Goal: Transaction & Acquisition: Purchase product/service

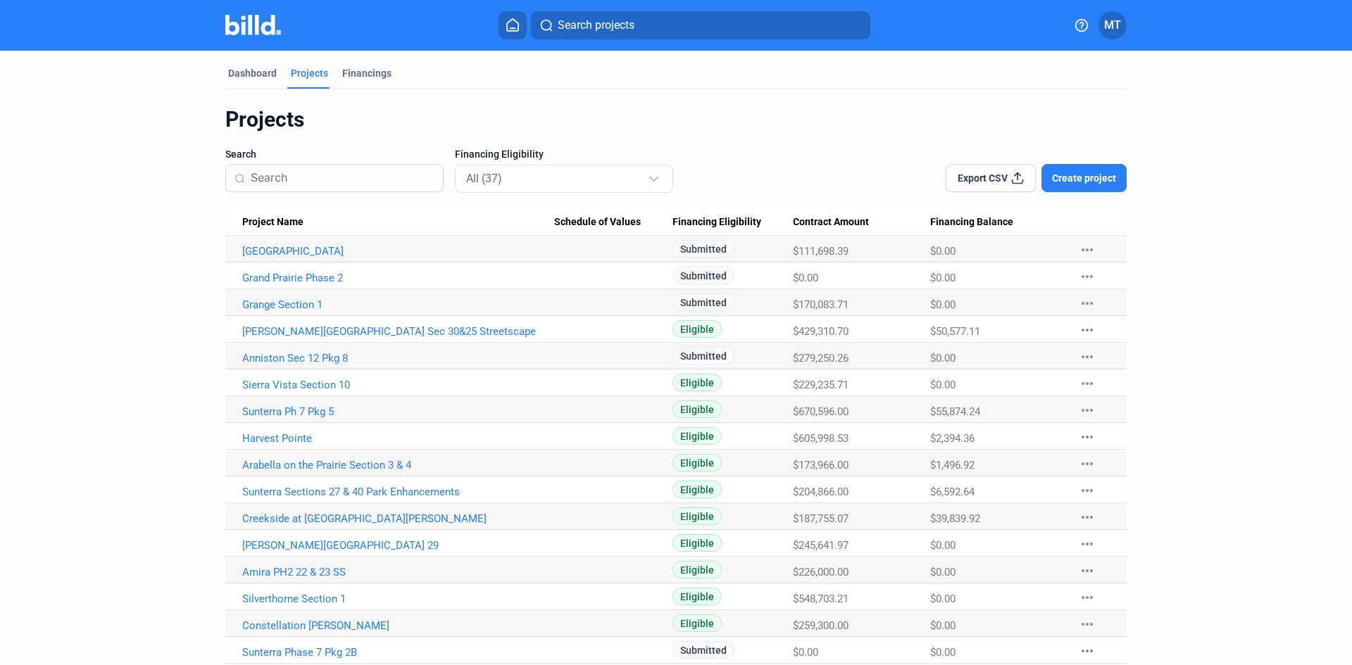
click at [256, 64] on mat-tab-group "Dashboard Projects Financings Projects Search Financing Eligibility All (37) Ex…" at bounding box center [675, 638] width 901 height 1175
click at [252, 75] on div "Dashboard" at bounding box center [252, 73] width 49 height 14
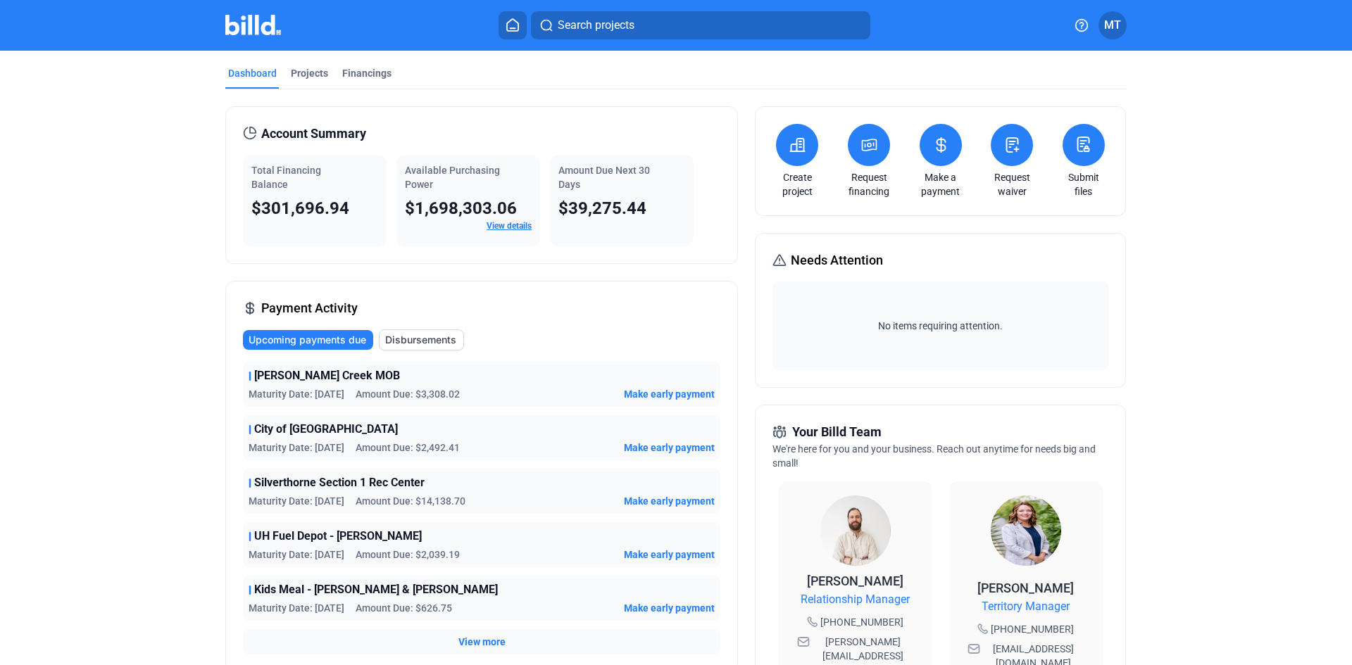
click at [865, 147] on icon at bounding box center [870, 144] width 14 height 11
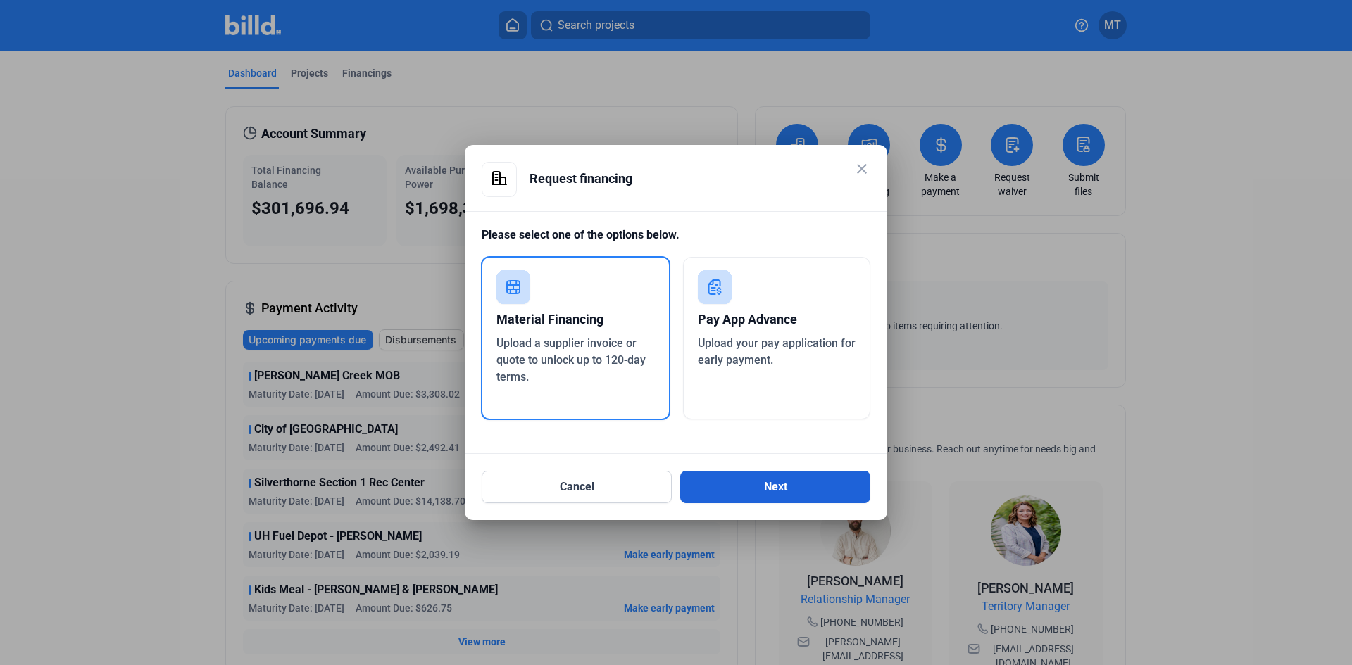
click at [798, 487] on button "Next" at bounding box center [775, 487] width 190 height 32
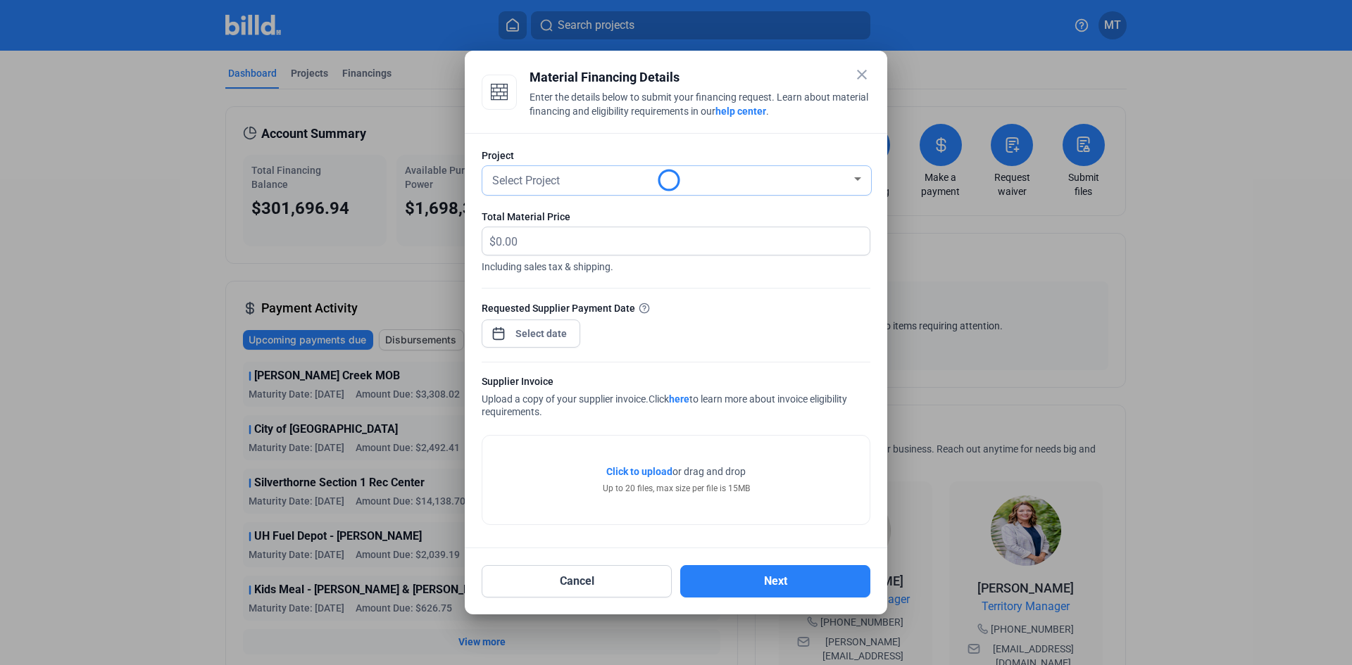
click at [849, 176] on div "Select Project" at bounding box center [670, 180] width 362 height 20
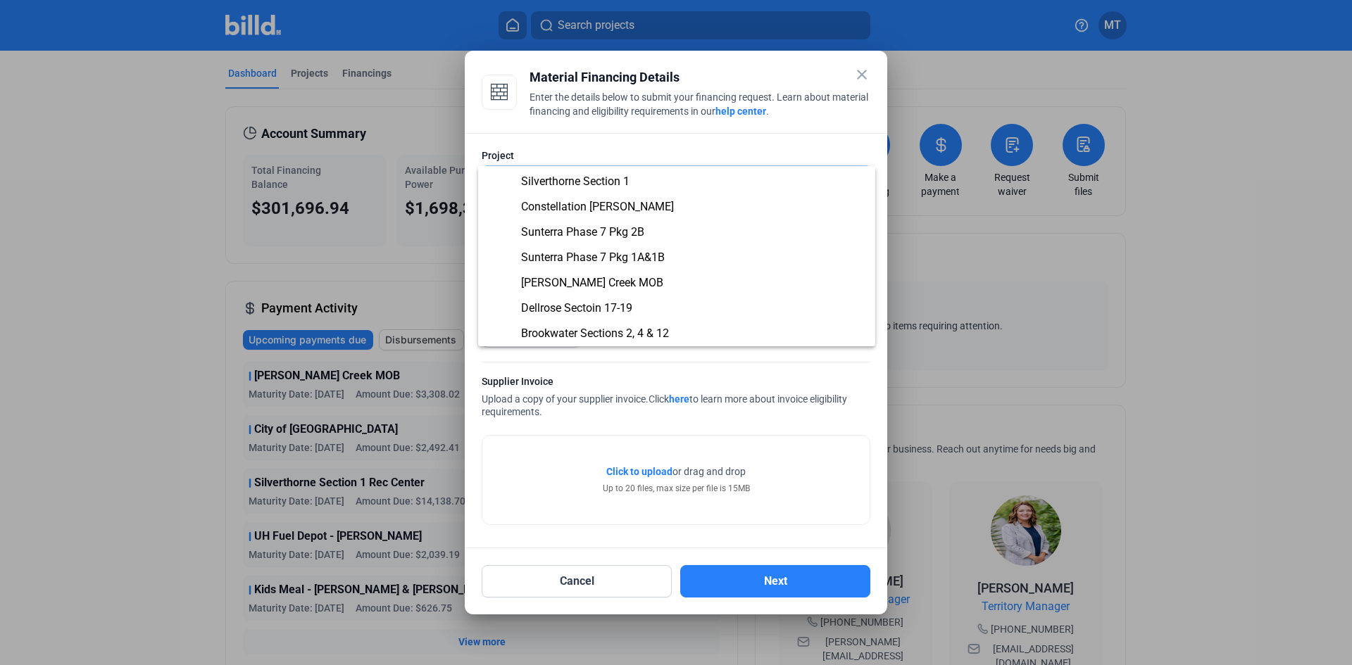
scroll to position [422, 0]
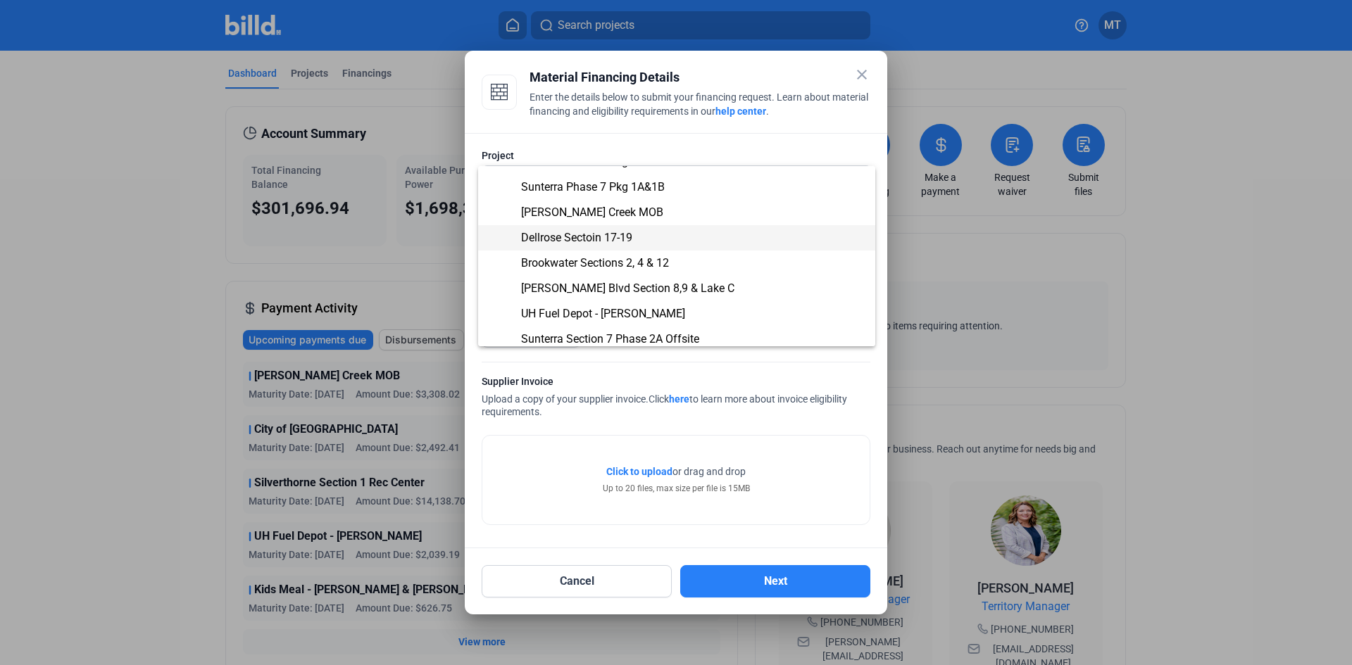
click at [653, 236] on span "Dellrose Sectoin 17-19" at bounding box center [676, 237] width 375 height 25
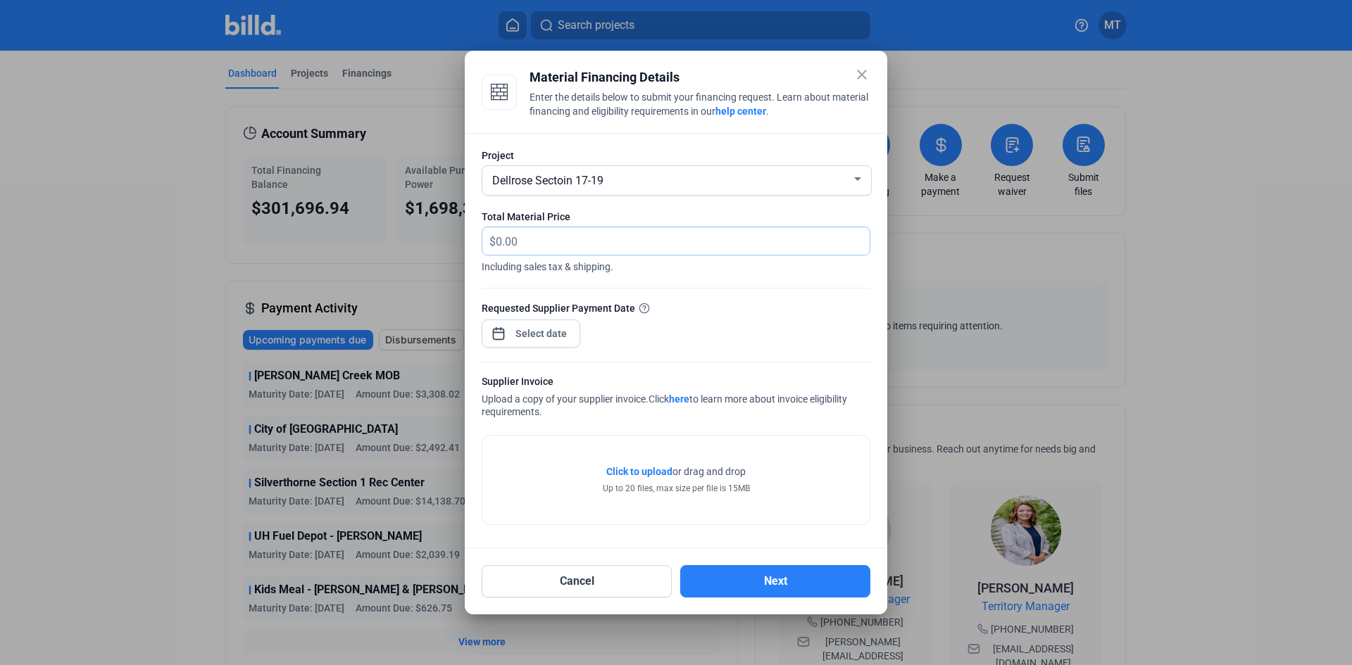
click at [595, 240] on input "text" at bounding box center [675, 240] width 358 height 27
type input "931.07"
click at [560, 334] on div "close Material Financing Details Enter the details below to submit your financi…" at bounding box center [676, 332] width 1352 height 665
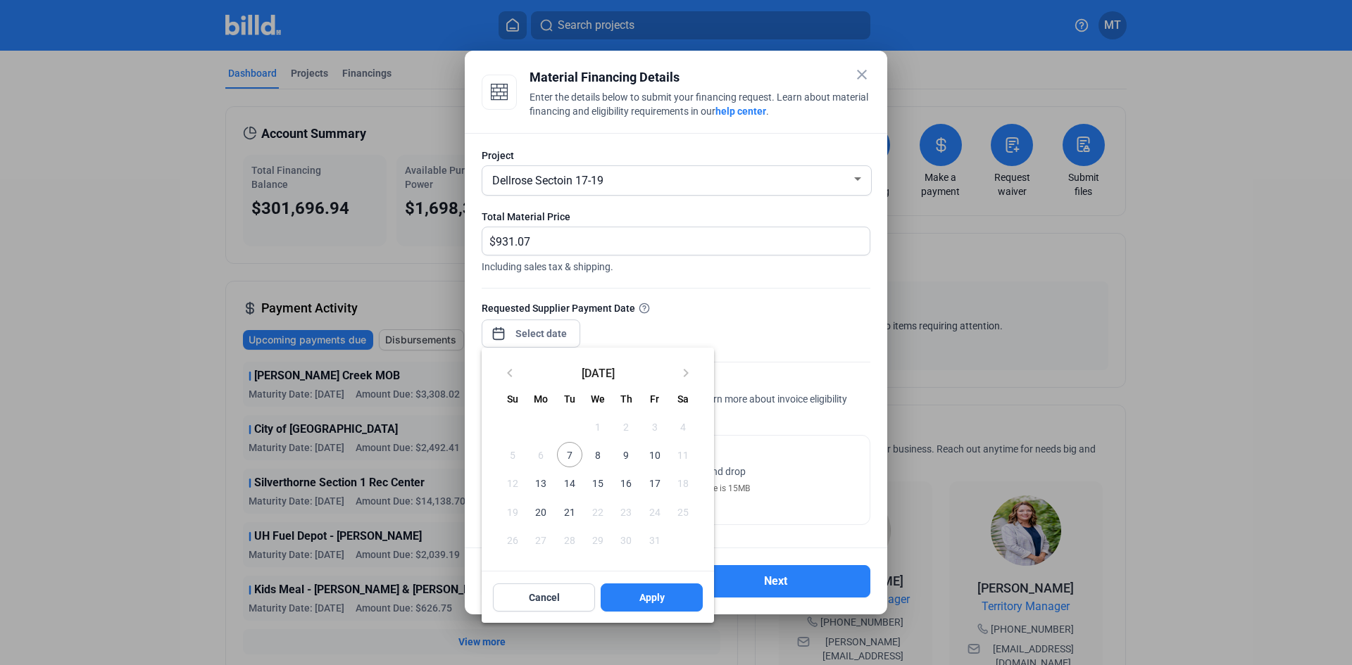
click at [659, 453] on span "10" at bounding box center [653, 454] width 25 height 25
click at [656, 598] on span "Apply" at bounding box center [651, 598] width 25 height 14
type input "[DATE]"
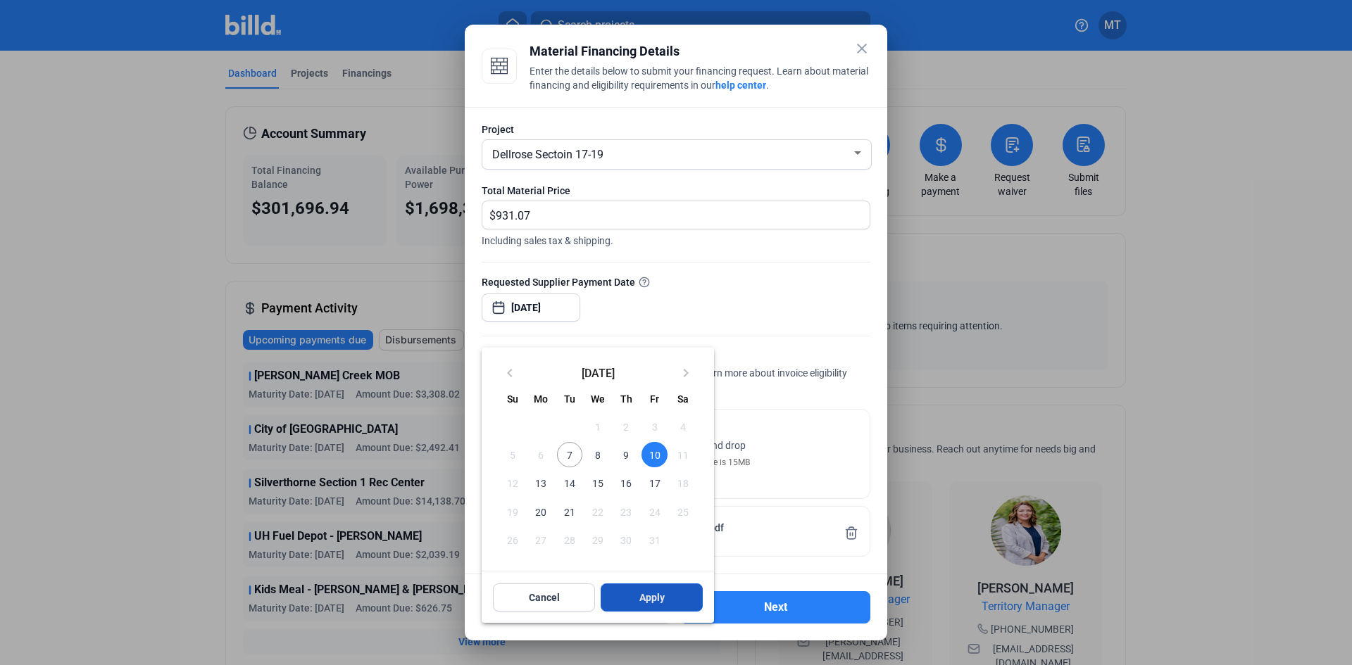
click at [651, 595] on span "Apply" at bounding box center [651, 598] width 25 height 14
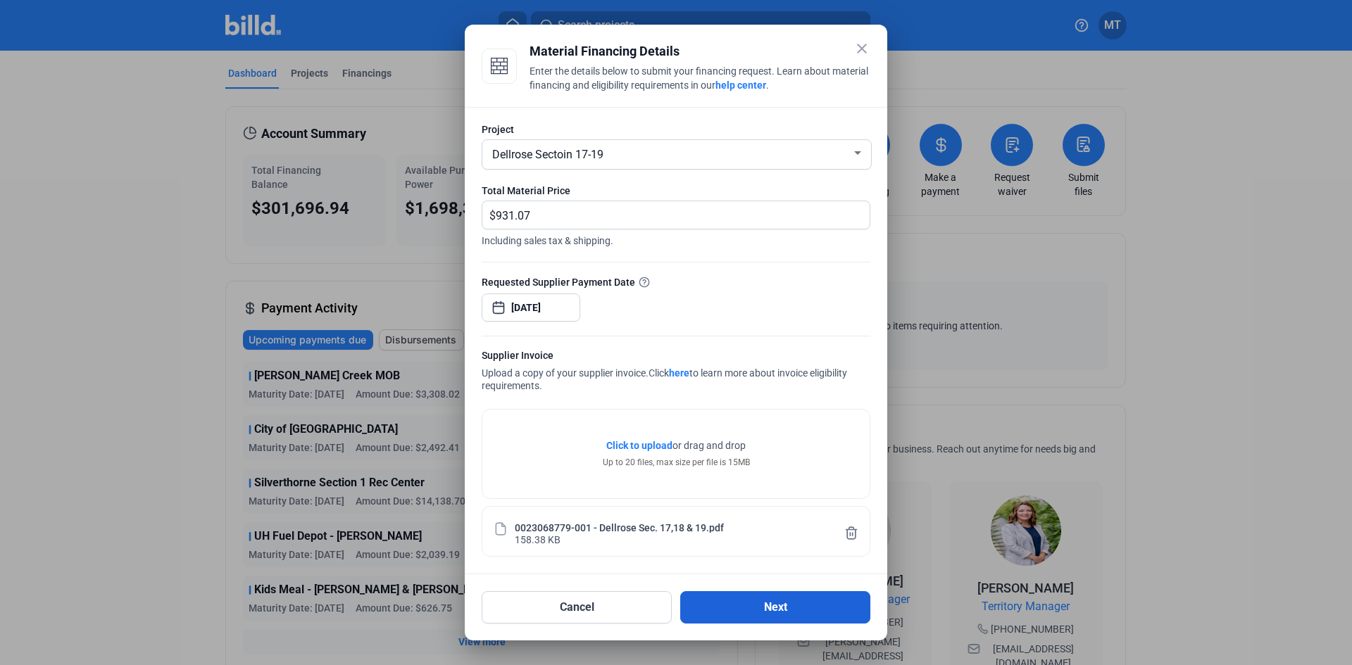
click at [689, 603] on button "Next" at bounding box center [775, 607] width 190 height 32
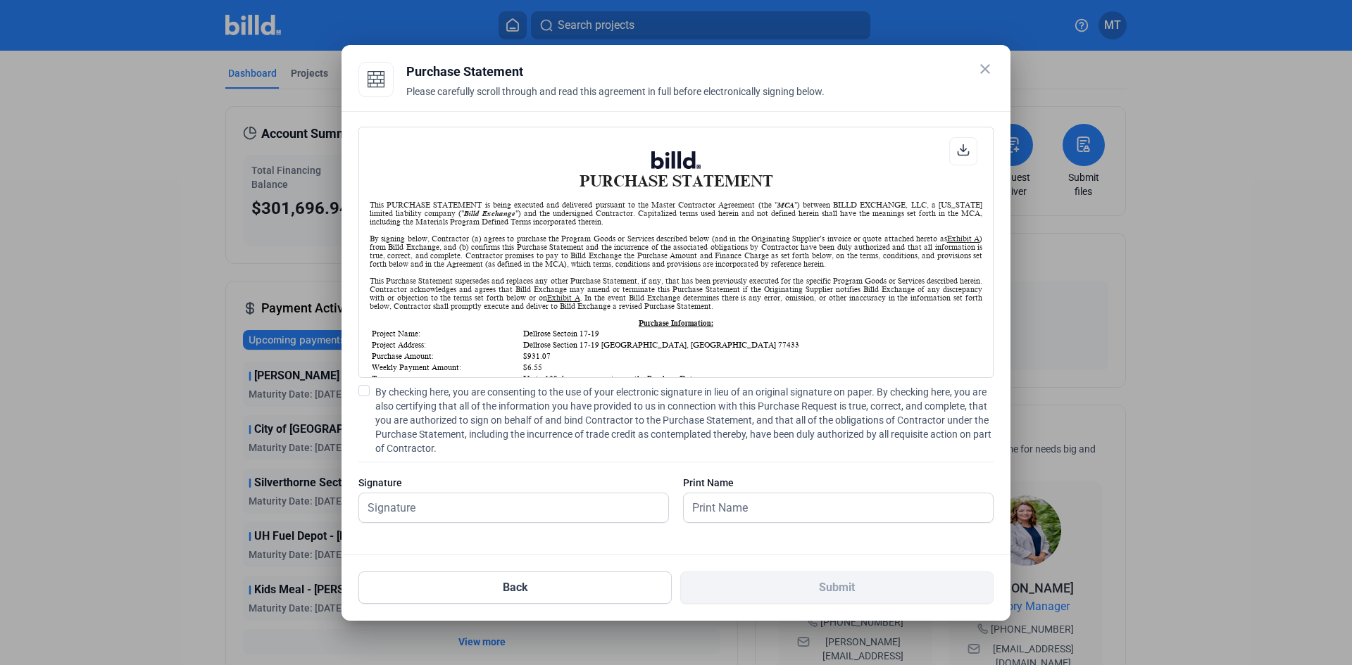
scroll to position [1, 0]
click at [366, 396] on label "By checking here, you are consenting to the use of your electronic signature in…" at bounding box center [675, 420] width 635 height 70
click at [0, 0] on input "By checking here, you are consenting to the use of your electronic signature in…" at bounding box center [0, 0] width 0 height 0
click at [467, 505] on input "text" at bounding box center [513, 508] width 309 height 29
type input "[PERSON_NAME]"
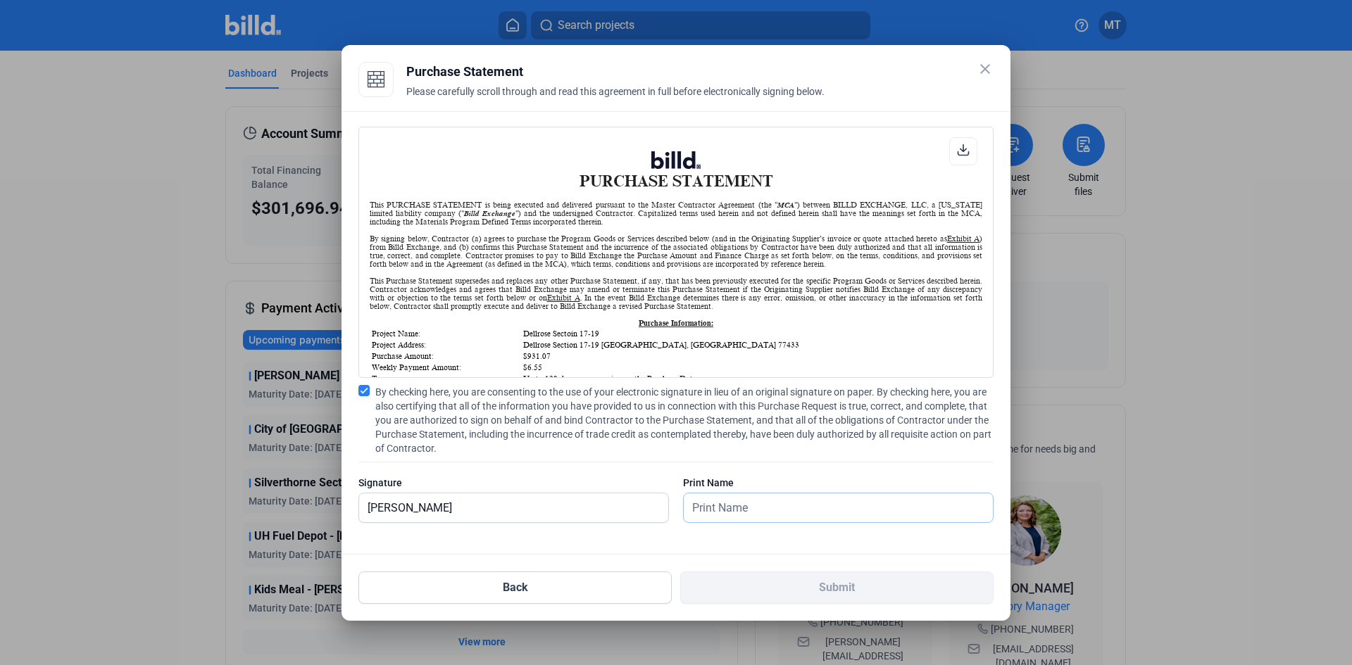
type input "[PERSON_NAME]"
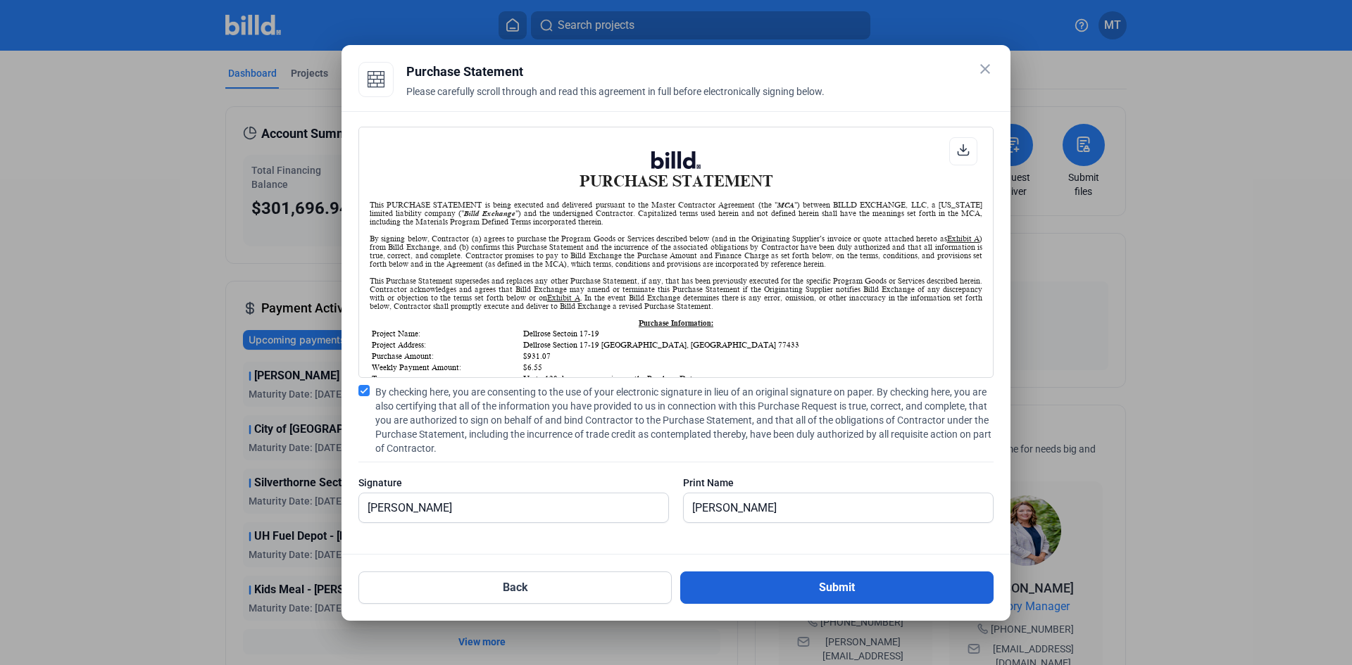
click at [806, 597] on button "Submit" at bounding box center [836, 588] width 313 height 32
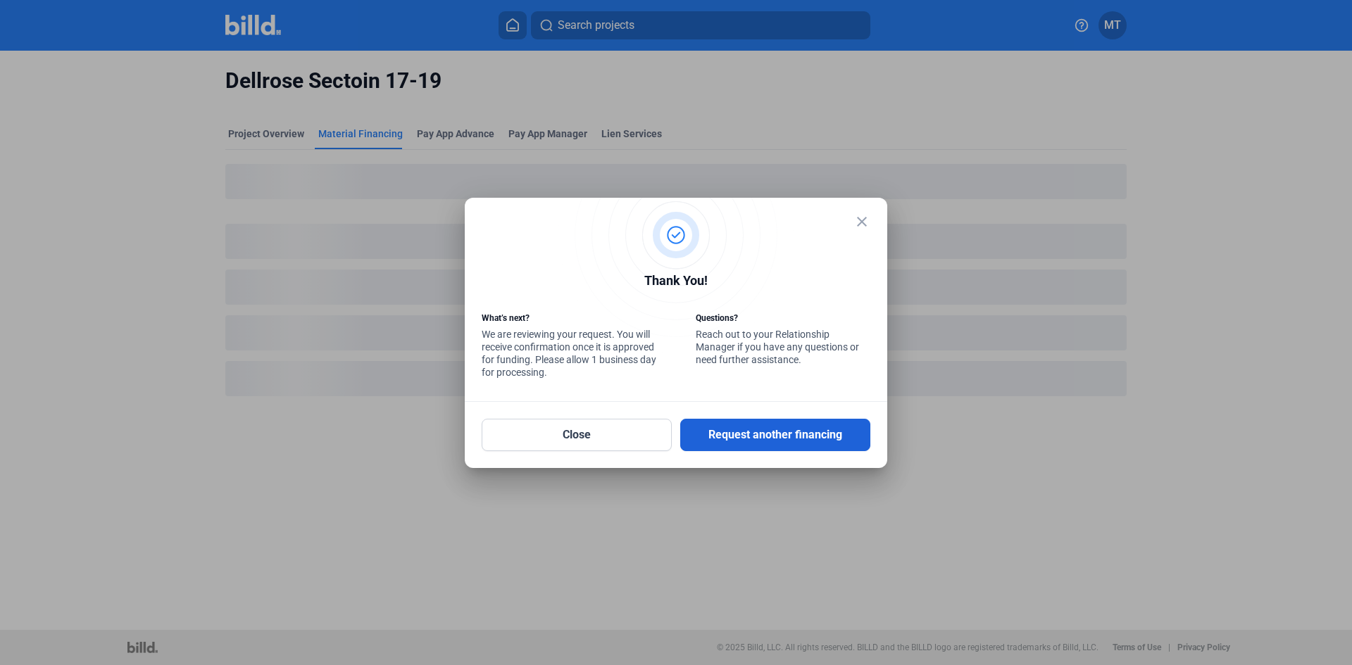
click at [777, 432] on button "Request another financing" at bounding box center [775, 435] width 190 height 32
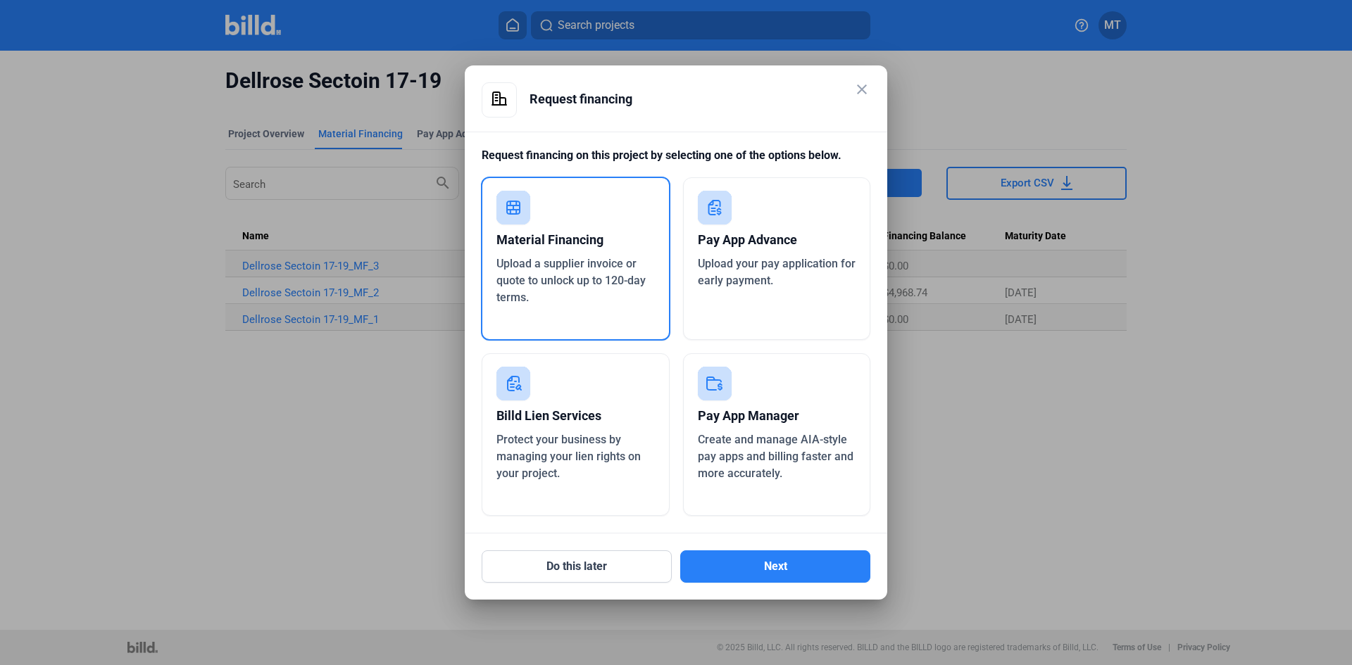
click at [611, 268] on span "Upload a supplier invoice or quote to unlock up to 120-day terms." at bounding box center [570, 280] width 149 height 47
click at [784, 570] on button "Next" at bounding box center [775, 567] width 190 height 32
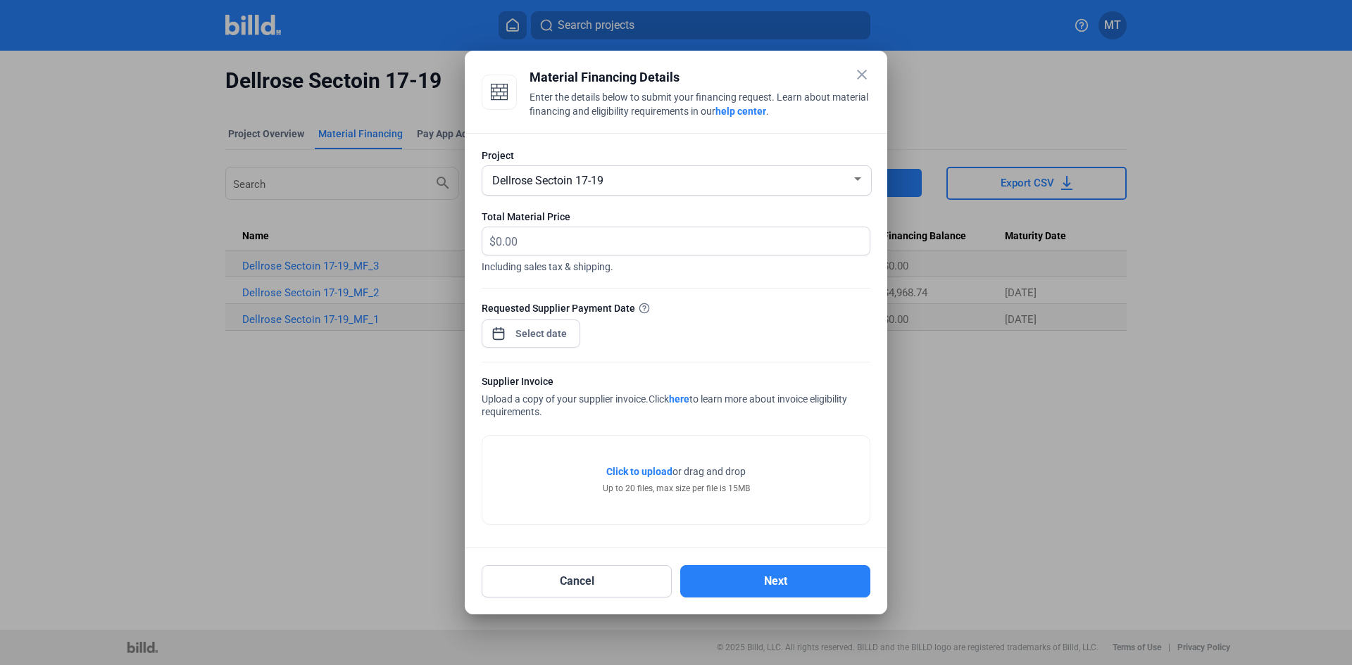
click at [740, 182] on div "Dellrose Sectoin 17-19" at bounding box center [670, 180] width 362 height 20
click at [857, 186] on span "Dellrose Sectoin 17-19" at bounding box center [676, 178] width 375 height 25
click at [859, 182] on div at bounding box center [857, 179] width 13 height 11
click at [615, 573] on div at bounding box center [676, 332] width 1352 height 665
click at [611, 579] on button "Cancel" at bounding box center [577, 581] width 190 height 32
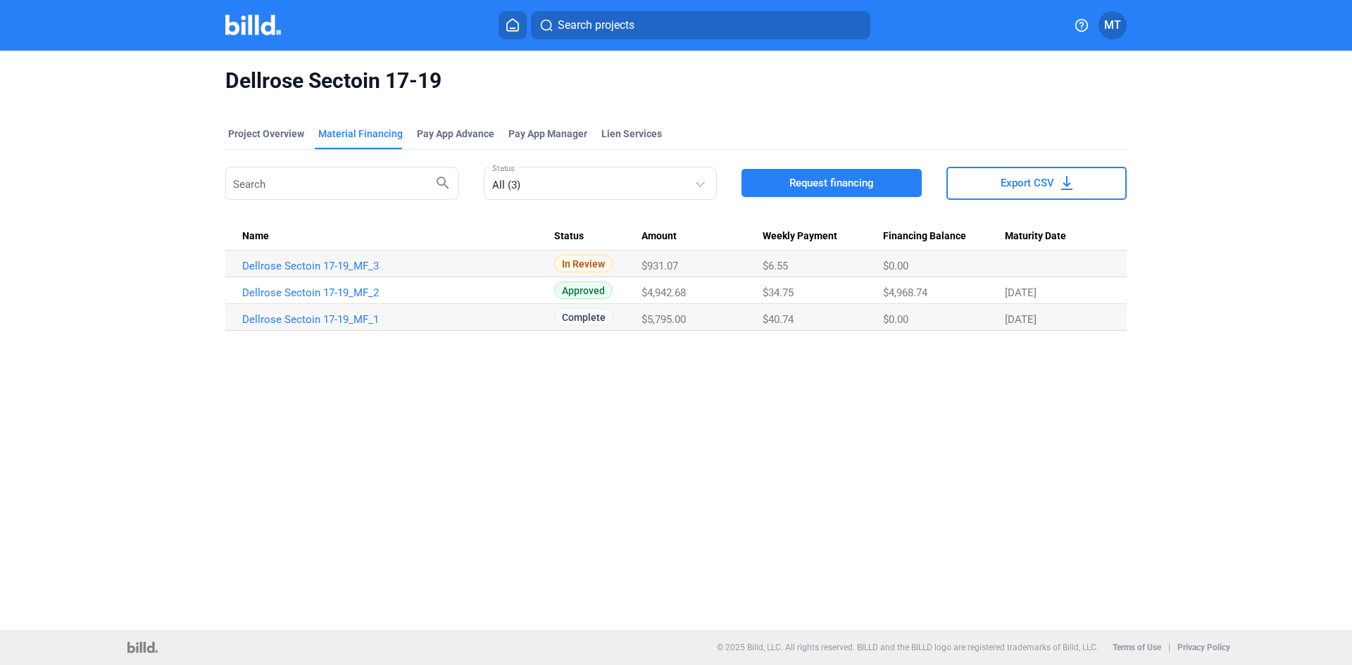
click at [258, 28] on img at bounding box center [253, 25] width 56 height 20
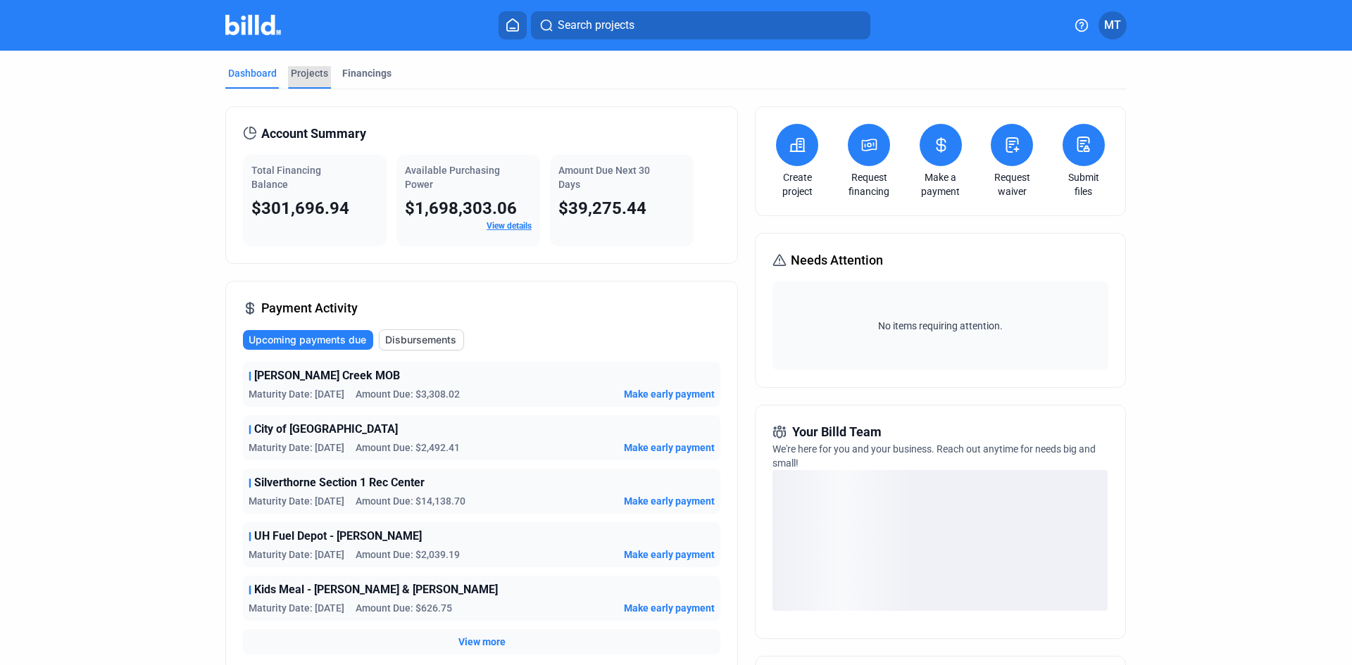
click at [301, 75] on div "Projects" at bounding box center [309, 73] width 37 height 14
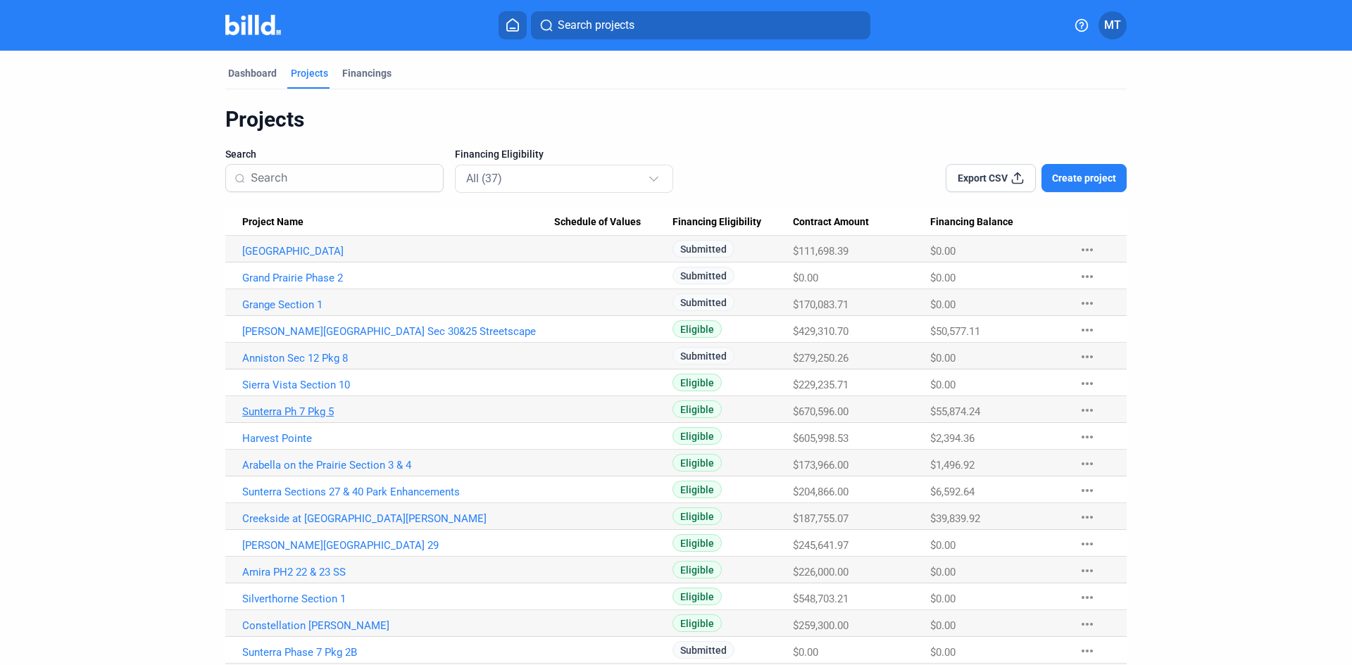
click at [311, 414] on link "Sunterra Ph 7 Pkg 5" at bounding box center [398, 412] width 312 height 13
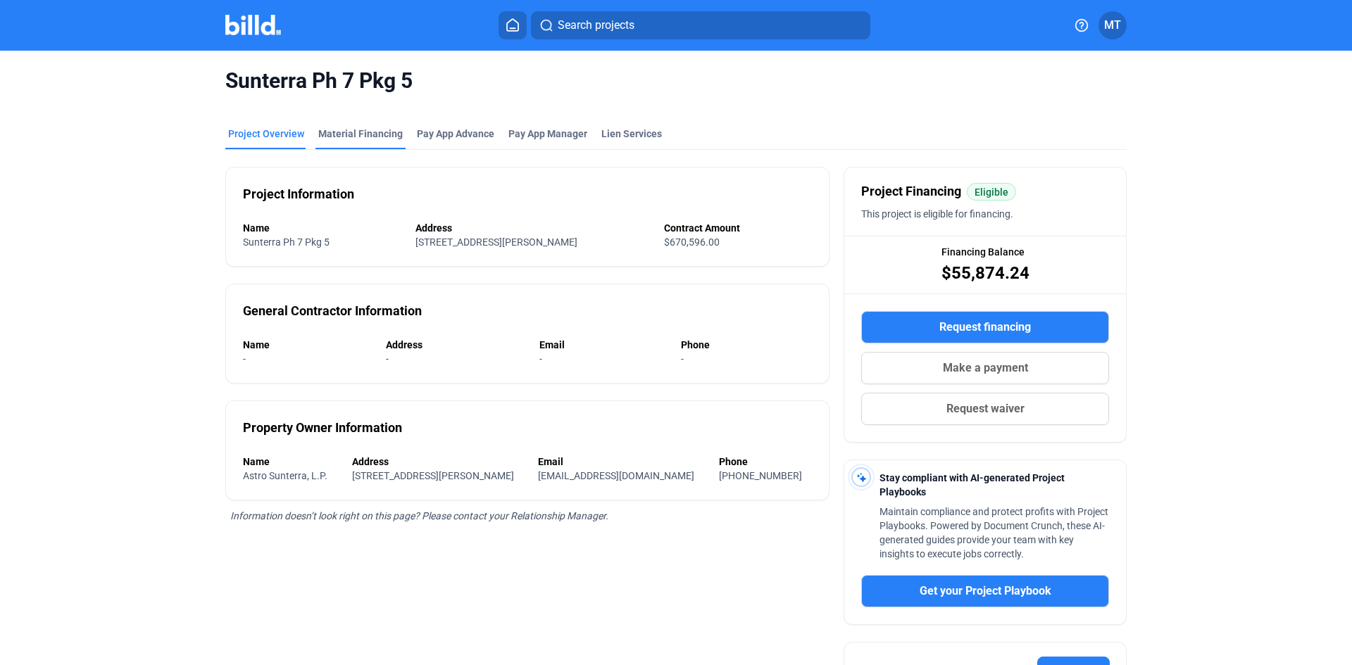
click at [372, 140] on div "Material Financing" at bounding box center [360, 134] width 84 height 14
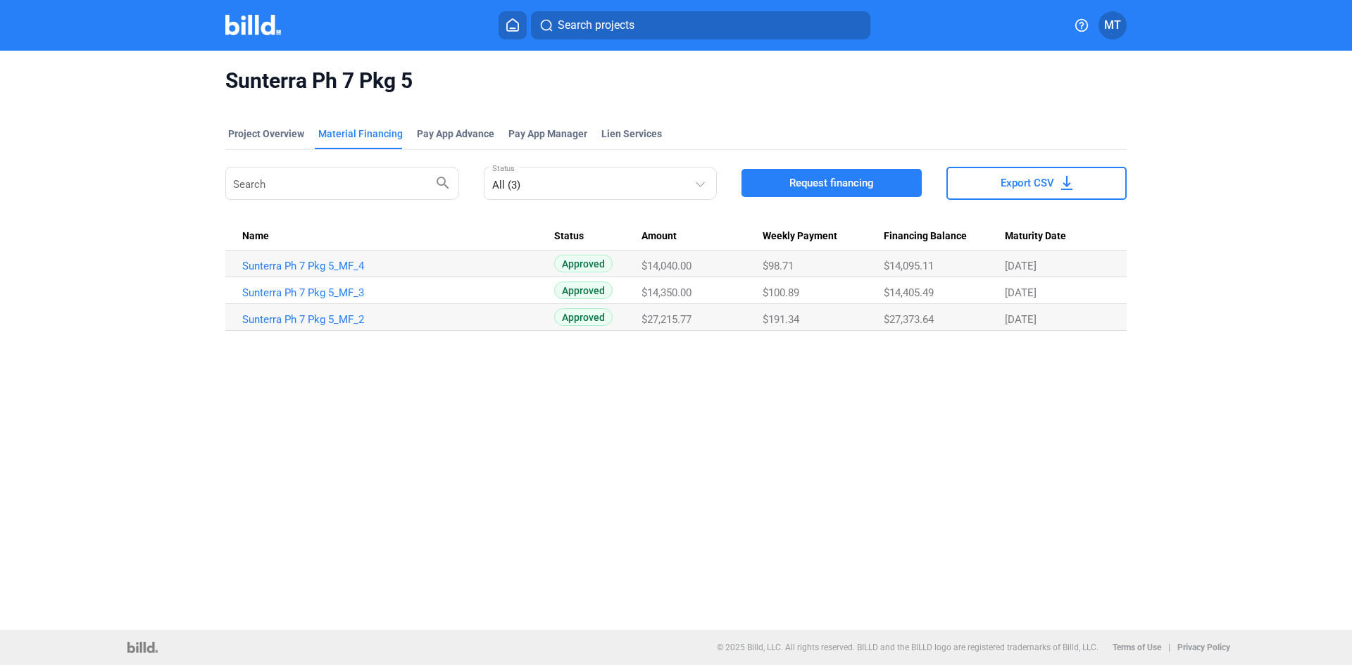
click at [827, 188] on span "Request financing" at bounding box center [831, 183] width 84 height 14
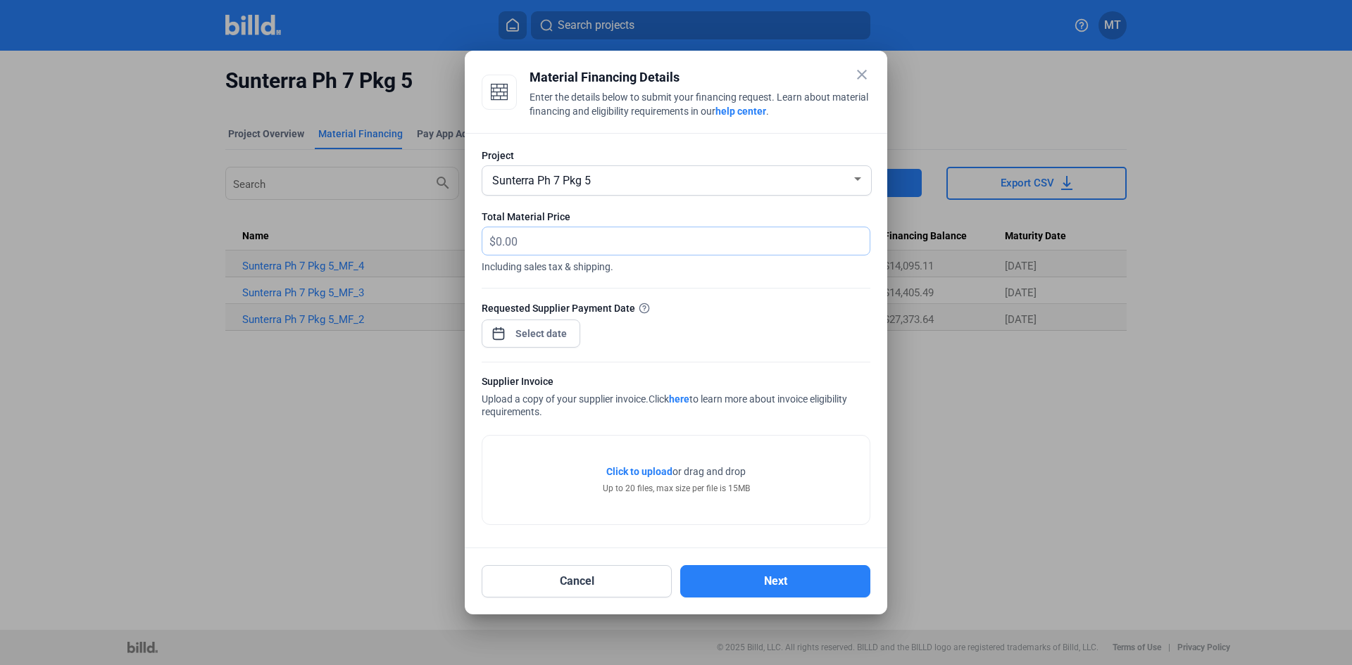
click at [567, 243] on input "text" at bounding box center [675, 240] width 358 height 27
type input "1,237.23"
click at [534, 337] on div "close Material Financing Details Enter the details below to submit your financi…" at bounding box center [676, 332] width 1352 height 665
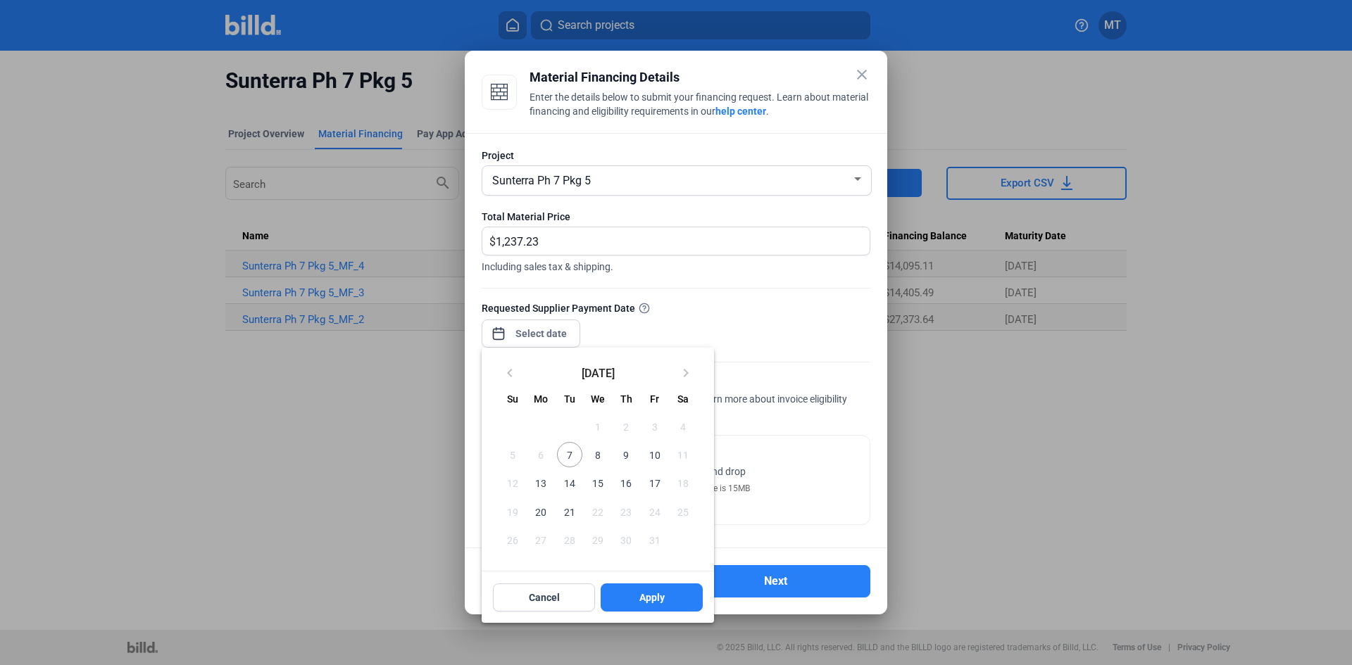
click at [653, 452] on span "10" at bounding box center [653, 454] width 25 height 25
click at [665, 588] on button "Apply" at bounding box center [652, 598] width 102 height 28
type input "[DATE]"
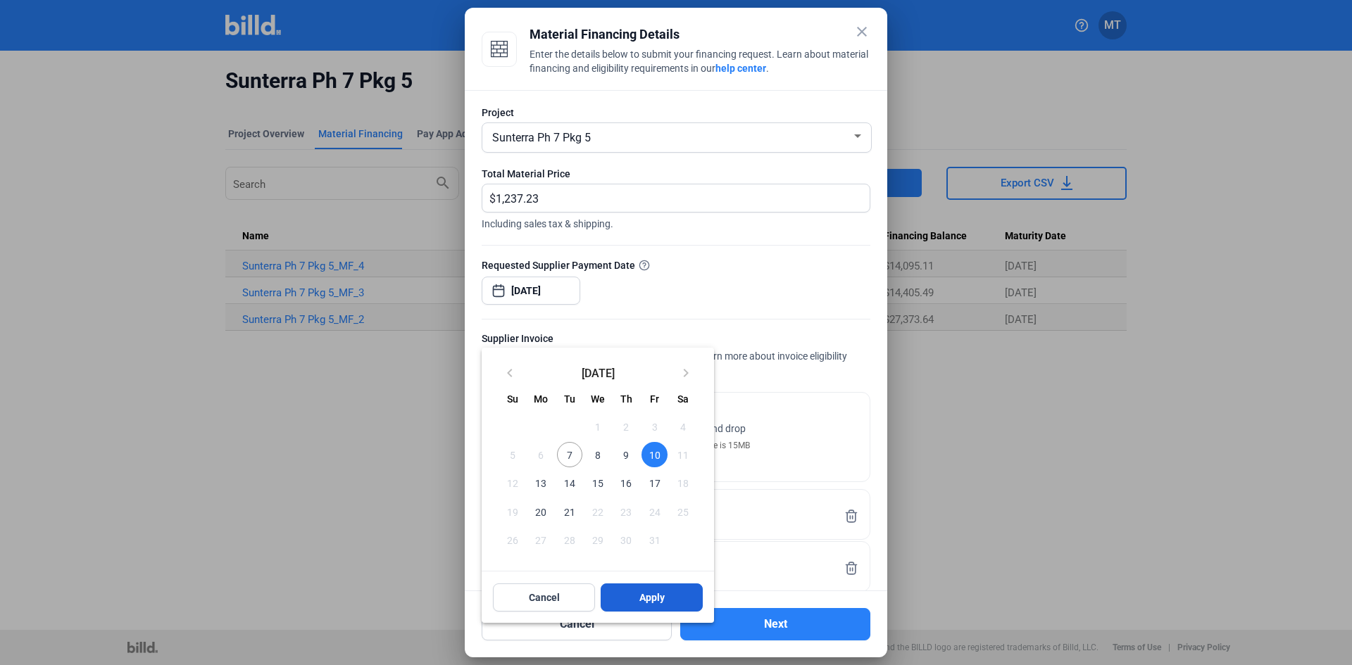
click at [632, 595] on button "Apply" at bounding box center [652, 598] width 102 height 28
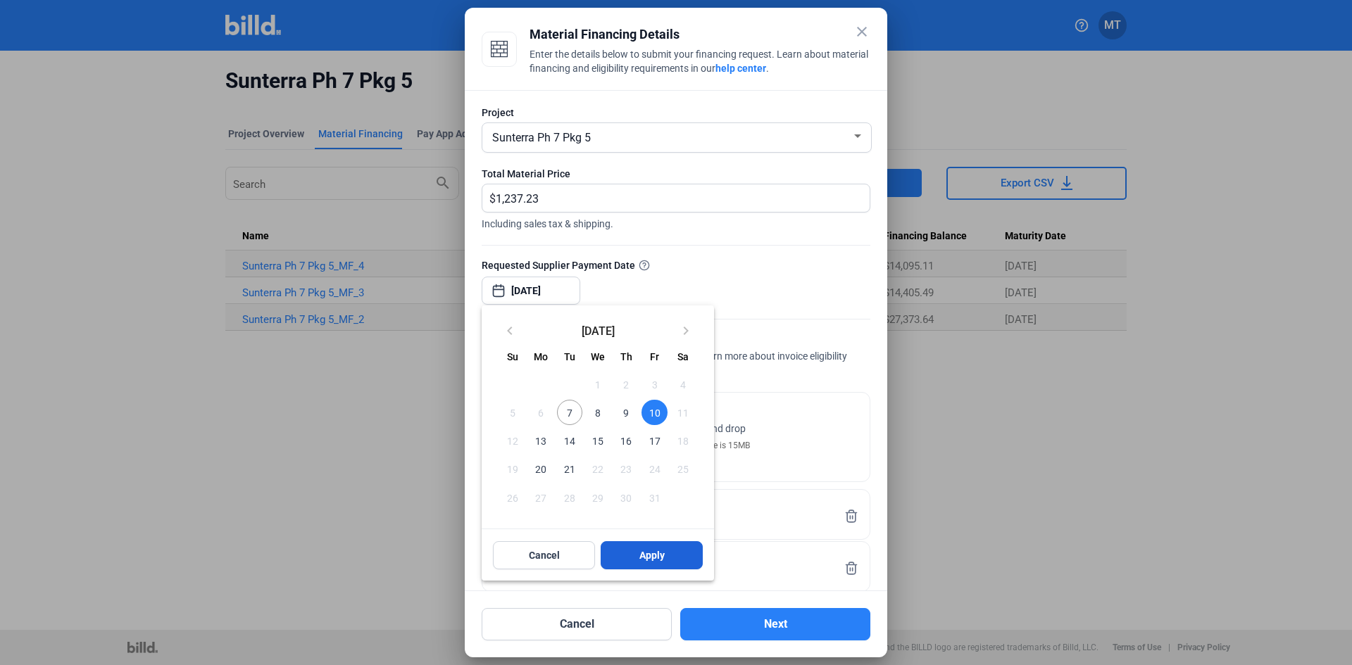
click at [651, 557] on span "Apply" at bounding box center [651, 556] width 25 height 14
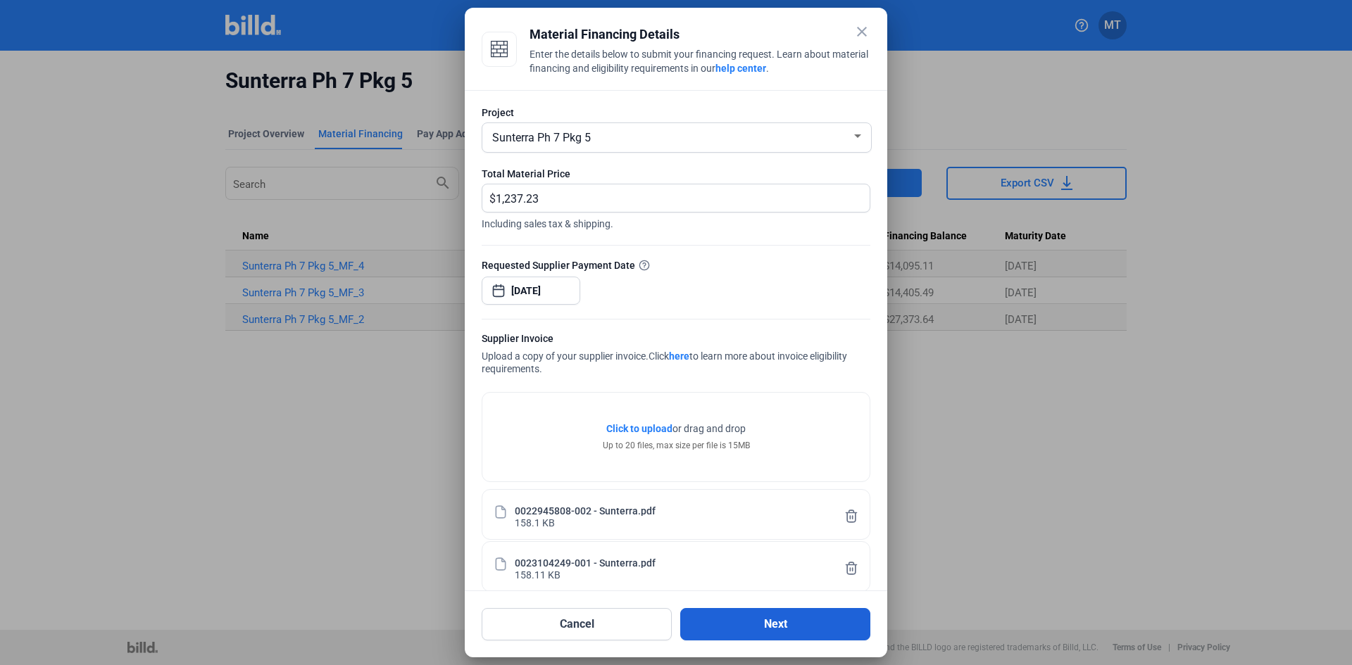
click at [741, 622] on button "Next" at bounding box center [775, 624] width 190 height 32
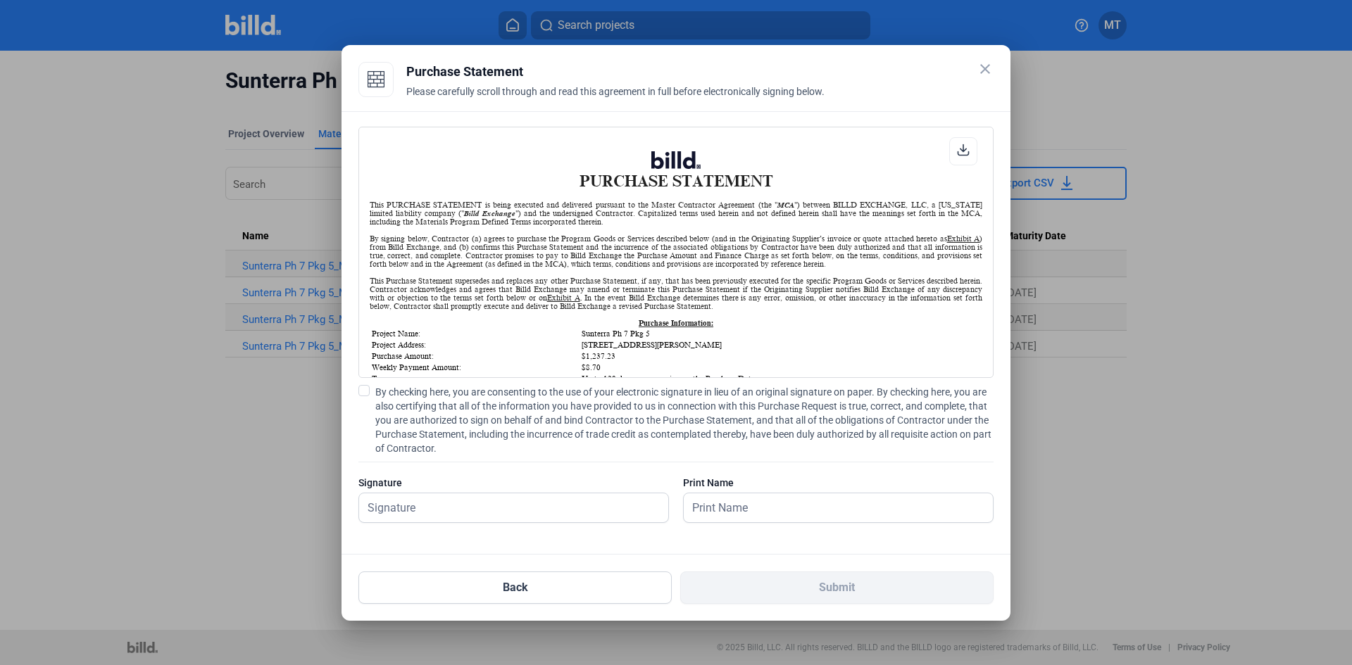
scroll to position [1, 0]
drag, startPoint x: 363, startPoint y: 392, endPoint x: 367, endPoint y: 407, distance: 15.4
click at [363, 392] on span at bounding box center [363, 390] width 11 height 11
click at [0, 0] on input "By checking here, you are consenting to the use of your electronic signature in…" at bounding box center [0, 0] width 0 height 0
click at [403, 501] on input "text" at bounding box center [506, 508] width 294 height 29
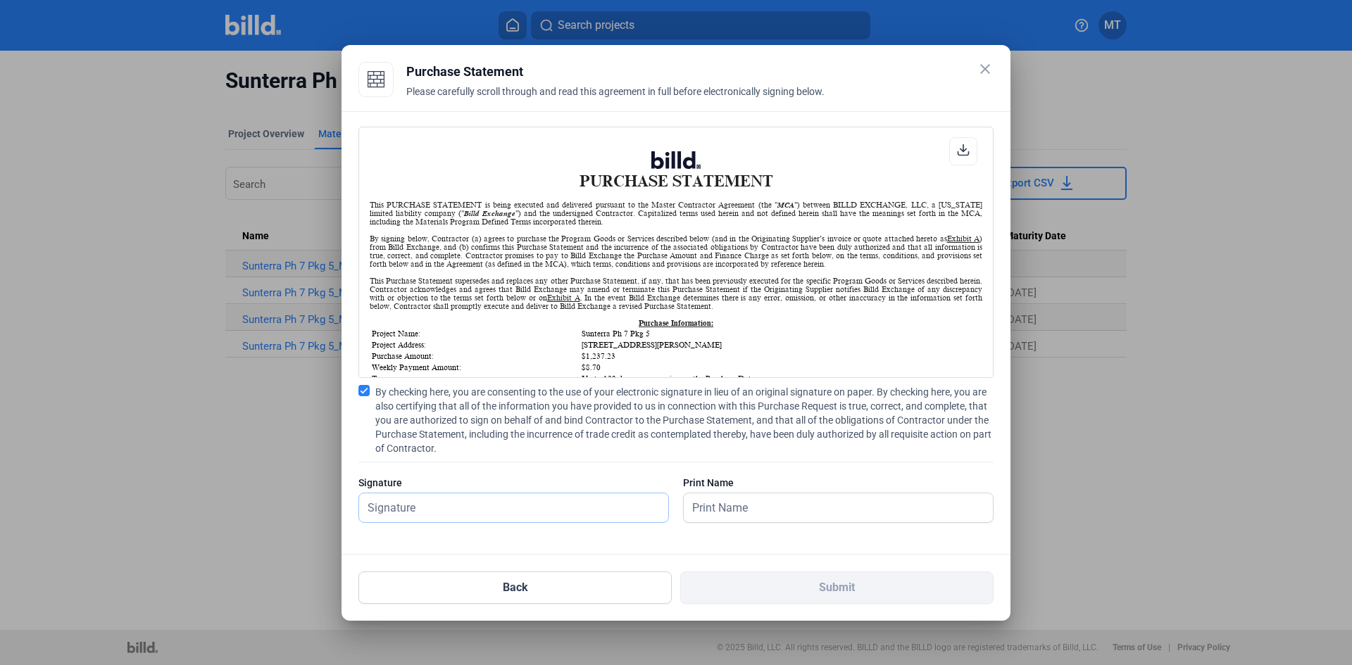
type input "[PERSON_NAME]"
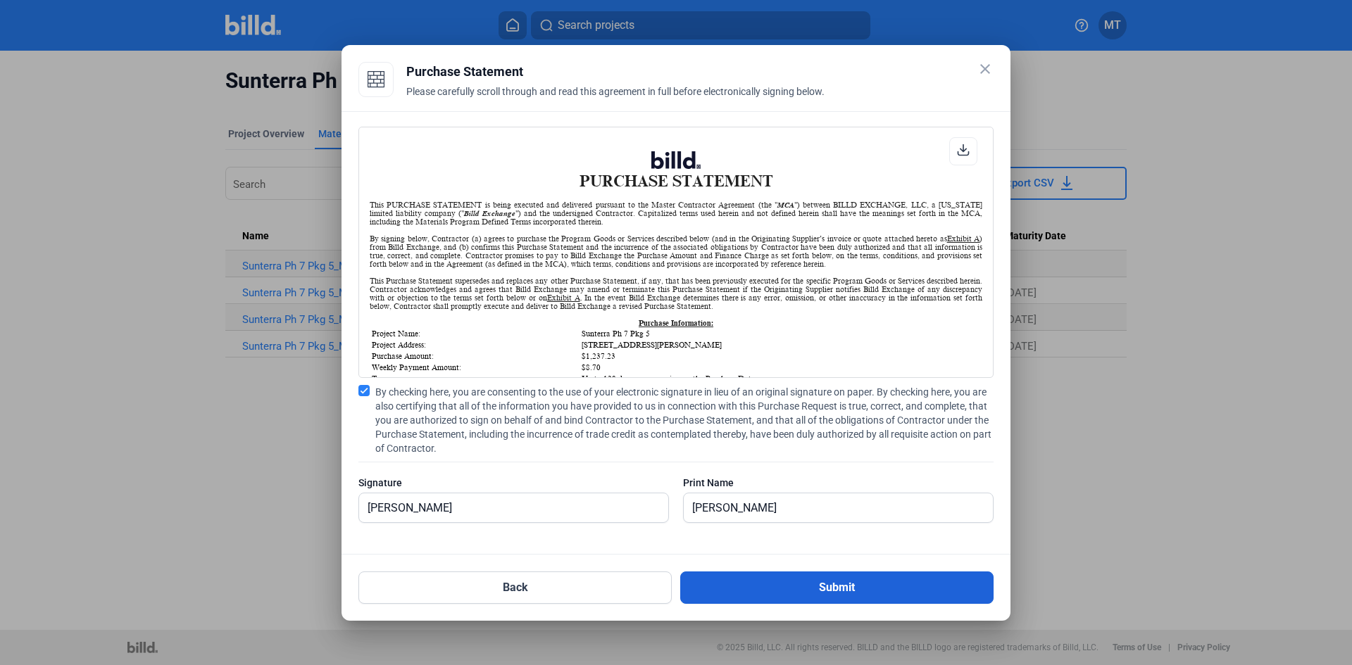
click at [807, 596] on button "Submit" at bounding box center [836, 588] width 313 height 32
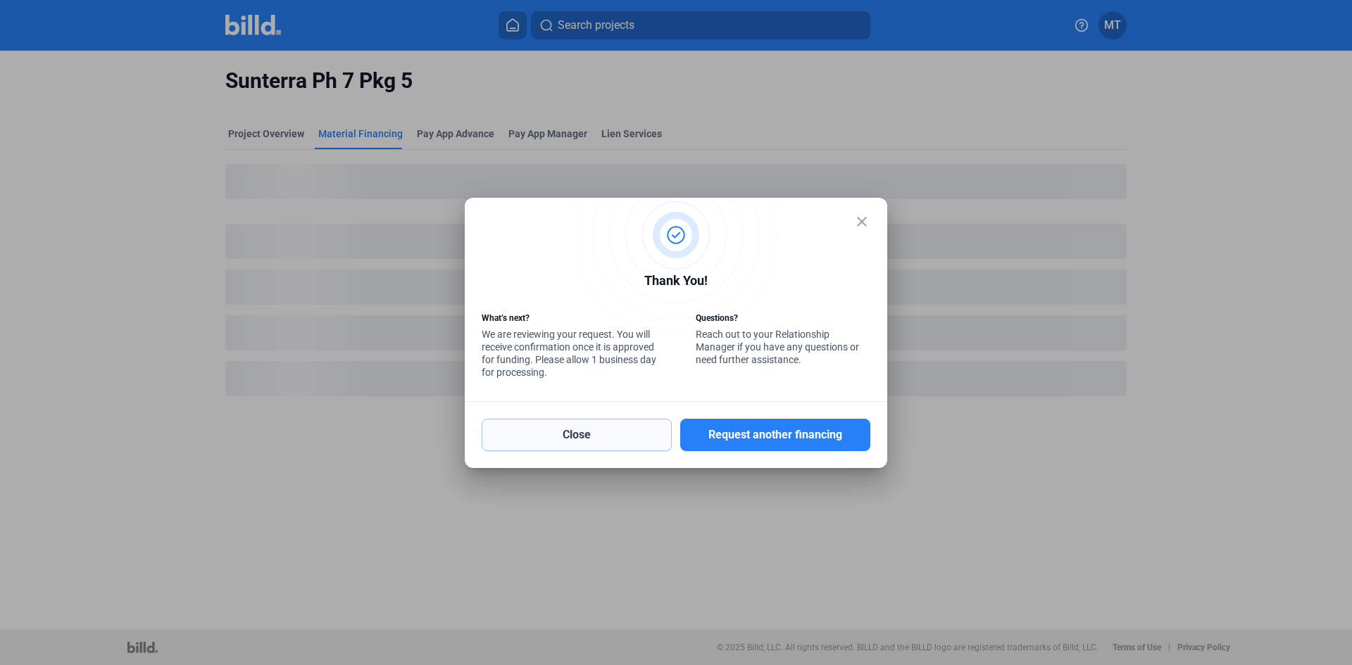
click at [579, 430] on button "Close" at bounding box center [577, 435] width 190 height 32
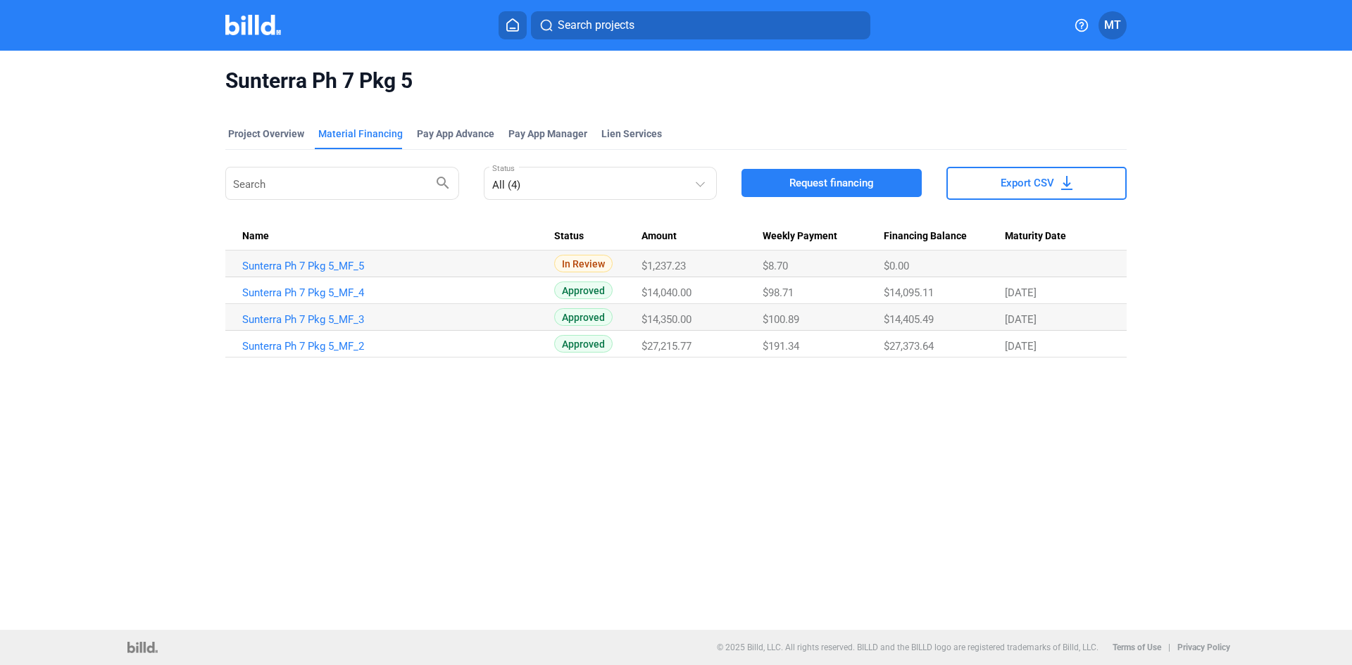
click at [251, 29] on img at bounding box center [253, 25] width 56 height 20
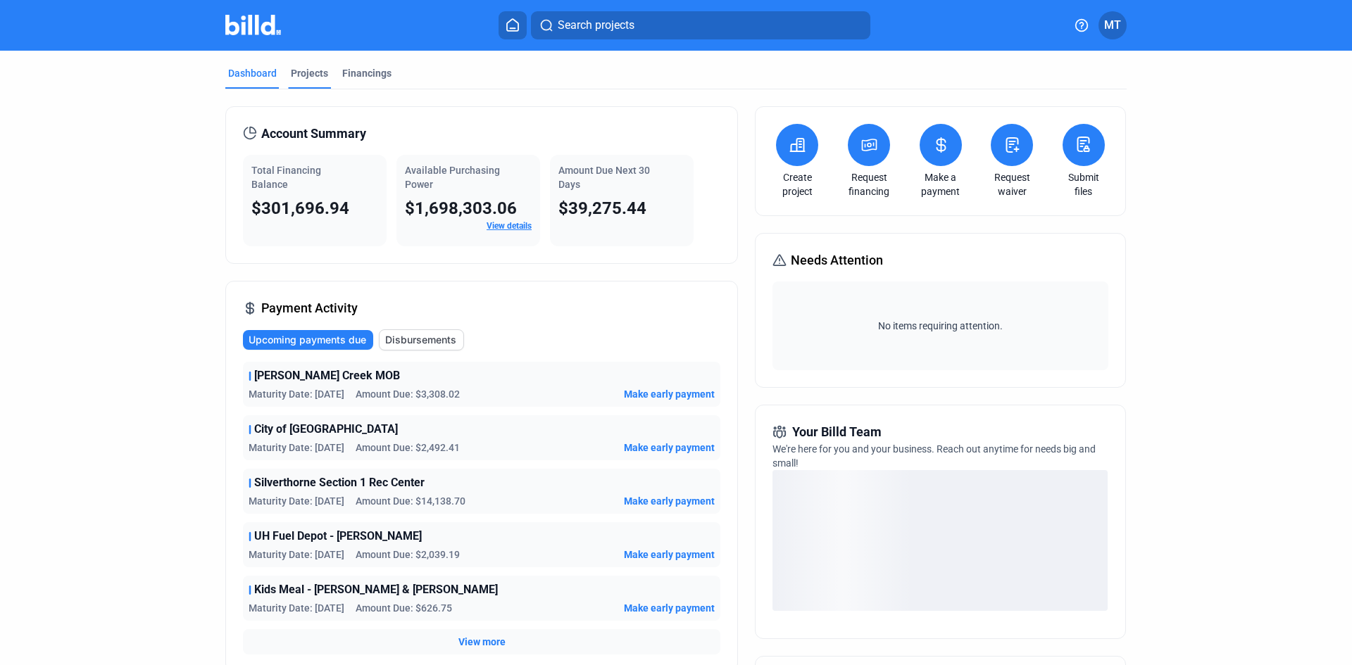
click at [320, 77] on div "Projects" at bounding box center [309, 73] width 37 height 14
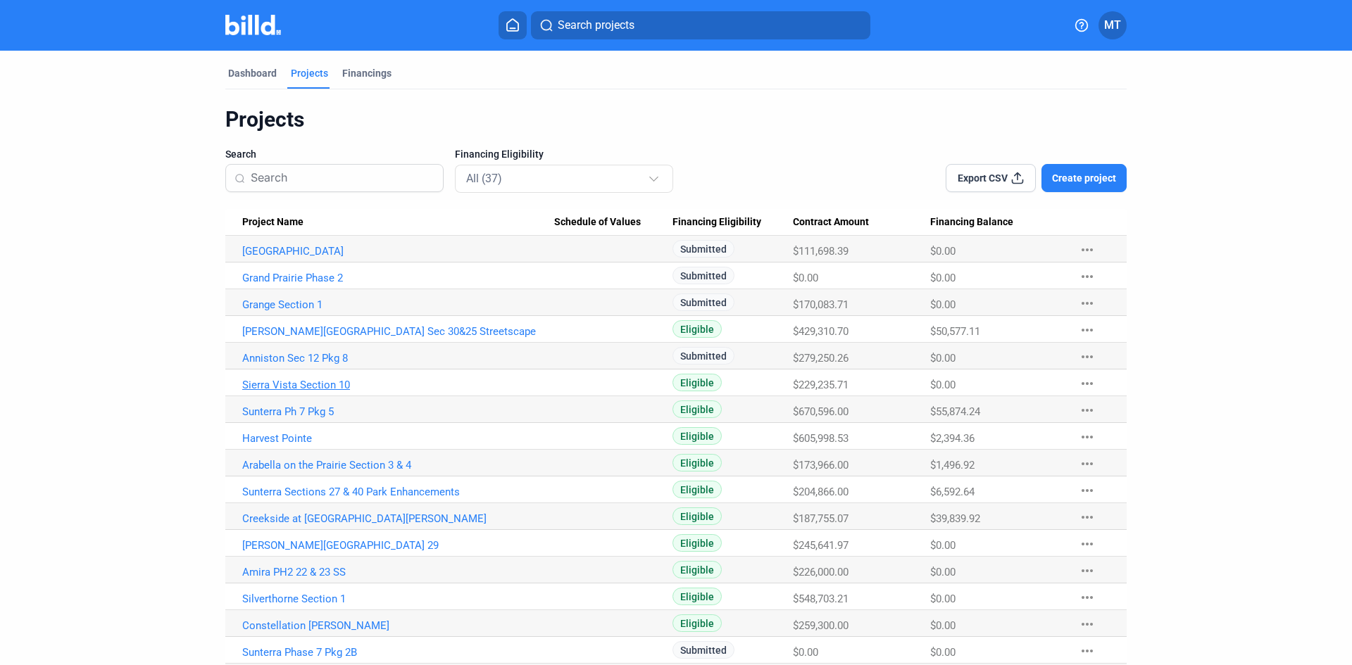
click at [299, 383] on link "Sierra Vista Section 10" at bounding box center [398, 385] width 312 height 13
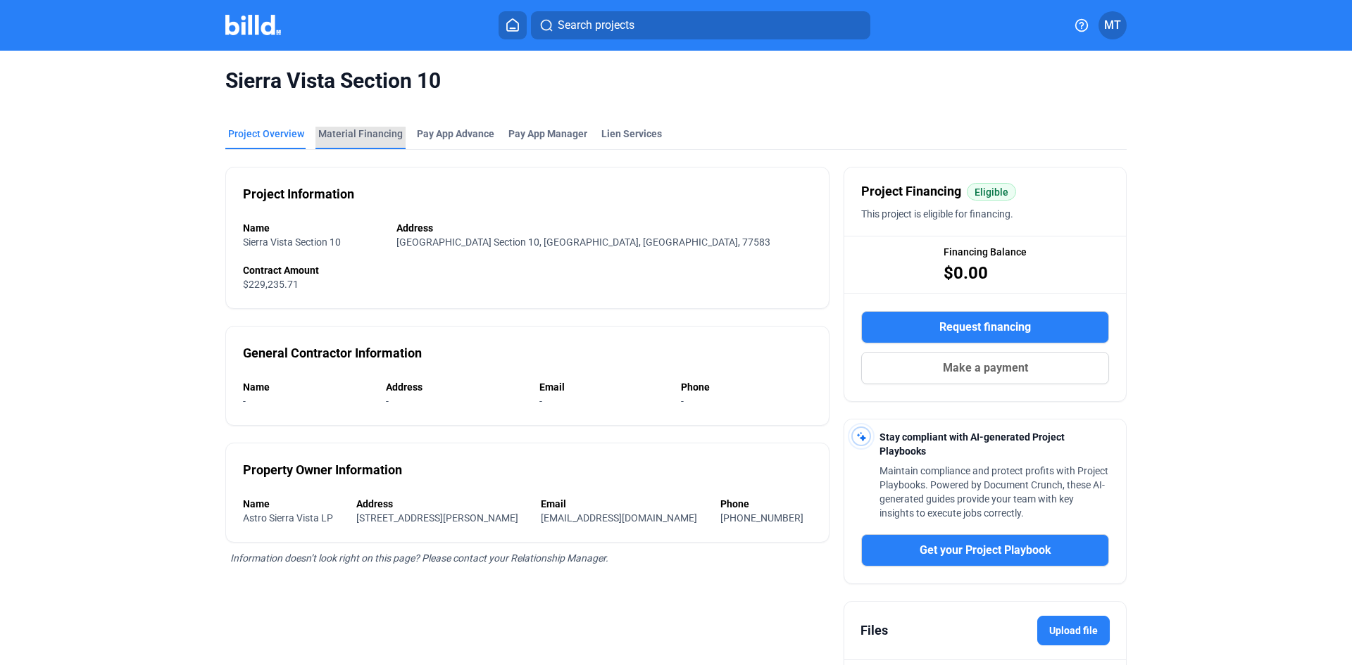
click at [367, 139] on div "Material Financing" at bounding box center [360, 134] width 84 height 14
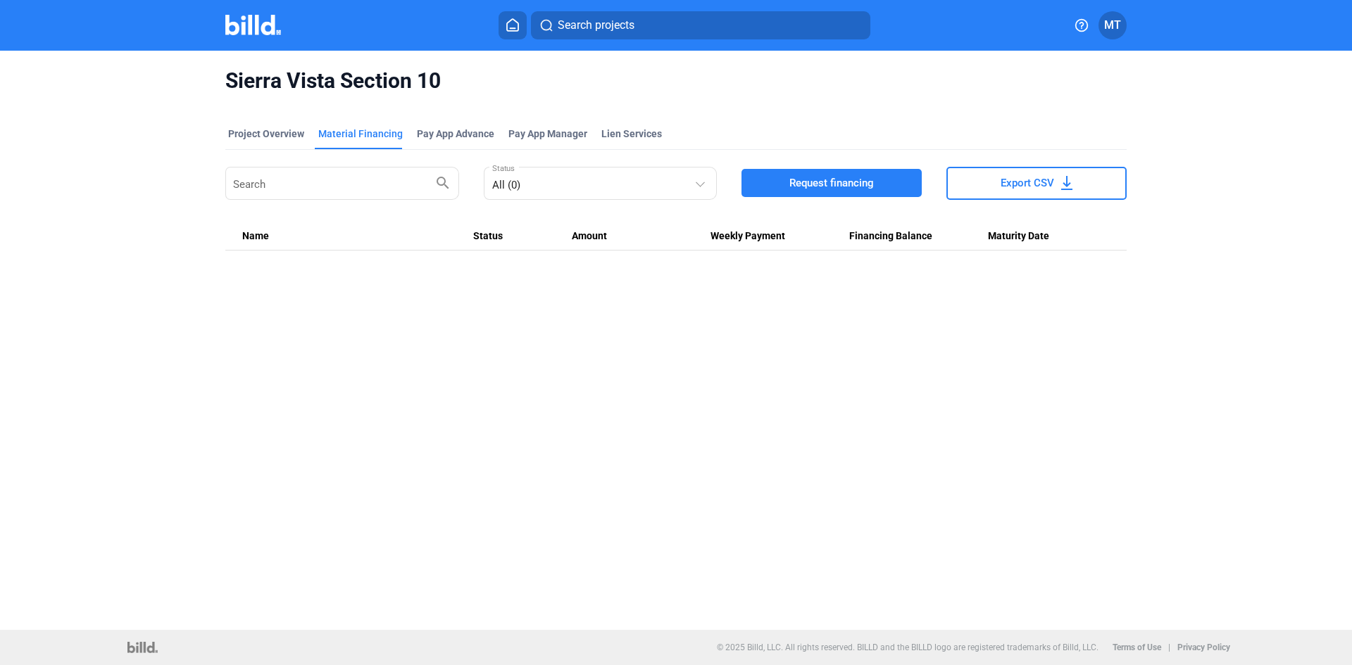
click at [773, 184] on button "Request financing" at bounding box center [831, 183] width 180 height 28
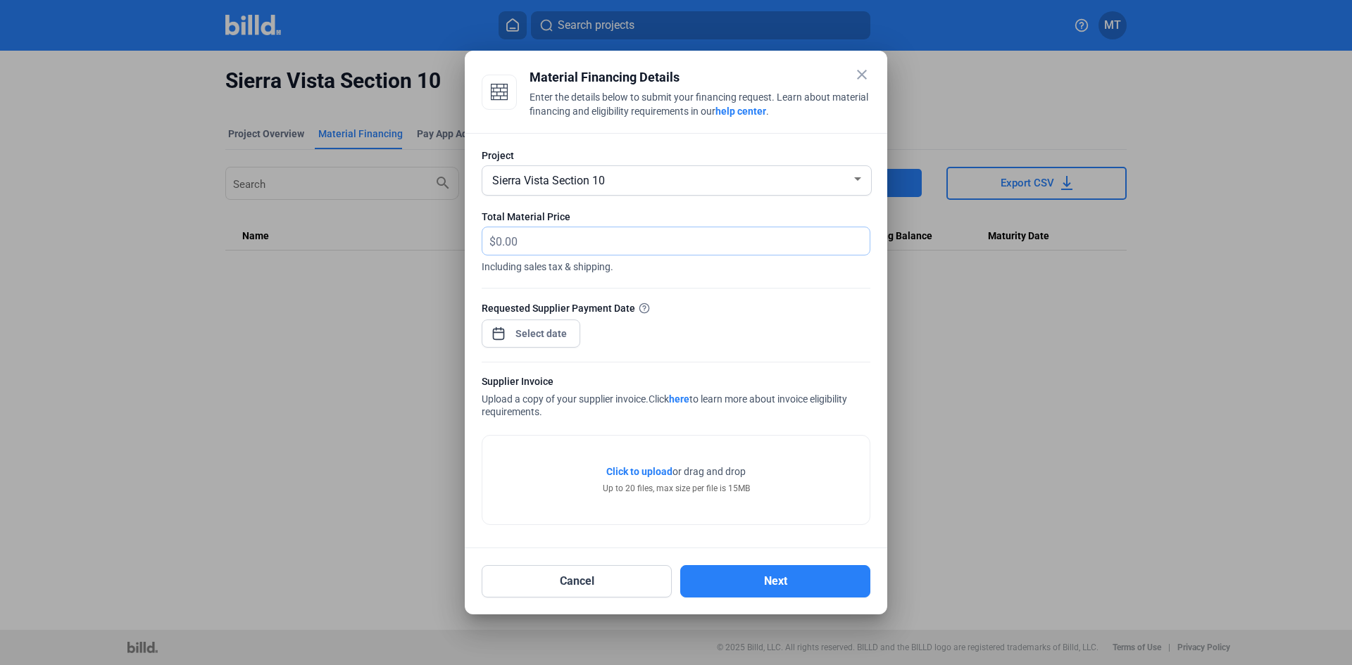
click at [557, 243] on input "text" at bounding box center [675, 240] width 358 height 27
type input "19,444.36"
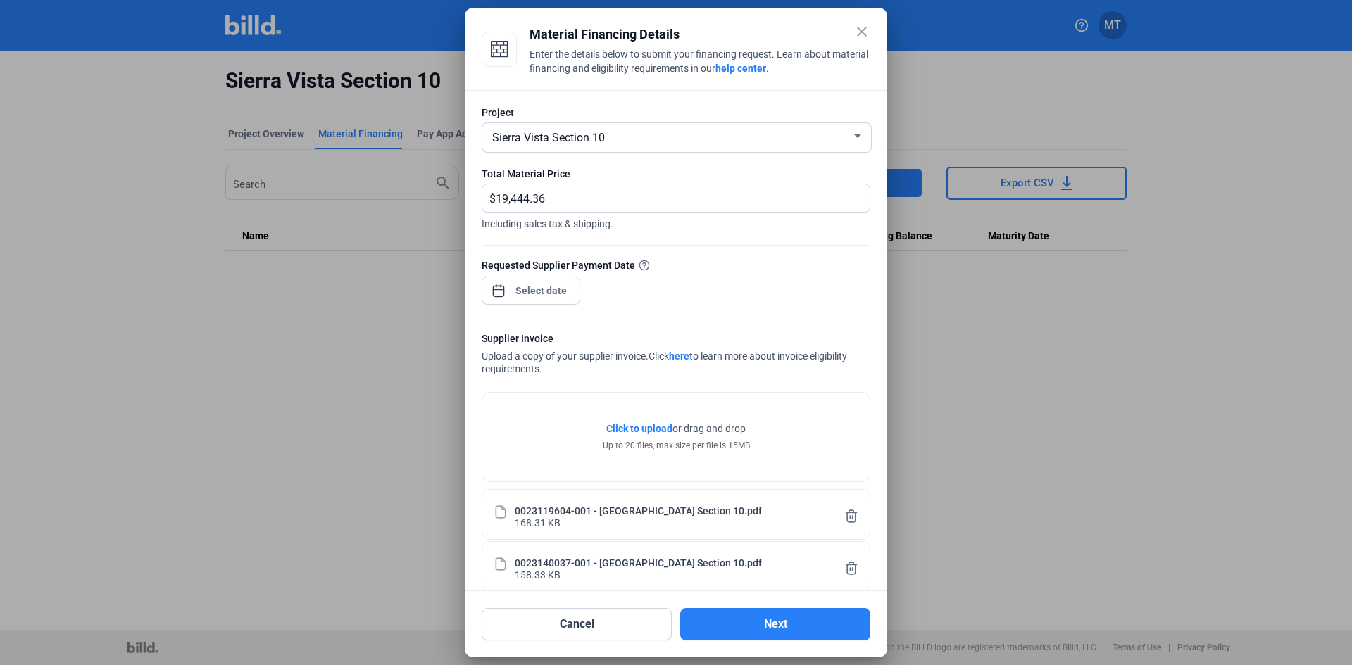
click at [539, 294] on div "close Material Financing Details Enter the details below to submit your financi…" at bounding box center [676, 332] width 1352 height 665
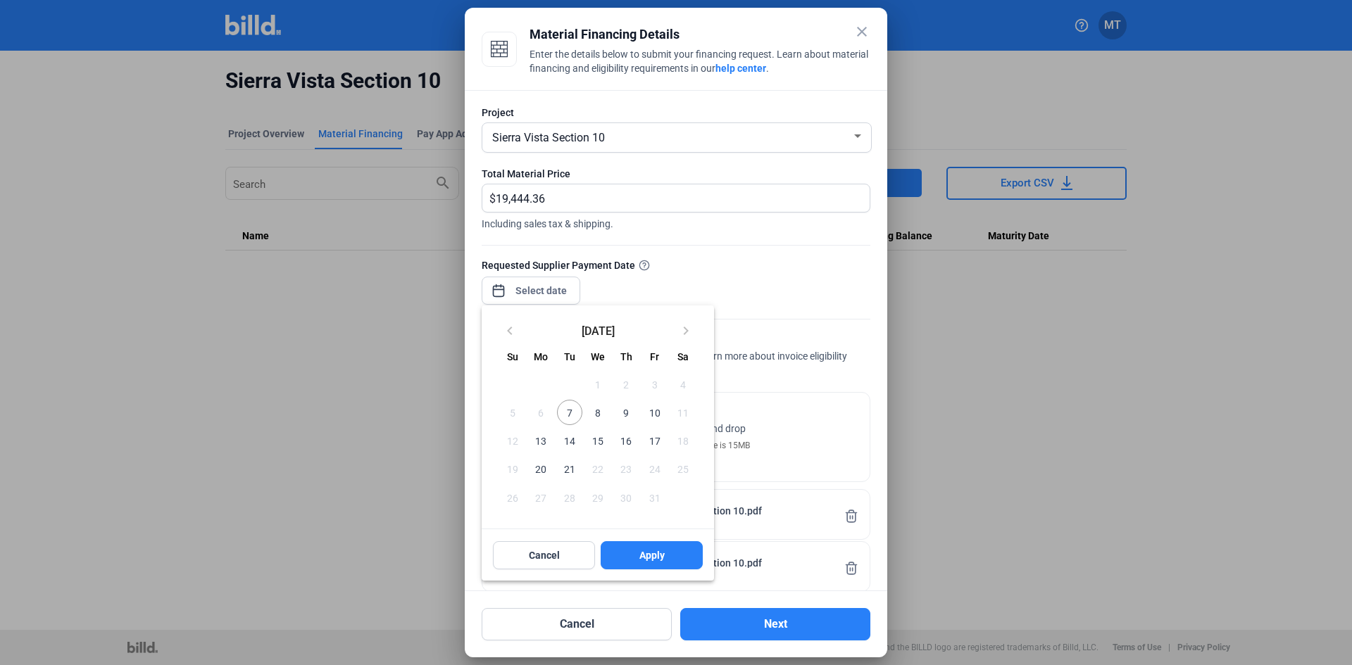
click at [658, 416] on span "10" at bounding box center [653, 412] width 25 height 25
click at [656, 555] on span "Apply" at bounding box center [651, 556] width 25 height 14
type input "[DATE]"
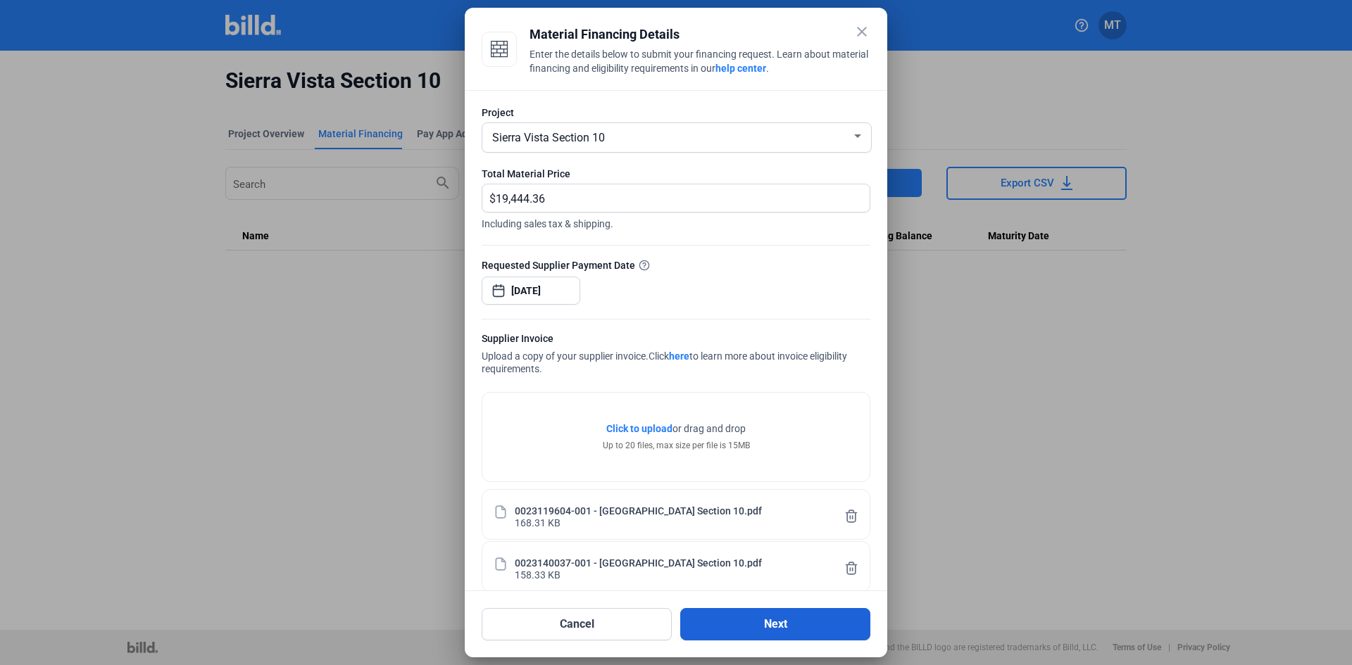
click at [761, 628] on button "Next" at bounding box center [775, 624] width 190 height 32
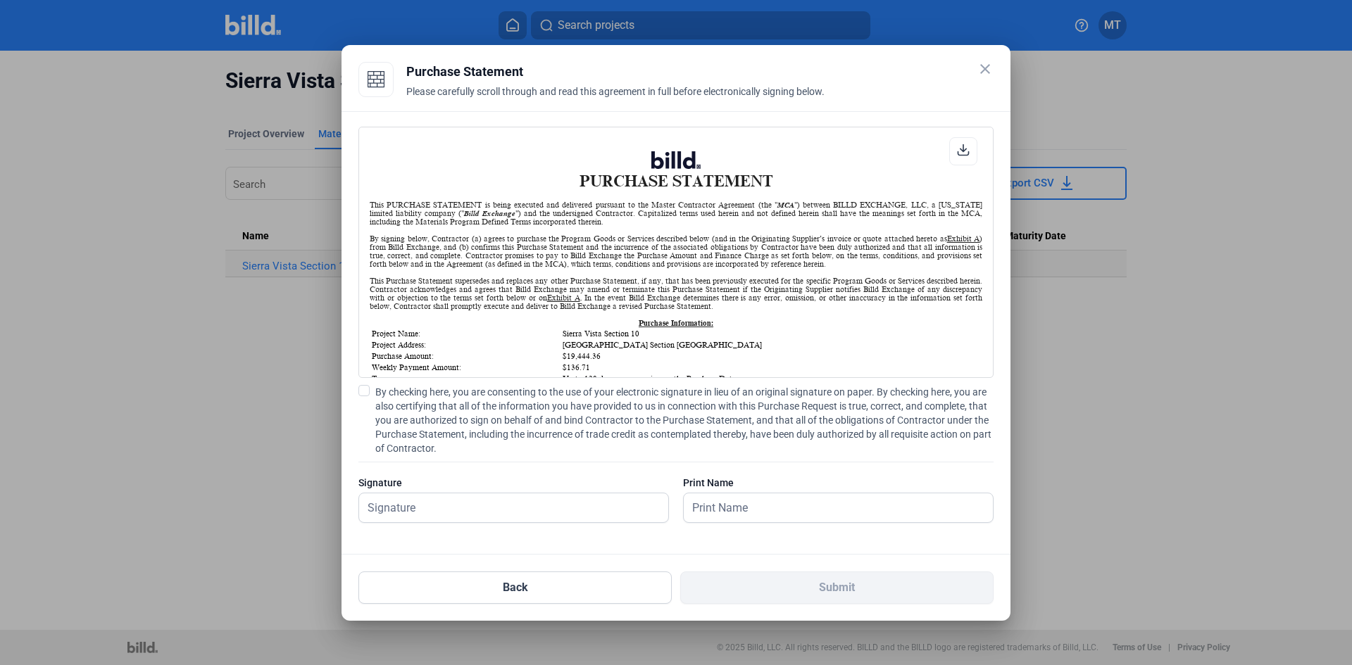
scroll to position [1, 0]
click at [365, 394] on span at bounding box center [363, 390] width 11 height 11
click at [0, 0] on input "By checking here, you are consenting to the use of your electronic signature in…" at bounding box center [0, 0] width 0 height 0
click at [421, 501] on input "text" at bounding box center [506, 508] width 294 height 29
type input "[PERSON_NAME]"
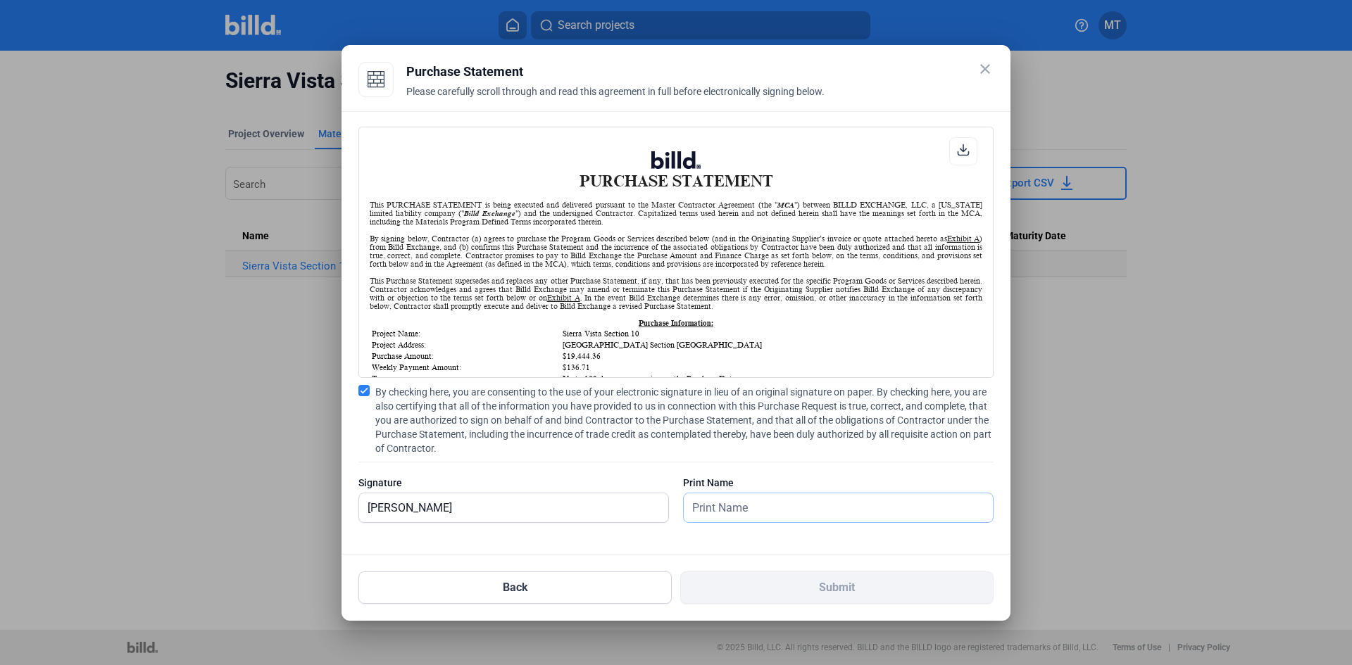
type input "[PERSON_NAME]"
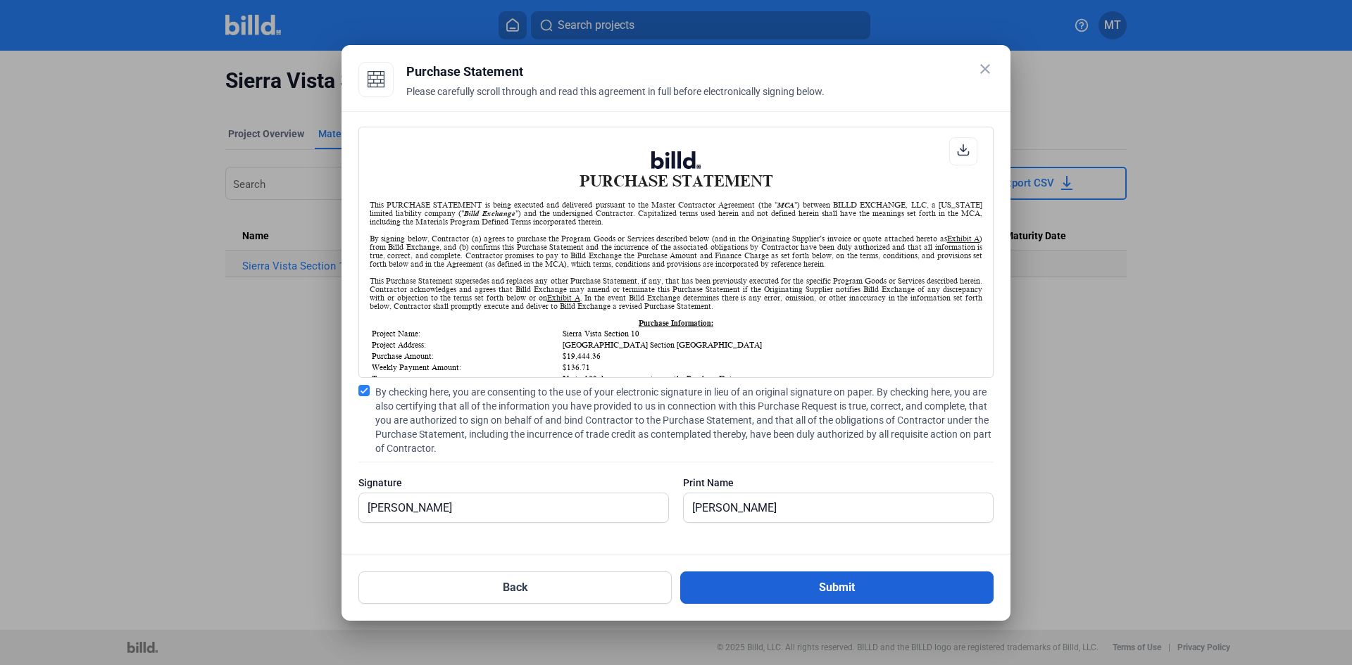
click at [829, 591] on button "Submit" at bounding box center [836, 588] width 313 height 32
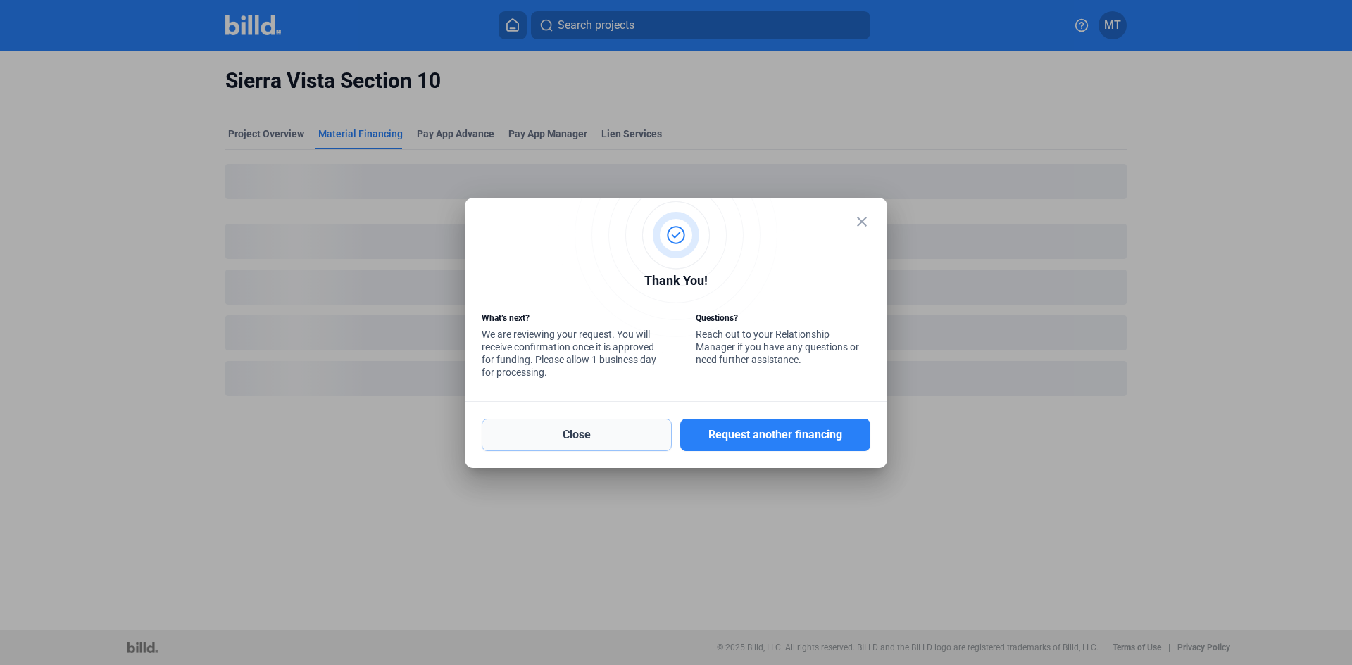
click at [652, 435] on button "Close" at bounding box center [577, 435] width 190 height 32
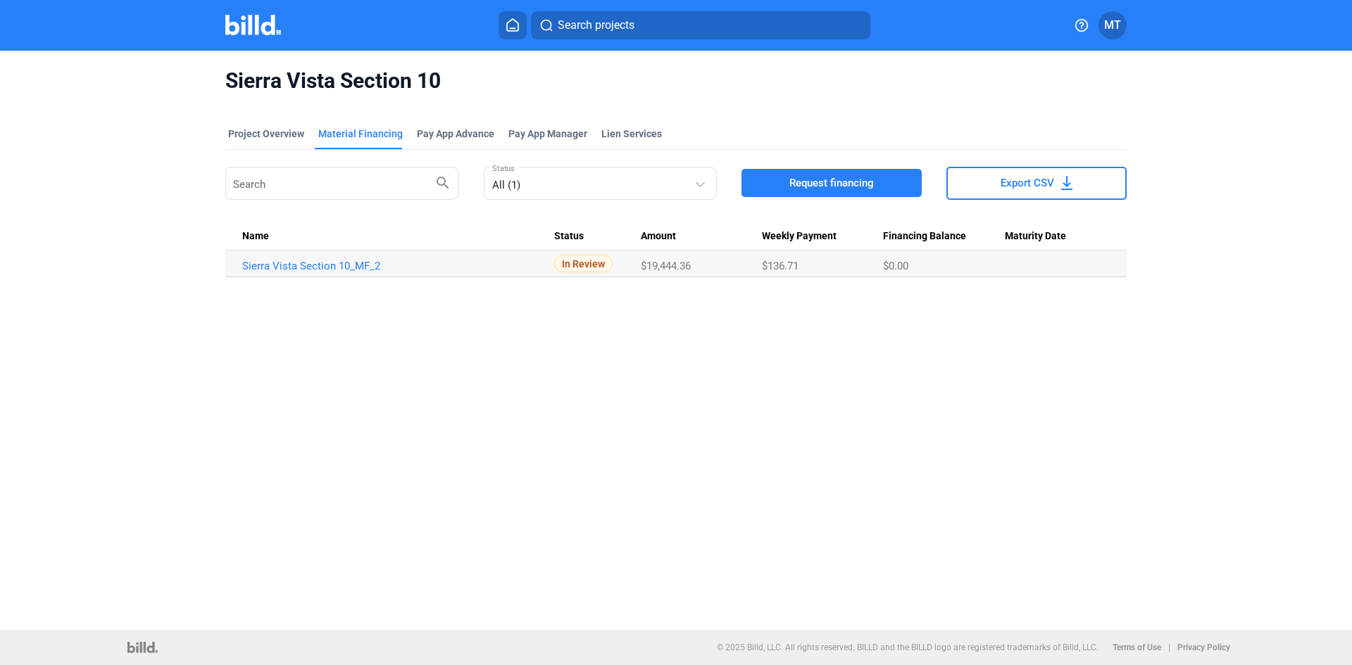
click at [266, 35] on div at bounding box center [267, 25] width 85 height 23
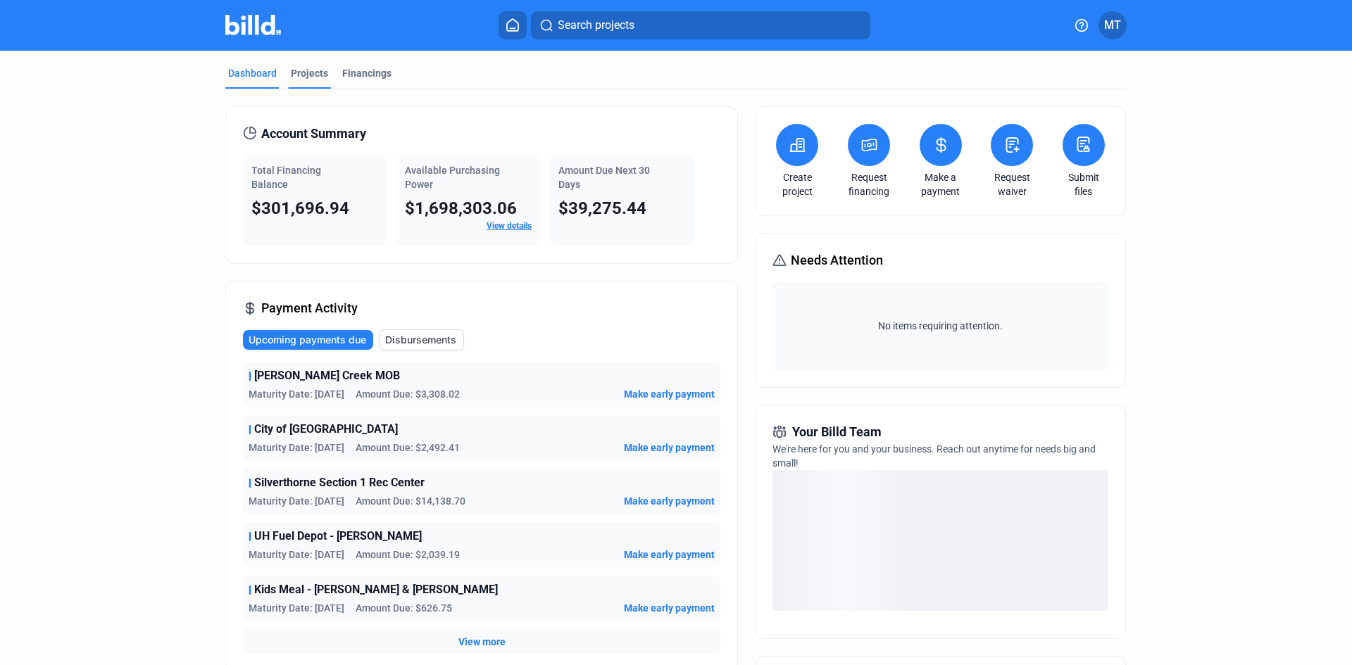
click at [318, 72] on div "Projects" at bounding box center [309, 73] width 37 height 14
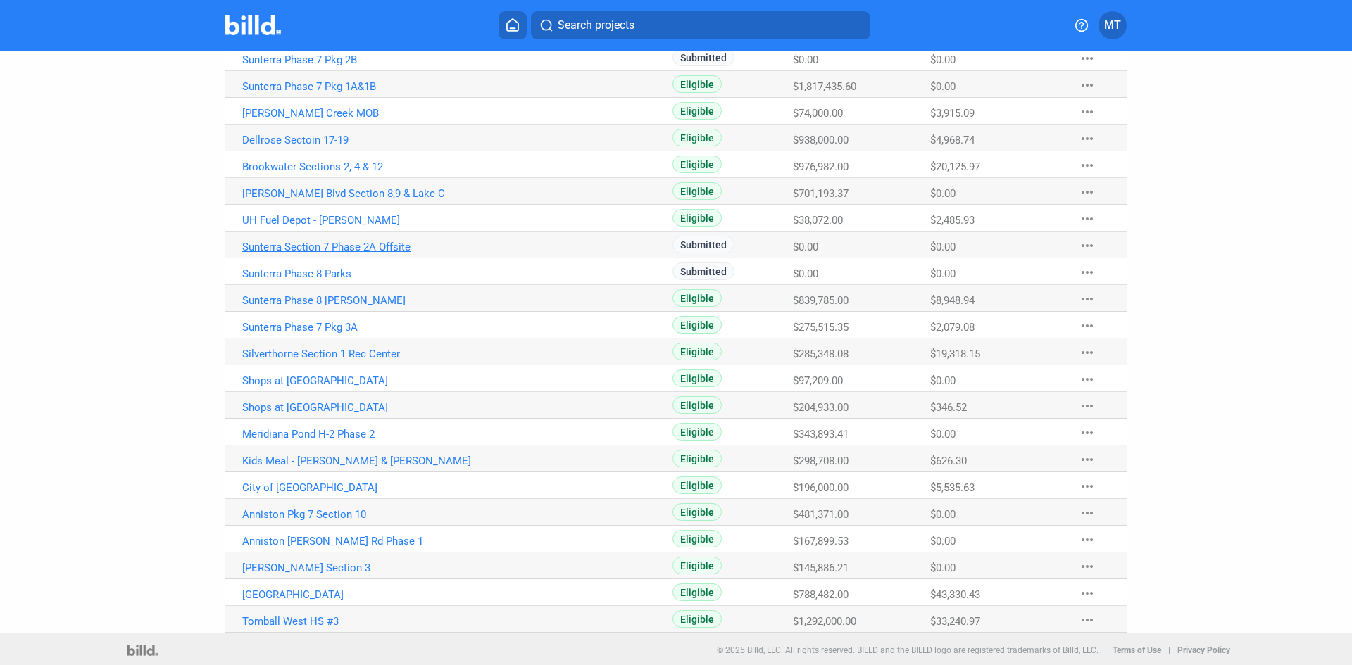
scroll to position [596, 0]
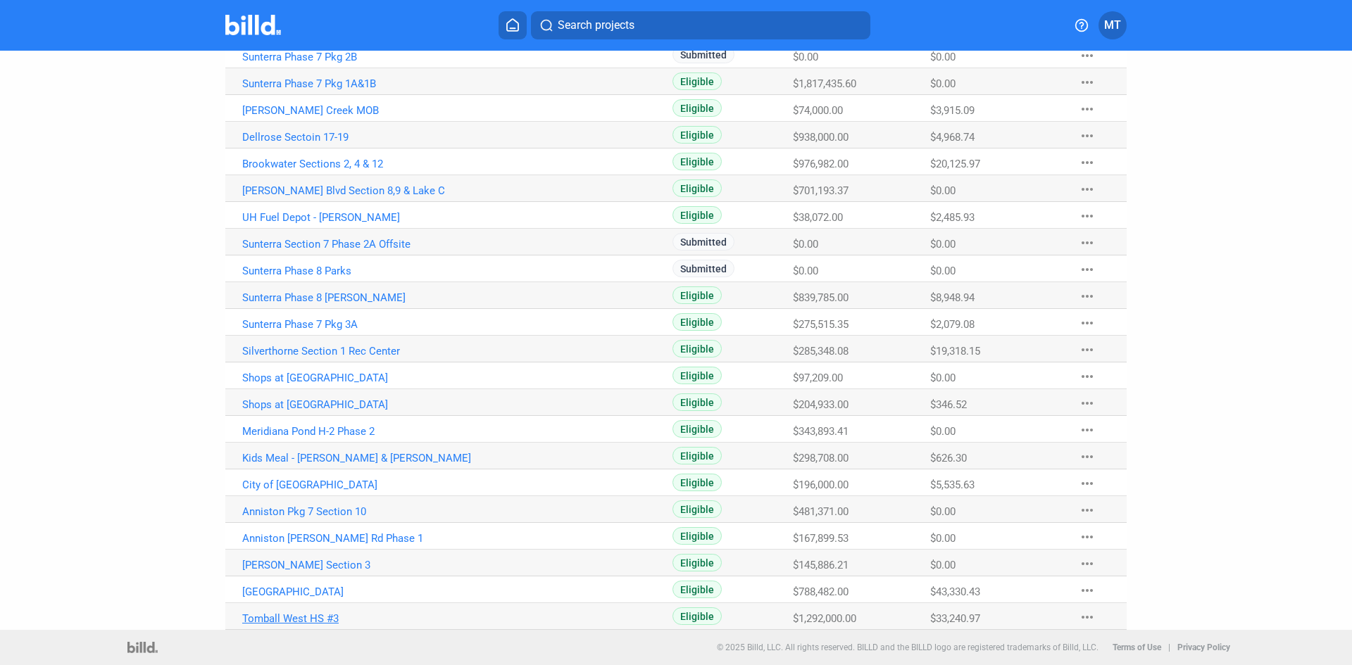
click at [313, 618] on link "Tomball West HS #3" at bounding box center [398, 619] width 312 height 13
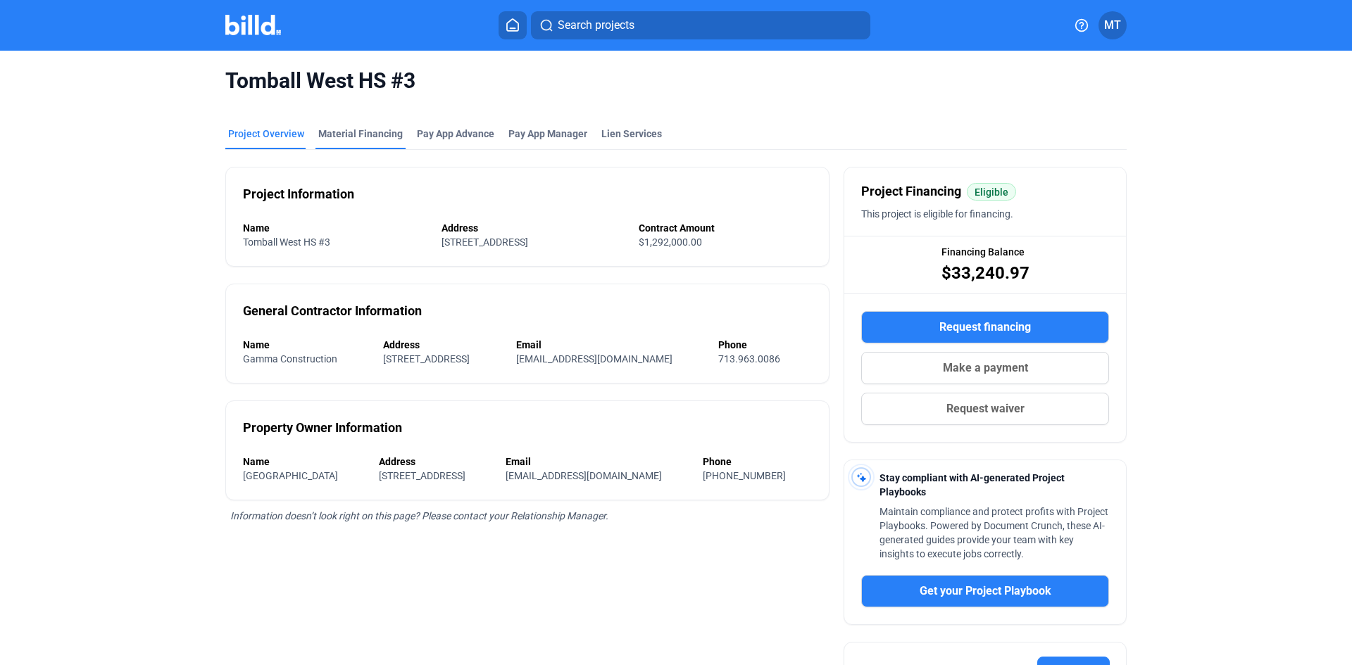
click at [353, 132] on div "Material Financing" at bounding box center [360, 134] width 84 height 14
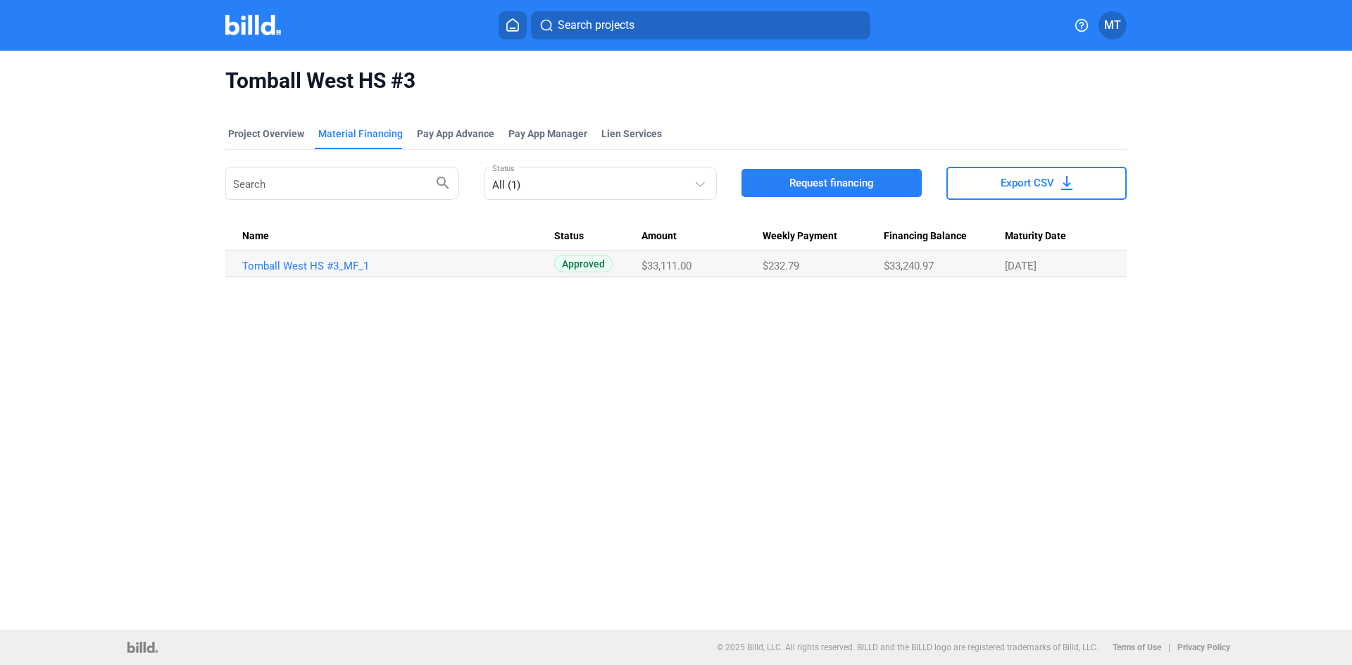
click at [846, 174] on button "Request financing" at bounding box center [831, 183] width 180 height 28
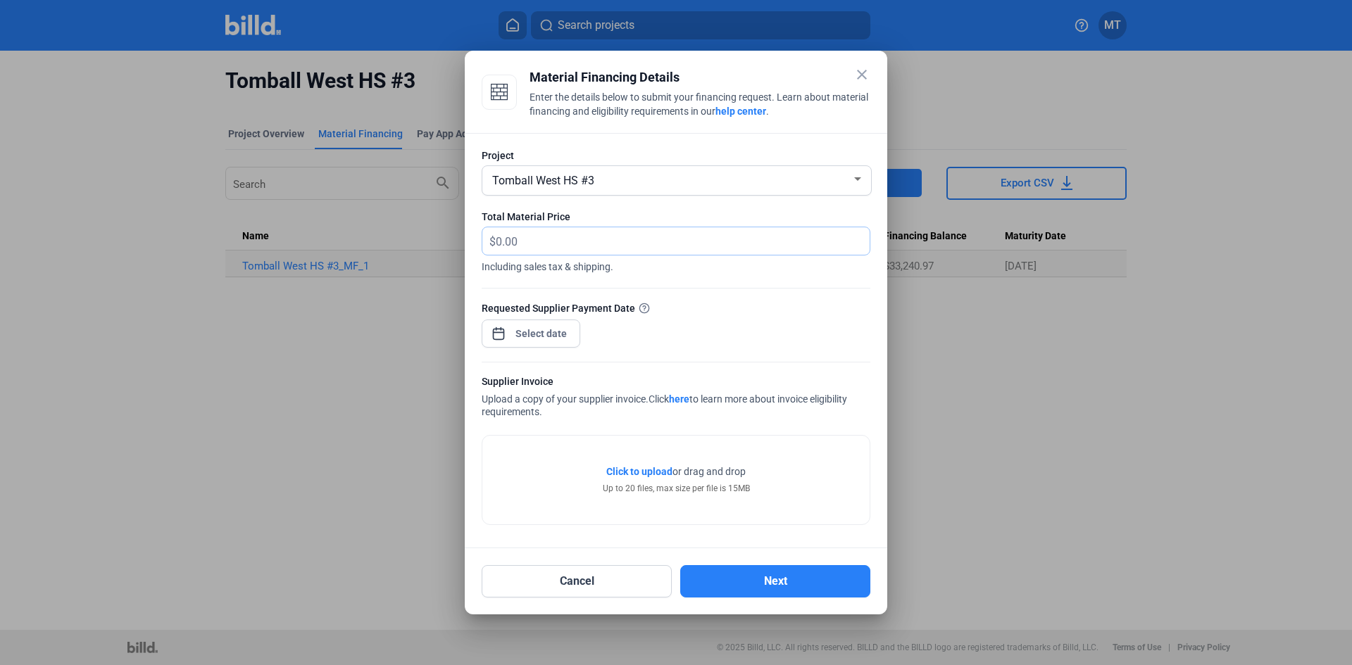
click at [563, 235] on input "text" at bounding box center [675, 240] width 358 height 27
type input "9,950.49"
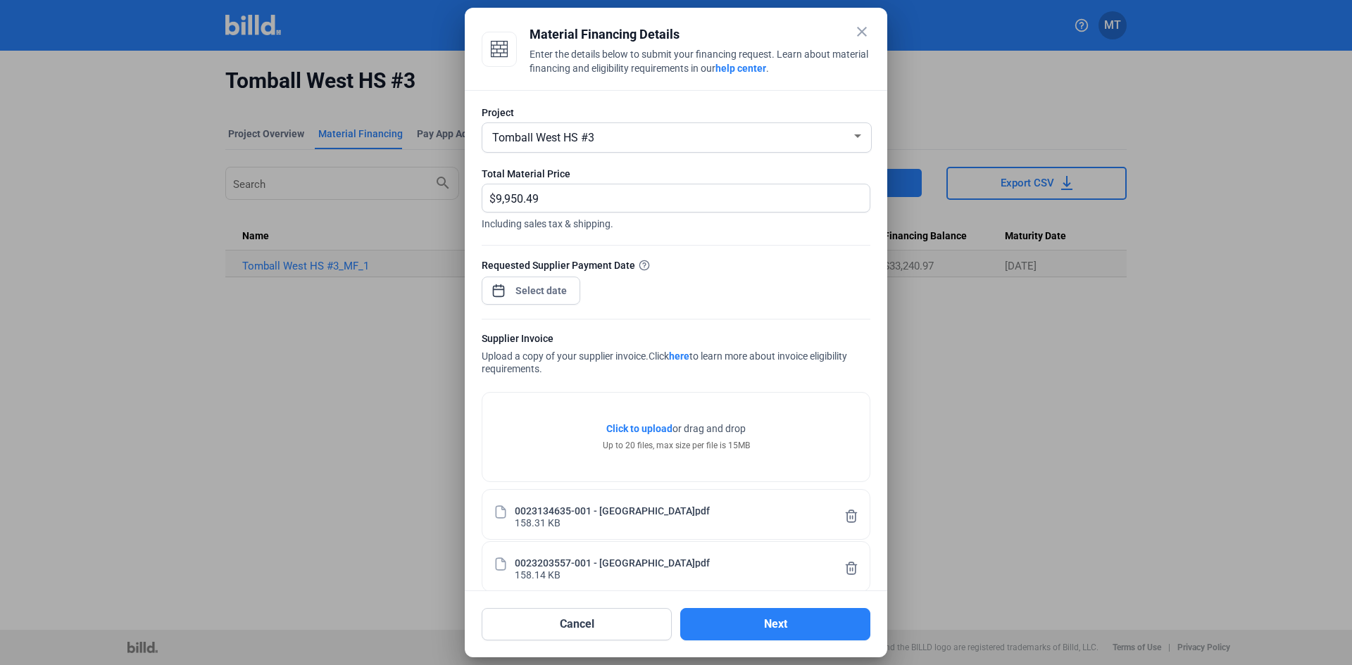
click at [540, 298] on div "close Material Financing Details Enter the details below to submit your financi…" at bounding box center [676, 332] width 1352 height 665
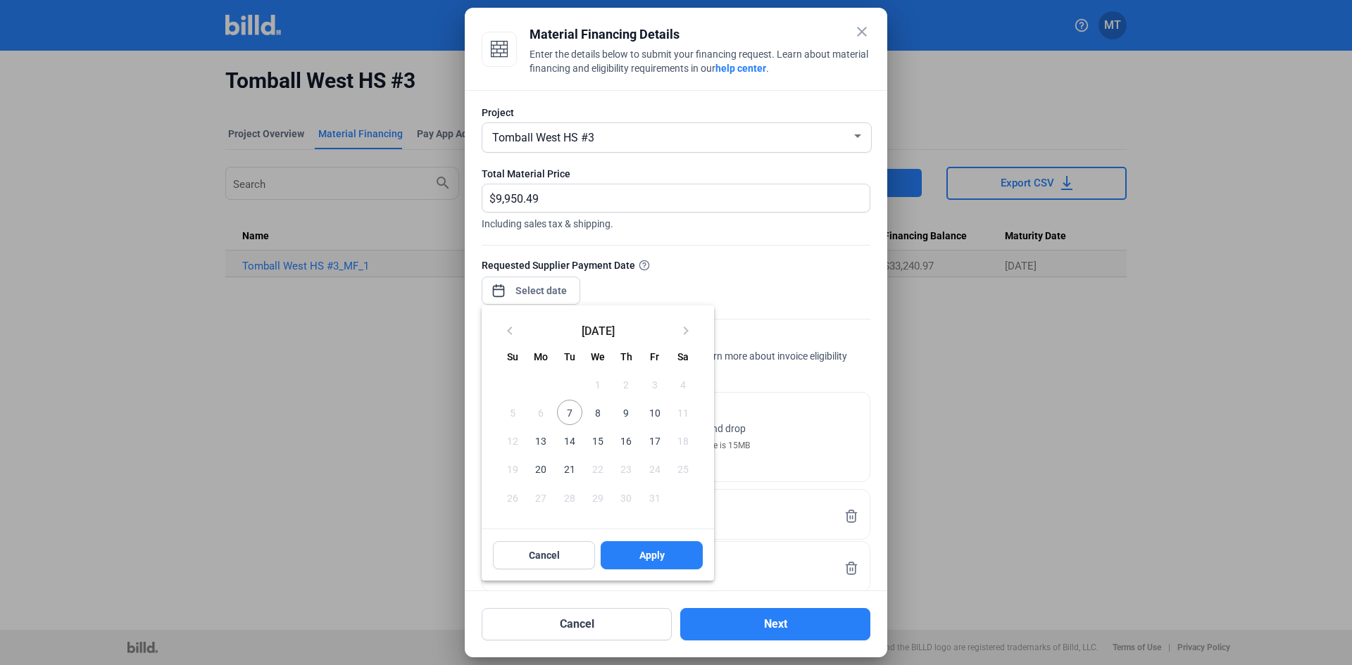
click at [660, 415] on span "10" at bounding box center [653, 412] width 25 height 25
click at [635, 555] on button "Apply" at bounding box center [652, 555] width 102 height 28
type input "[DATE]"
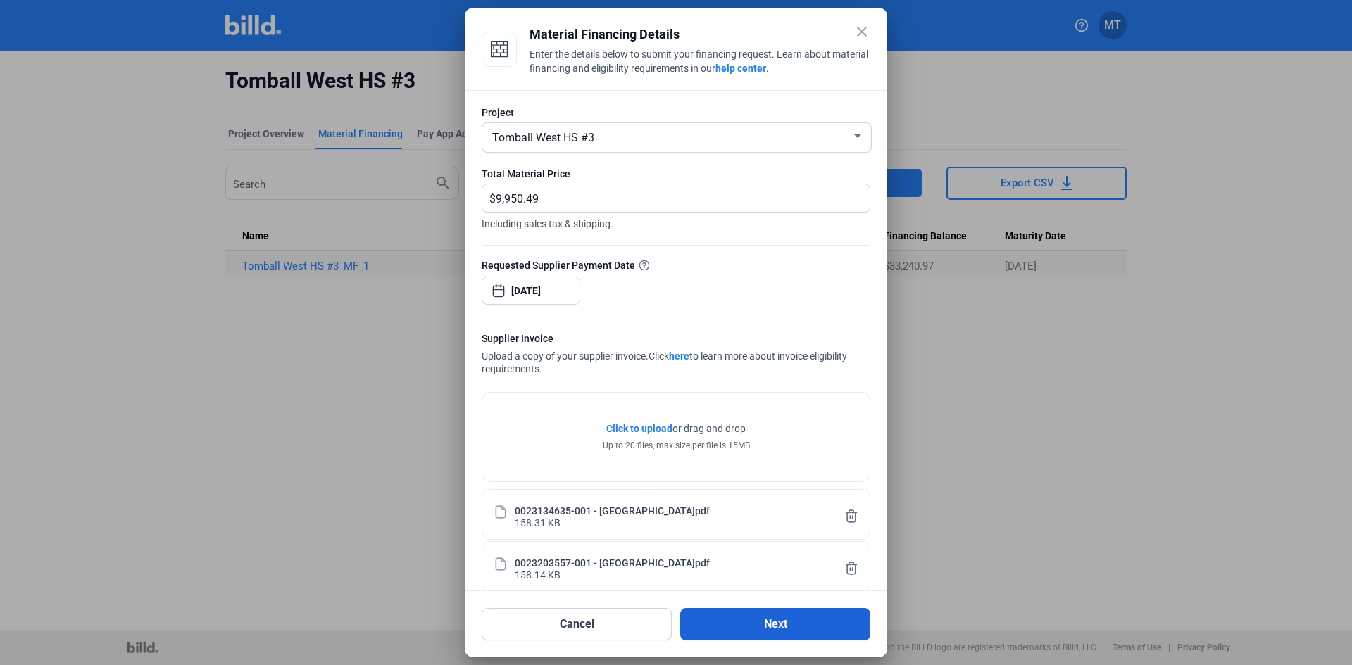
click at [761, 627] on button "Next" at bounding box center [775, 624] width 190 height 32
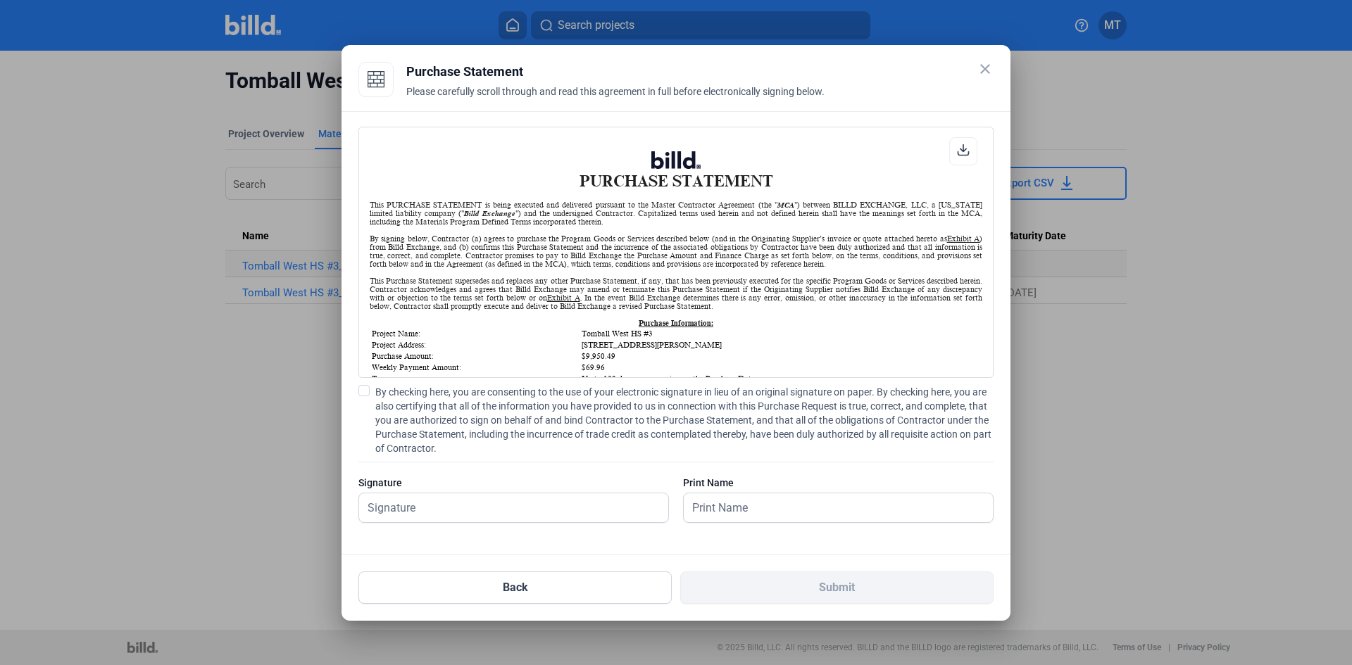
scroll to position [1, 0]
click at [361, 387] on span at bounding box center [363, 390] width 11 height 11
click at [0, 0] on input "By checking here, you are consenting to the use of your electronic signature in…" at bounding box center [0, 0] width 0 height 0
click at [425, 501] on input "text" at bounding box center [506, 508] width 294 height 29
type input "[PERSON_NAME]"
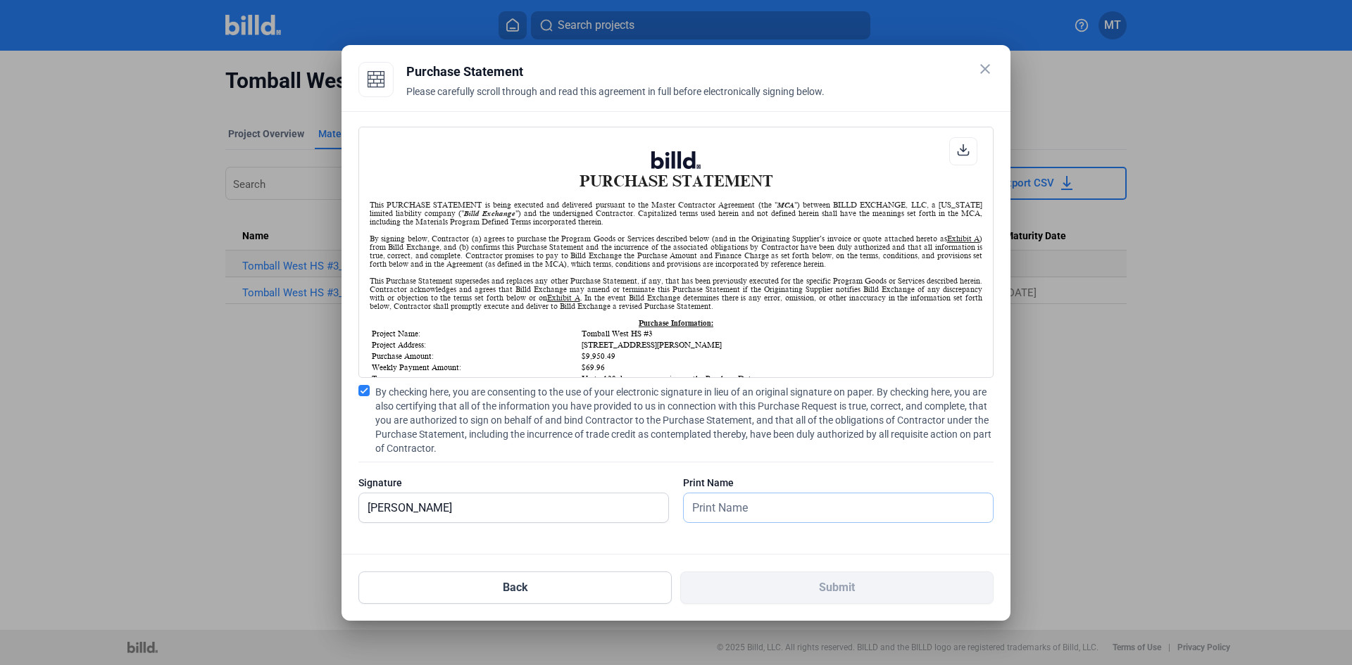
type input "[PERSON_NAME]"
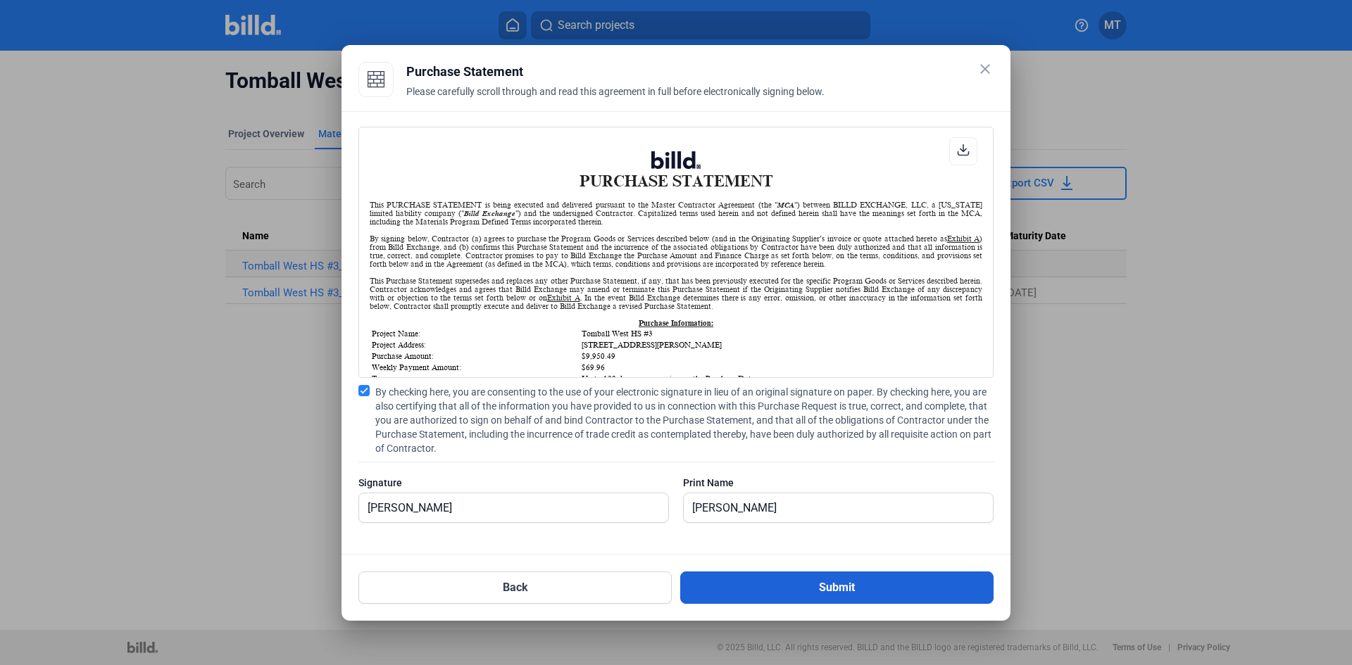
click at [810, 594] on button "Submit" at bounding box center [836, 588] width 313 height 32
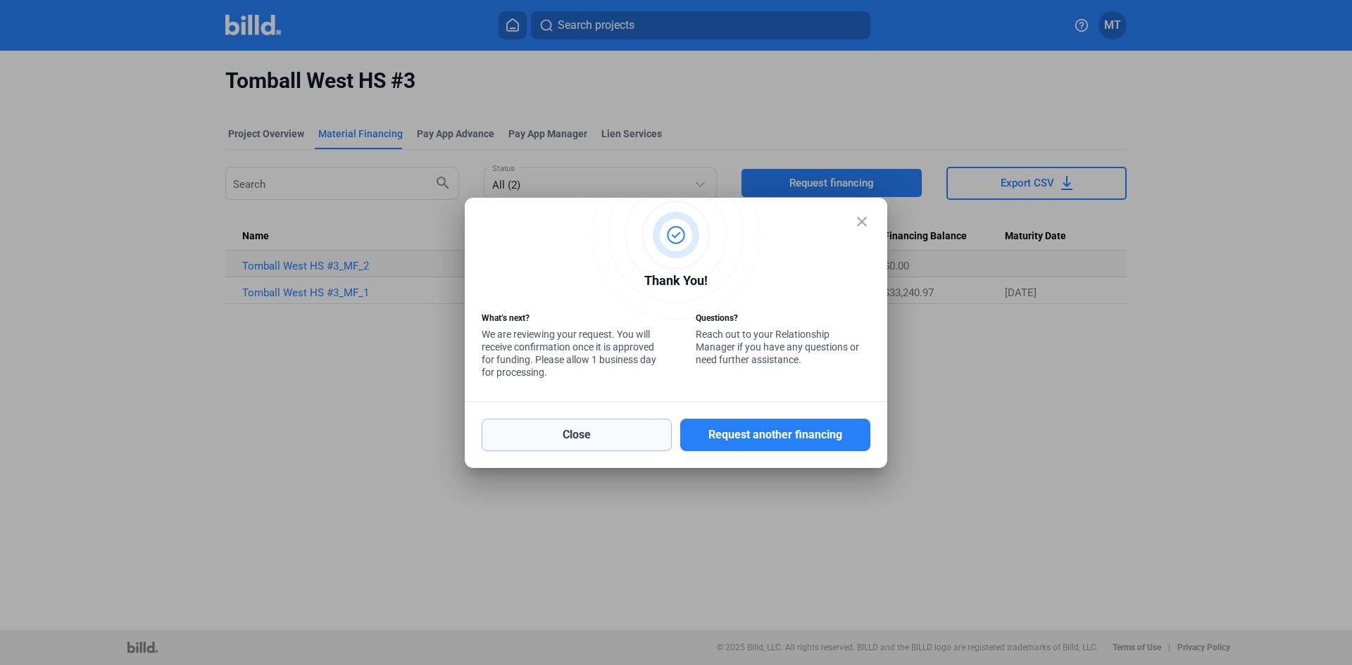
click at [582, 441] on button "Close" at bounding box center [577, 435] width 190 height 32
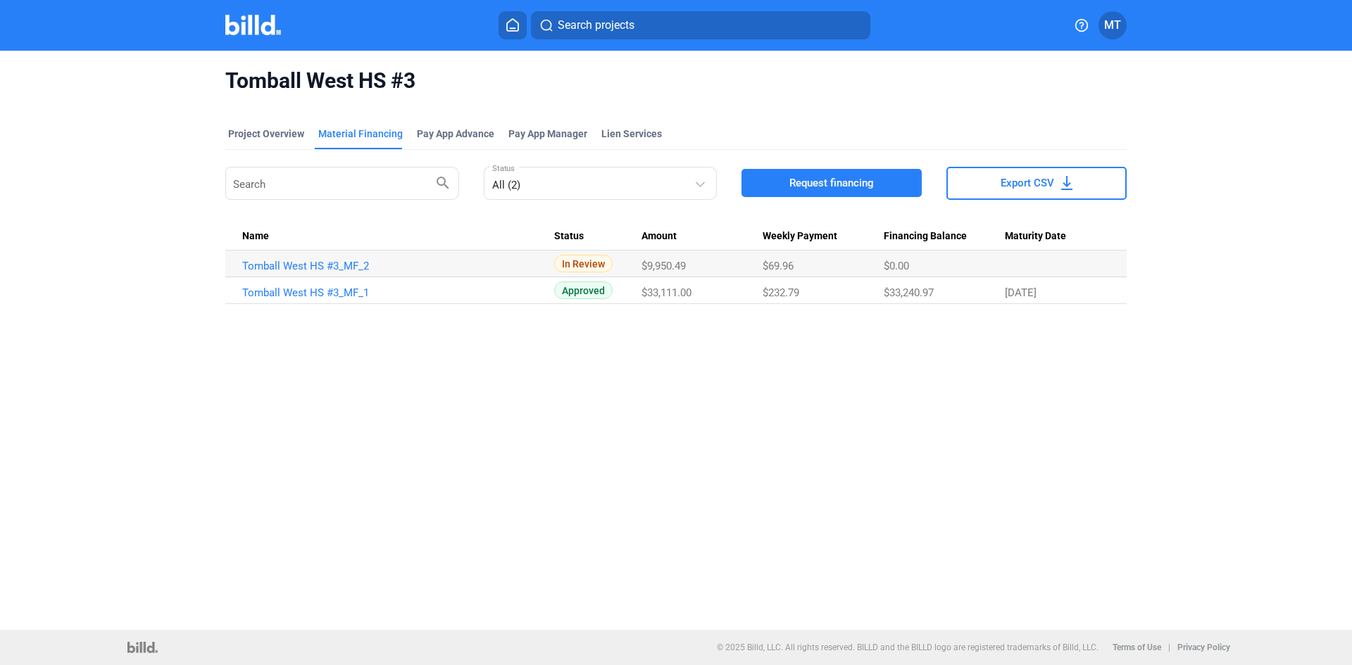
click at [226, 20] on img at bounding box center [253, 25] width 56 height 20
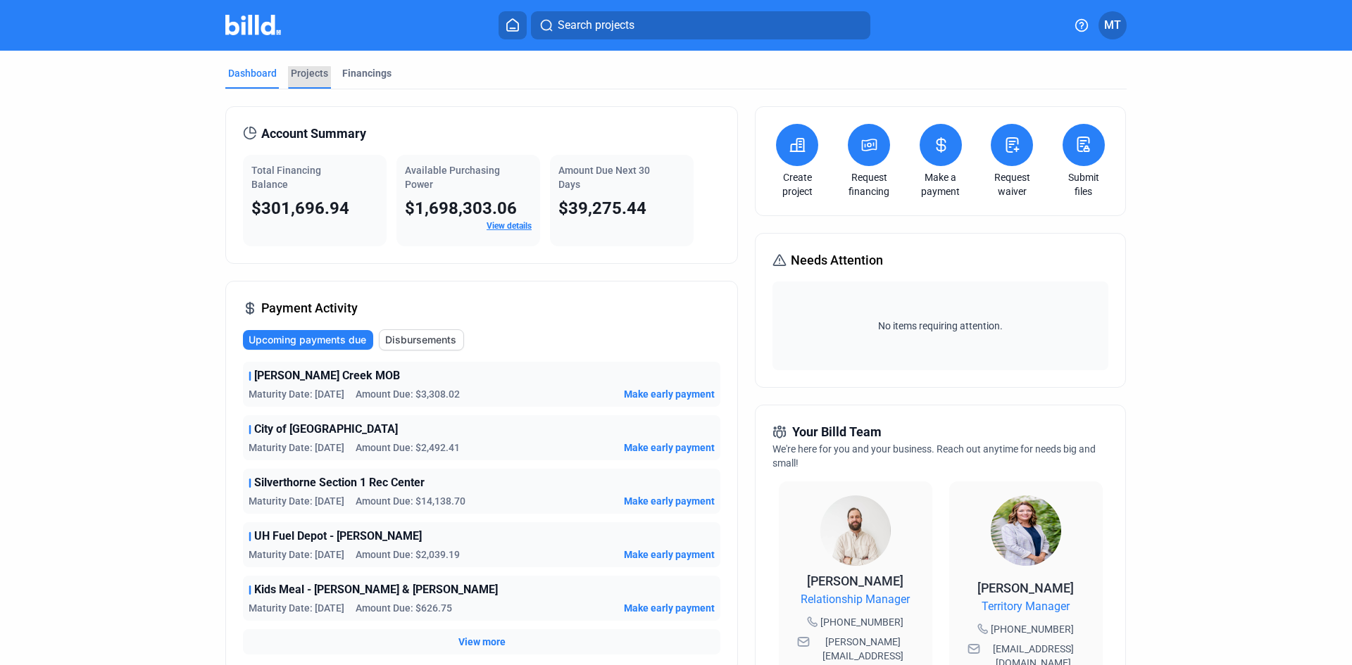
click at [294, 81] on div "Projects" at bounding box center [309, 77] width 43 height 23
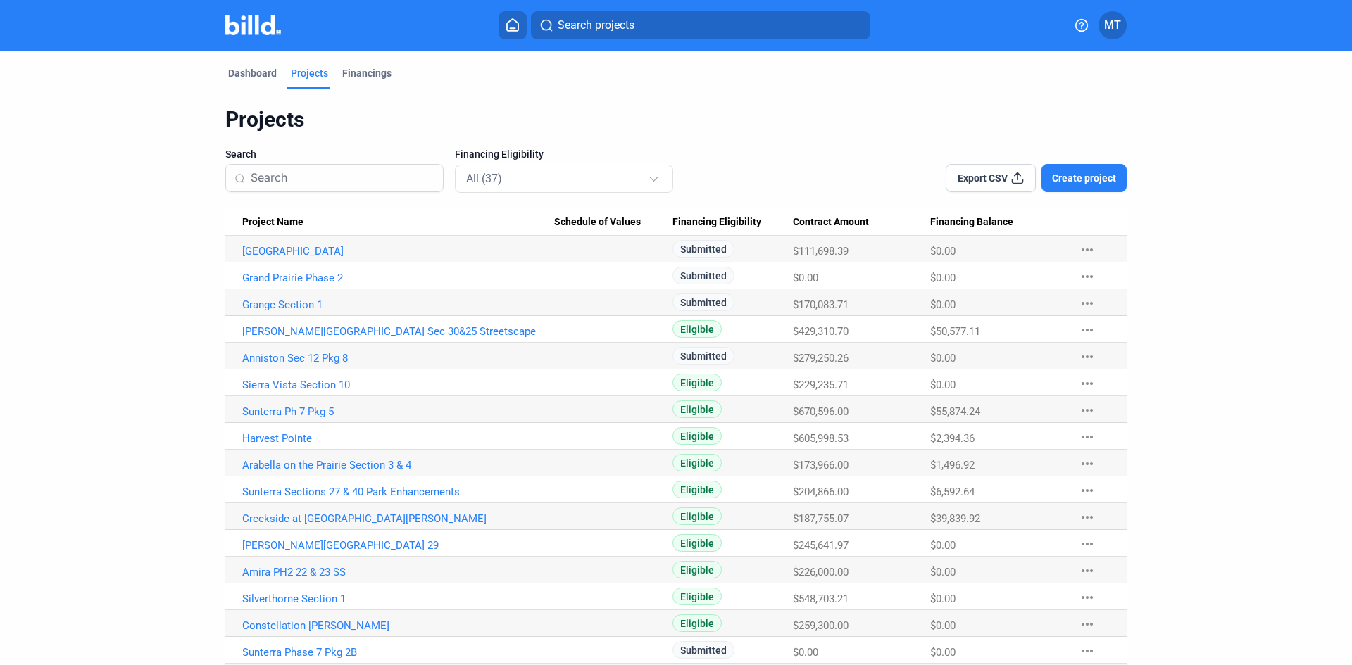
click at [296, 441] on link "Harvest Pointe" at bounding box center [398, 438] width 312 height 13
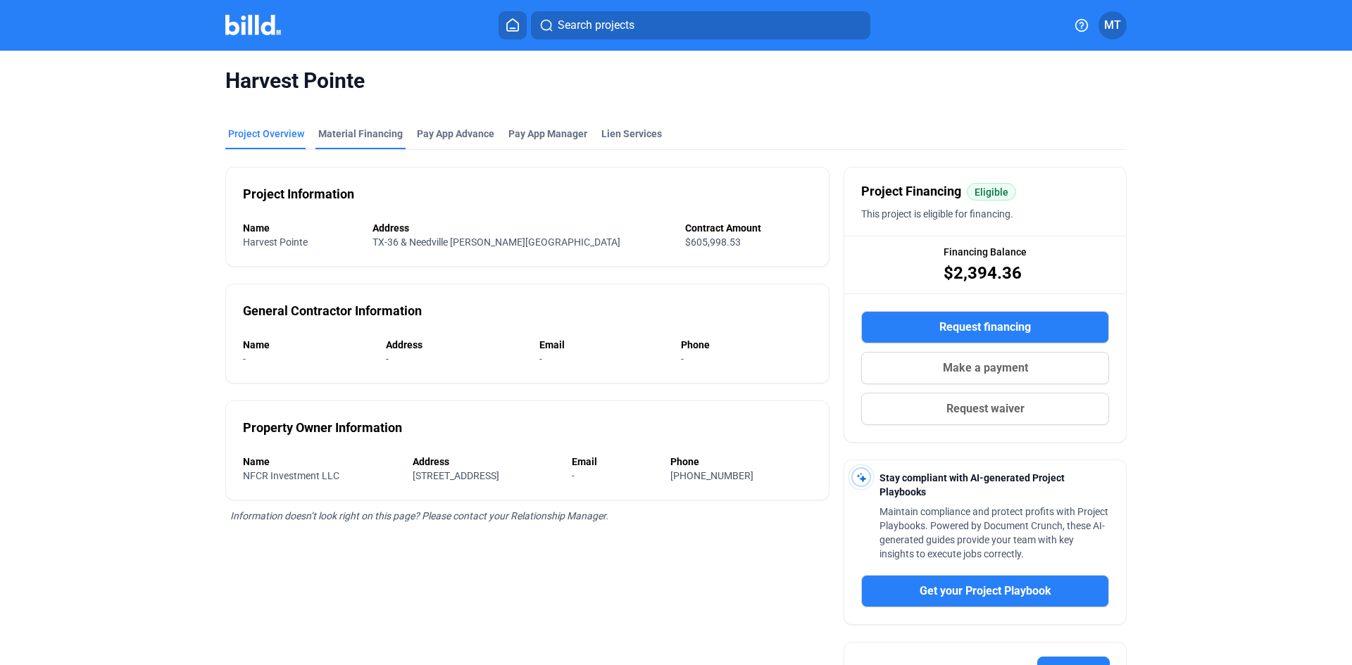
click at [379, 139] on div "Material Financing" at bounding box center [360, 134] width 84 height 14
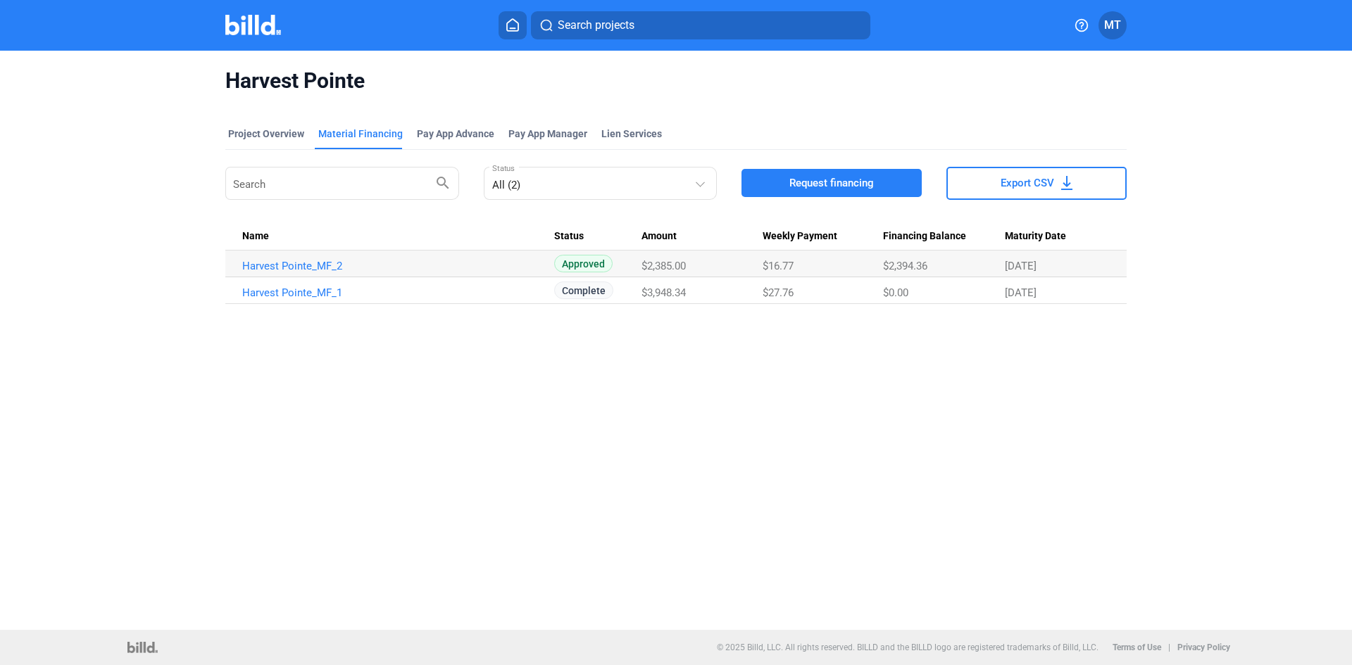
click at [777, 181] on button "Request financing" at bounding box center [831, 183] width 180 height 28
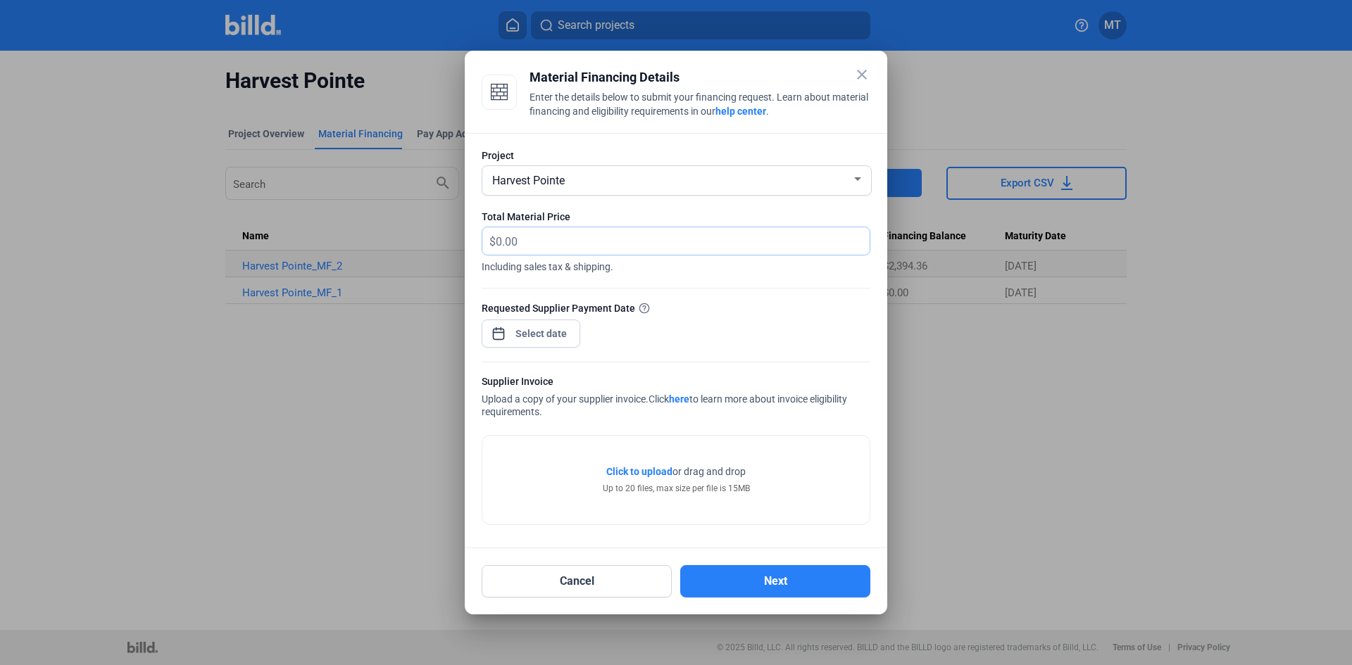
click at [551, 245] on input "text" at bounding box center [675, 240] width 358 height 27
type input "9,143.58"
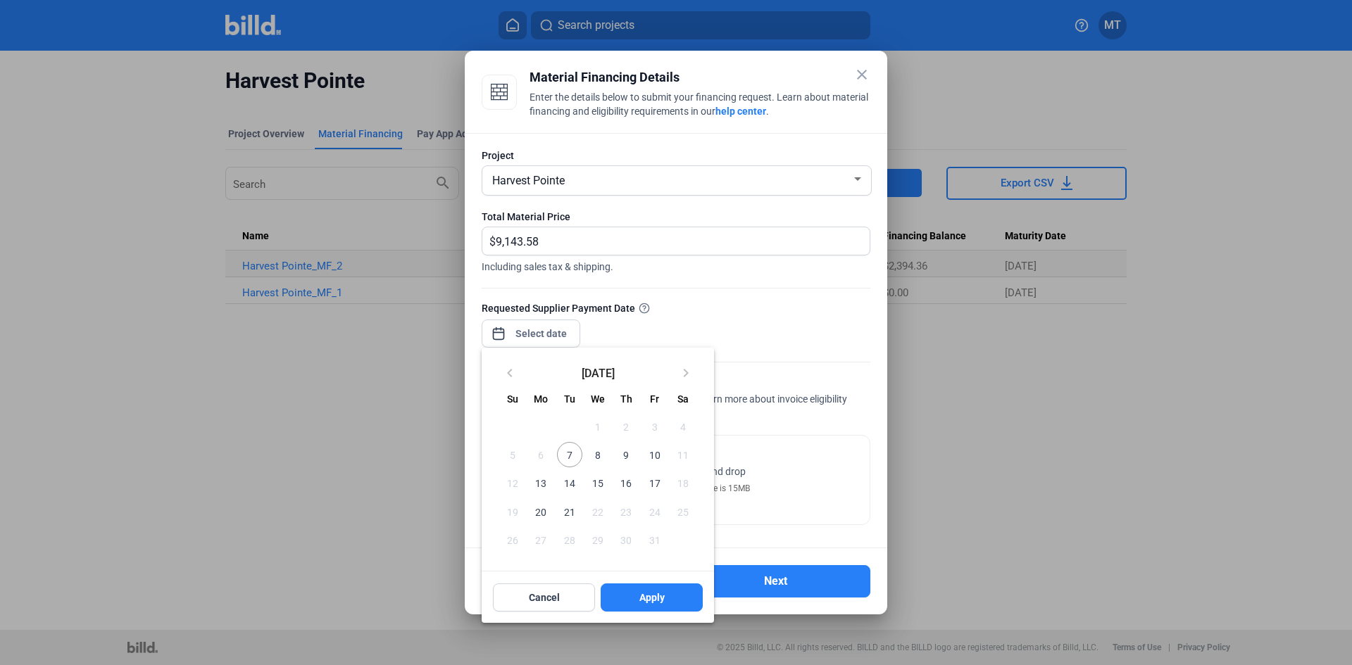
click at [527, 339] on div "close Material Financing Details Enter the details below to submit your financi…" at bounding box center [676, 332] width 1352 height 665
click at [656, 454] on span "10" at bounding box center [653, 454] width 25 height 25
click at [656, 594] on span "Apply" at bounding box center [651, 598] width 25 height 14
type input "[DATE]"
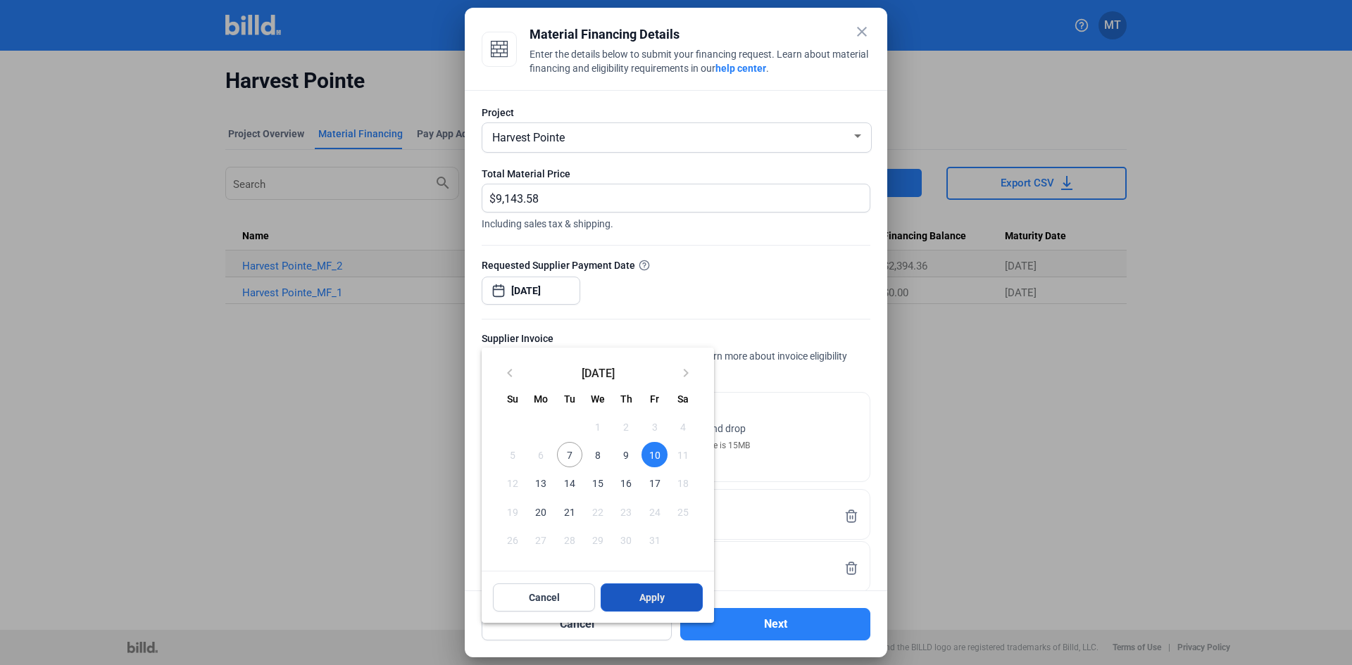
click at [646, 602] on span "Apply" at bounding box center [651, 598] width 25 height 14
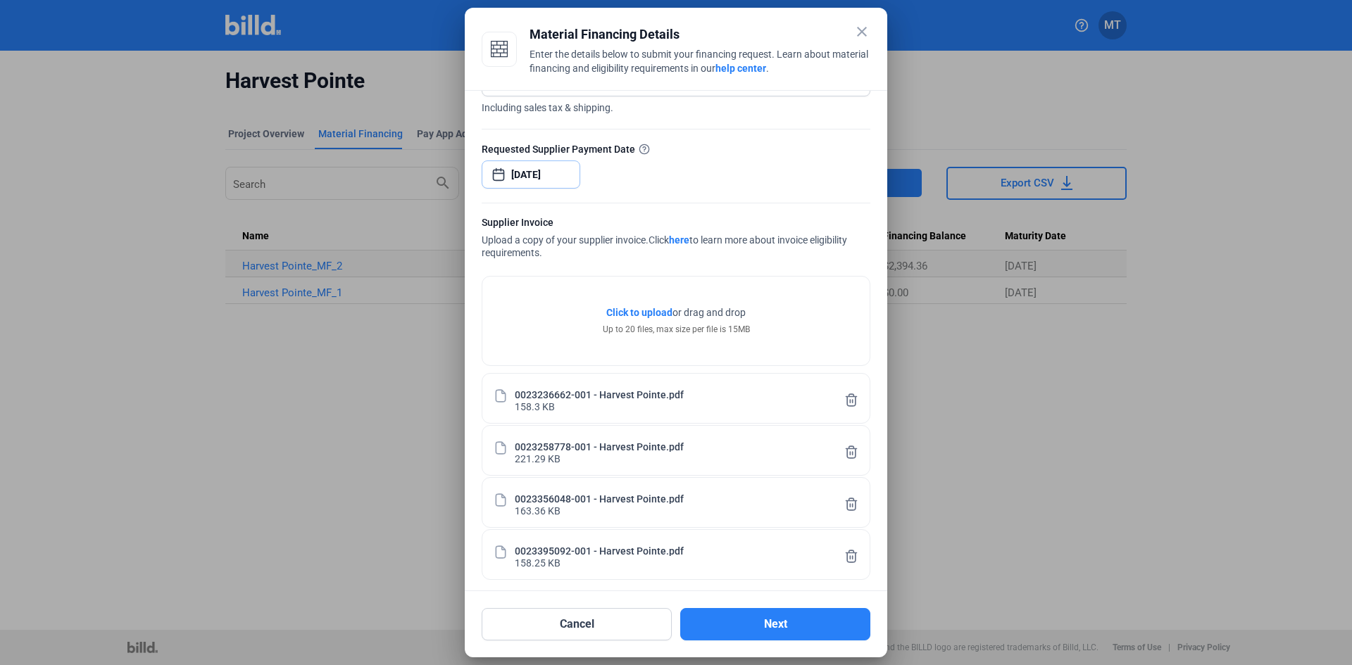
scroll to position [124, 0]
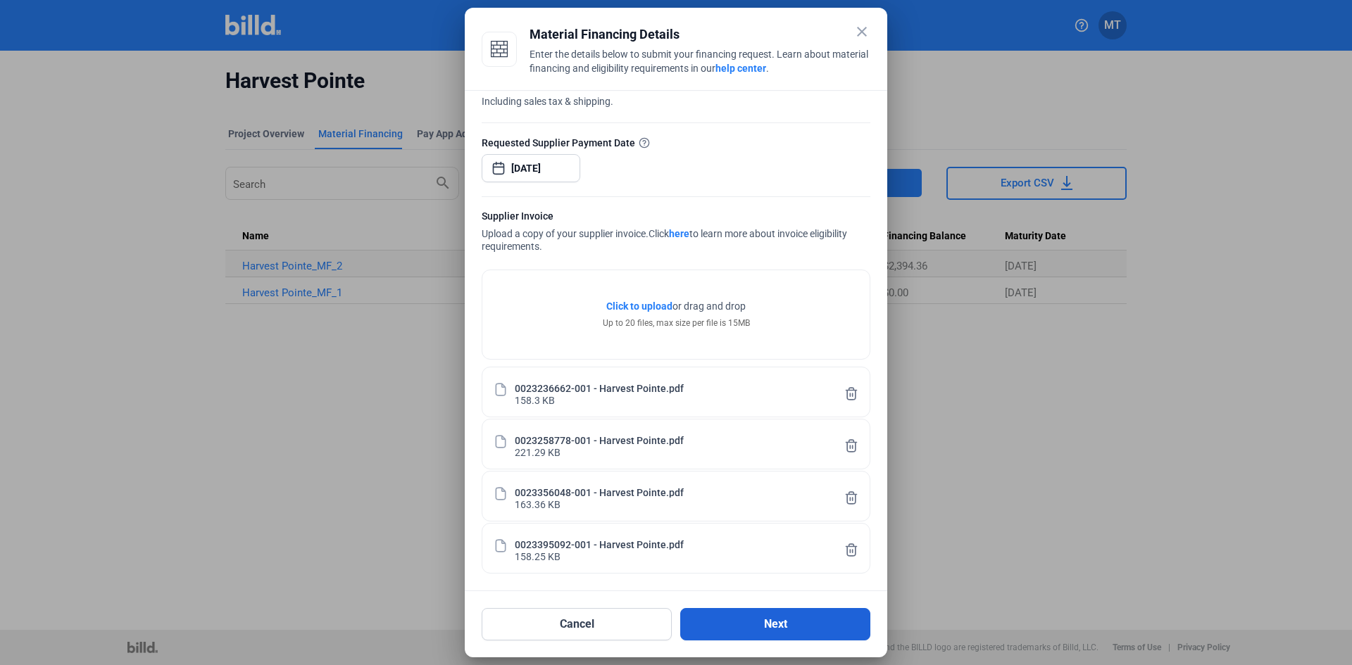
click at [726, 615] on button "Next" at bounding box center [775, 624] width 190 height 32
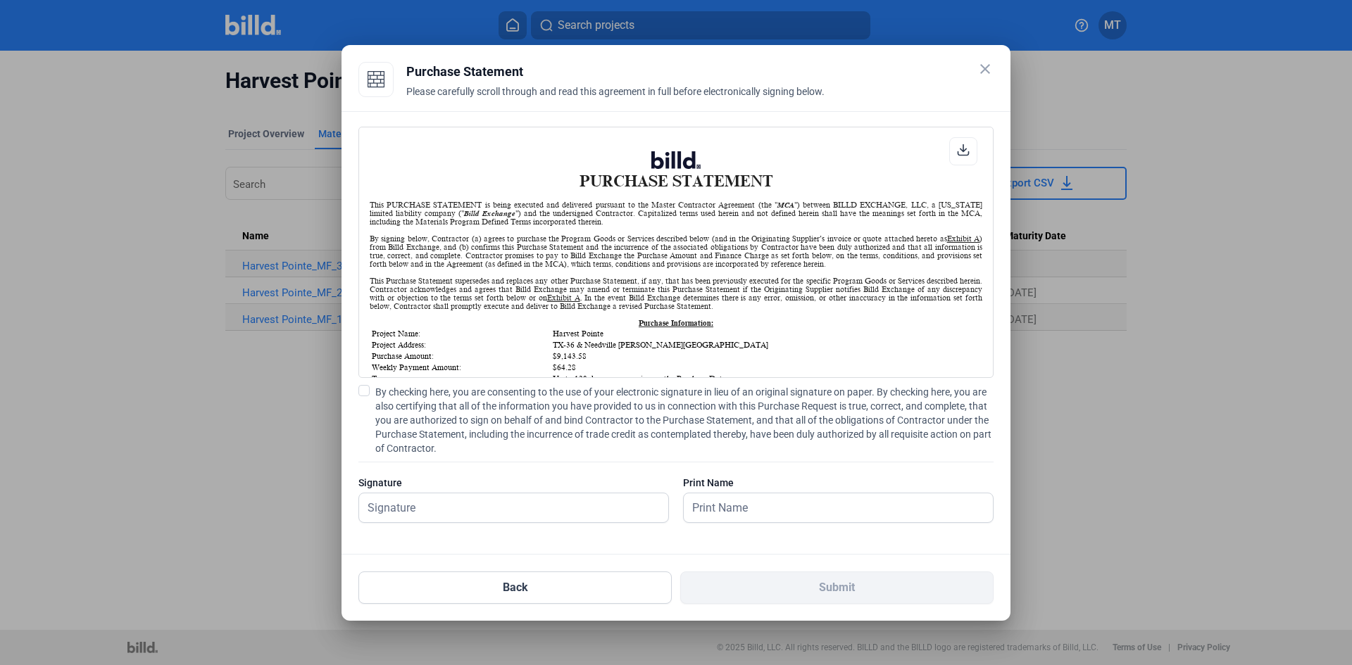
scroll to position [1, 0]
click at [368, 394] on span at bounding box center [363, 390] width 11 height 11
click at [0, 0] on input "By checking here, you are consenting to the use of your electronic signature in…" at bounding box center [0, 0] width 0 height 0
click at [439, 505] on input "text" at bounding box center [506, 508] width 294 height 29
type input "[PERSON_NAME]"
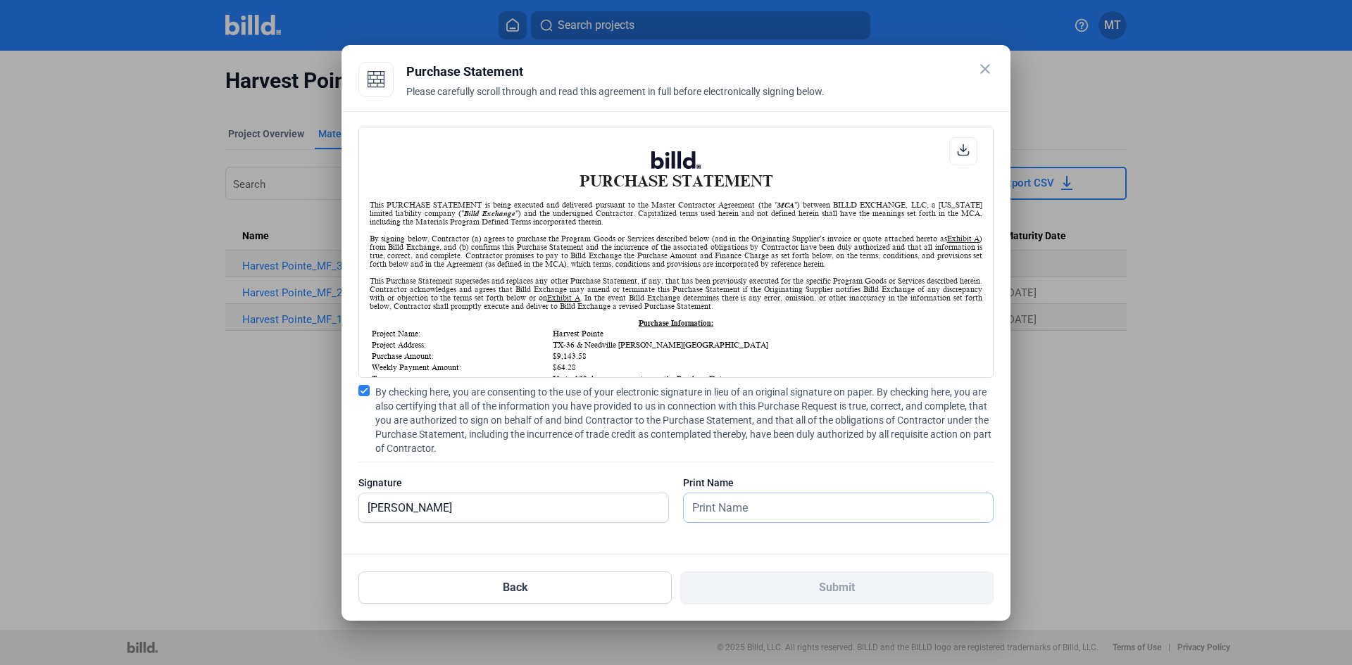
type input "[PERSON_NAME]"
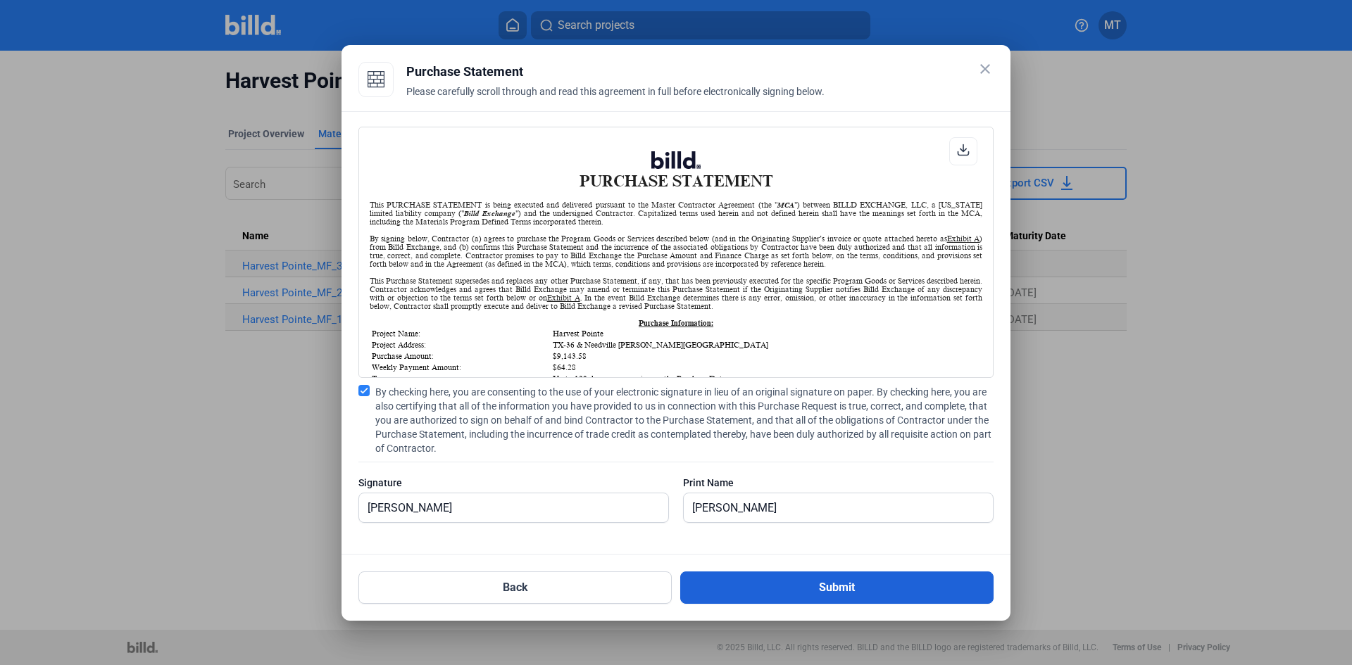
click at [836, 590] on button "Submit" at bounding box center [836, 588] width 313 height 32
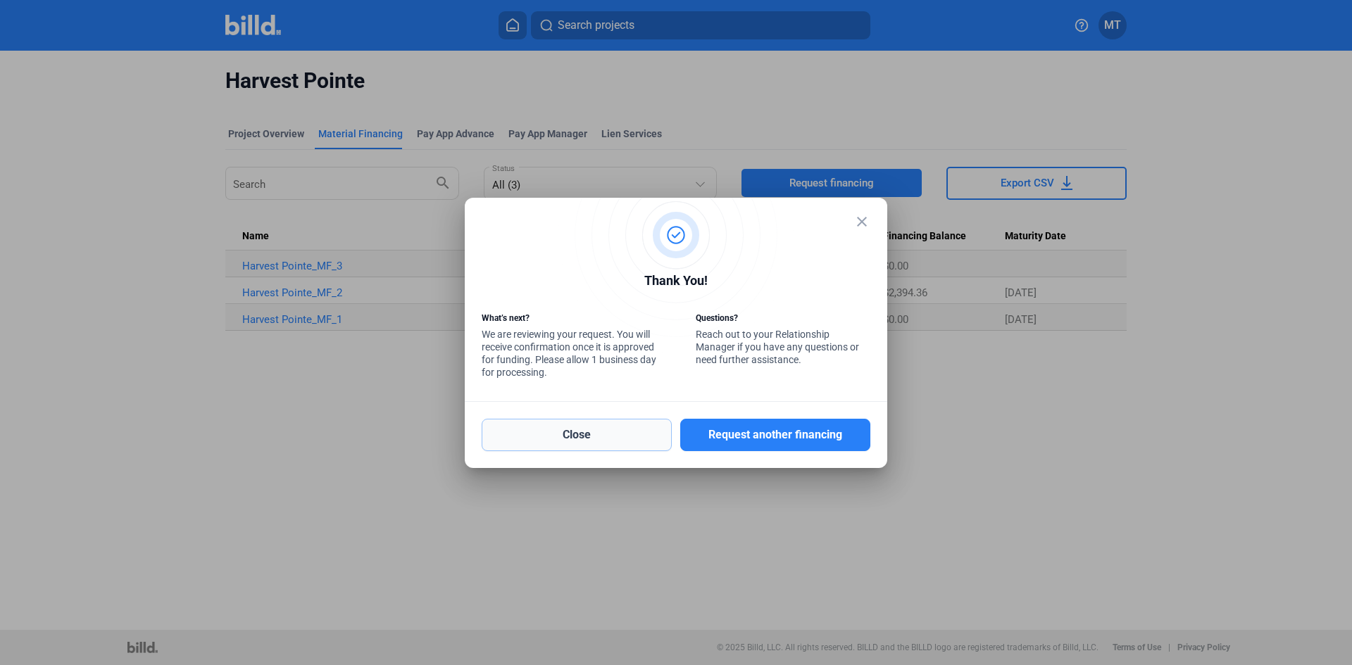
click at [592, 432] on button "Close" at bounding box center [577, 435] width 190 height 32
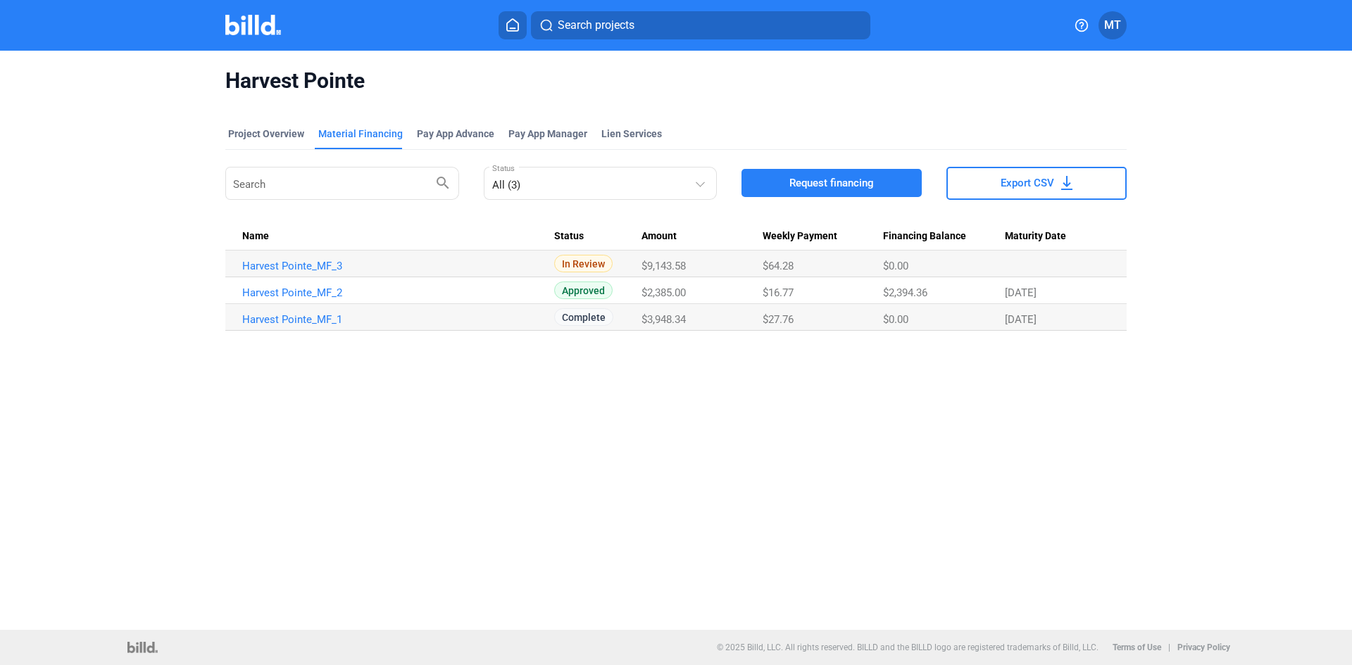
click at [251, 33] on img at bounding box center [253, 25] width 56 height 20
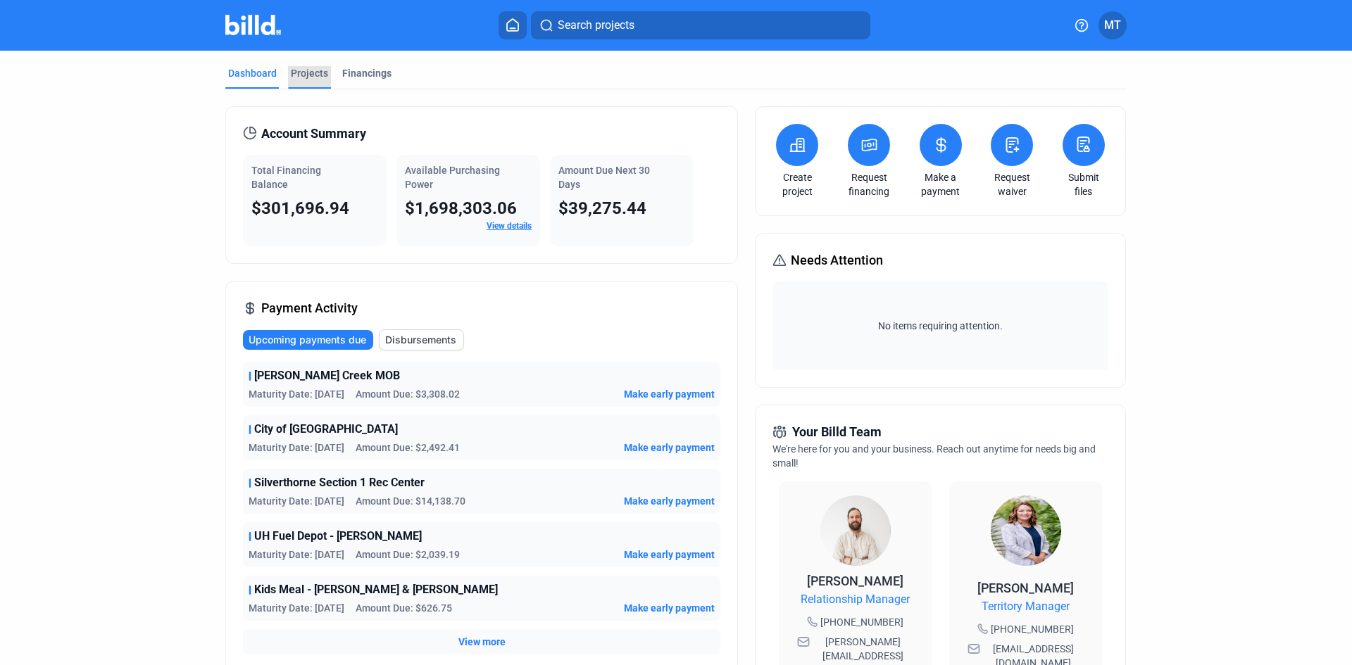
click at [311, 72] on div "Projects" at bounding box center [309, 73] width 37 height 14
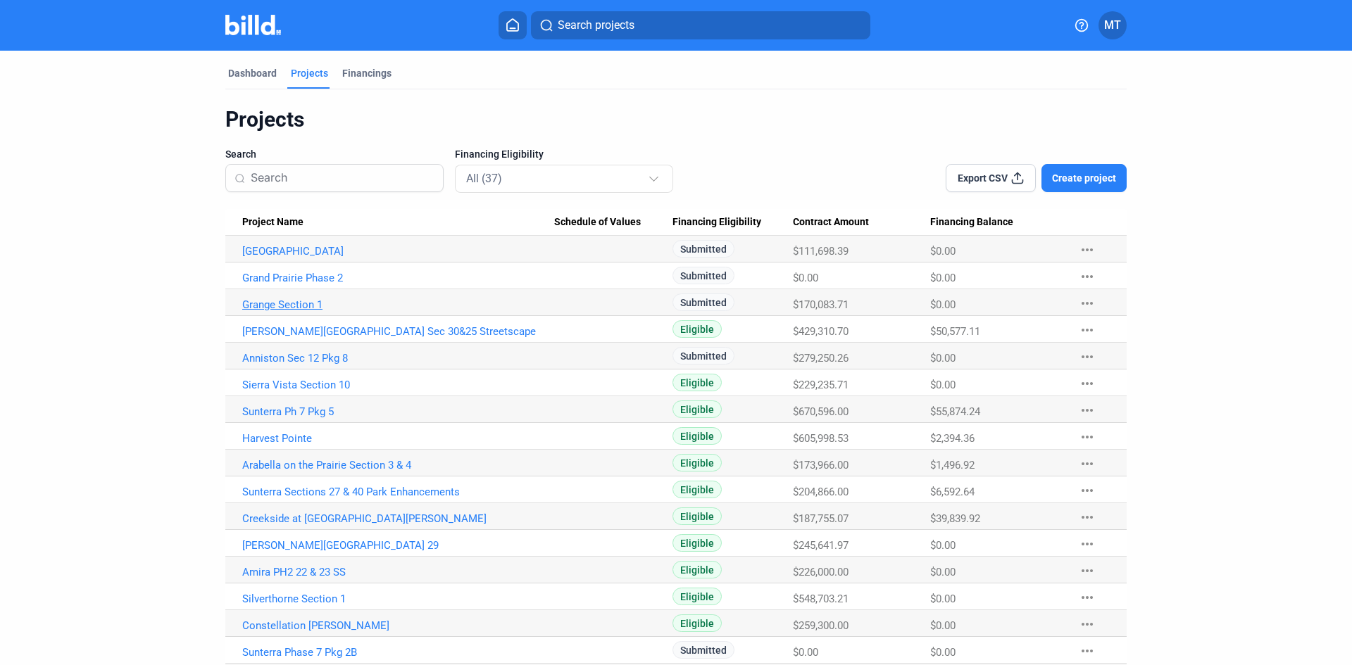
click at [289, 306] on link "Grange Section 1" at bounding box center [398, 305] width 312 height 13
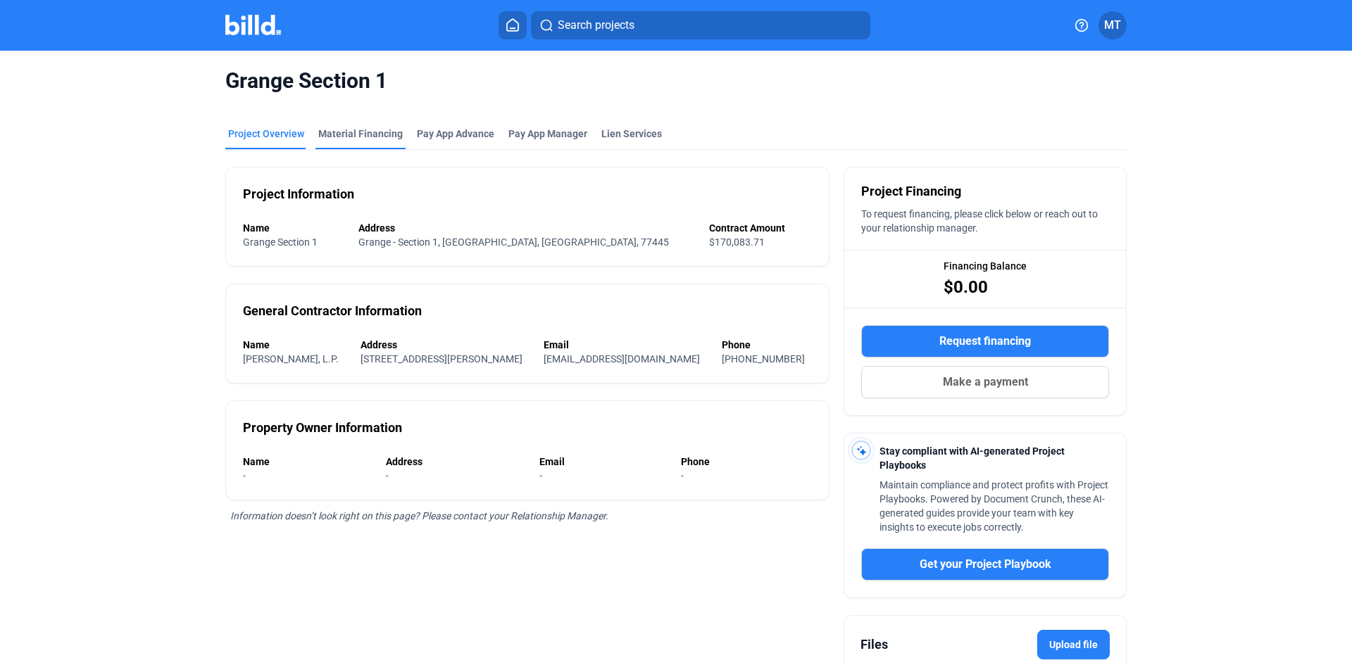
click at [352, 129] on div "Material Financing" at bounding box center [360, 134] width 84 height 14
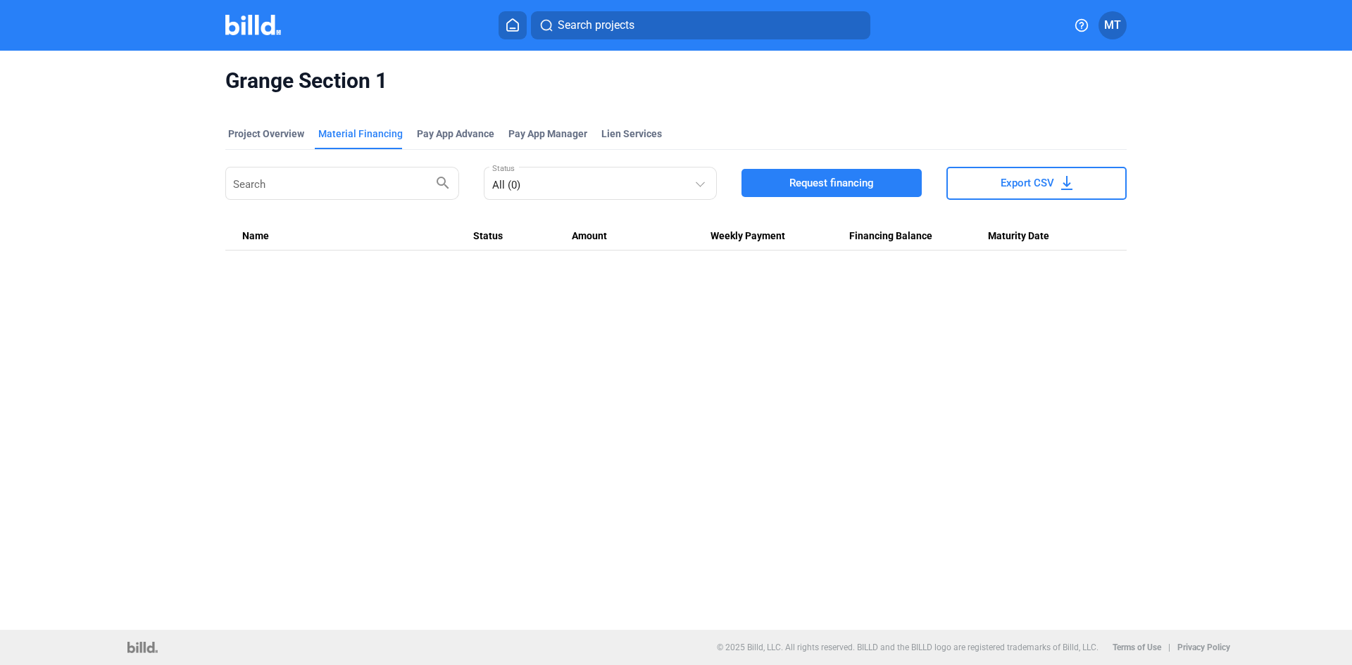
click at [820, 193] on button "Request financing" at bounding box center [831, 183] width 180 height 28
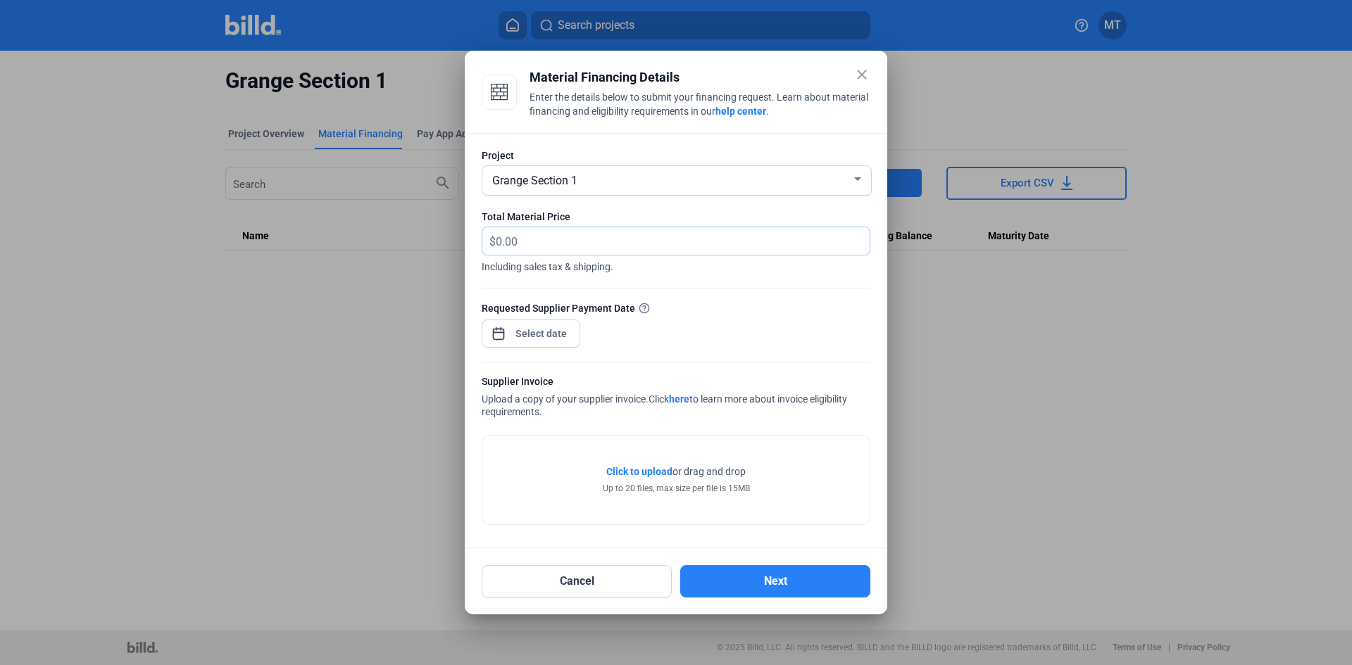
click at [546, 244] on input "text" at bounding box center [675, 240] width 358 height 27
type input "7,970.76"
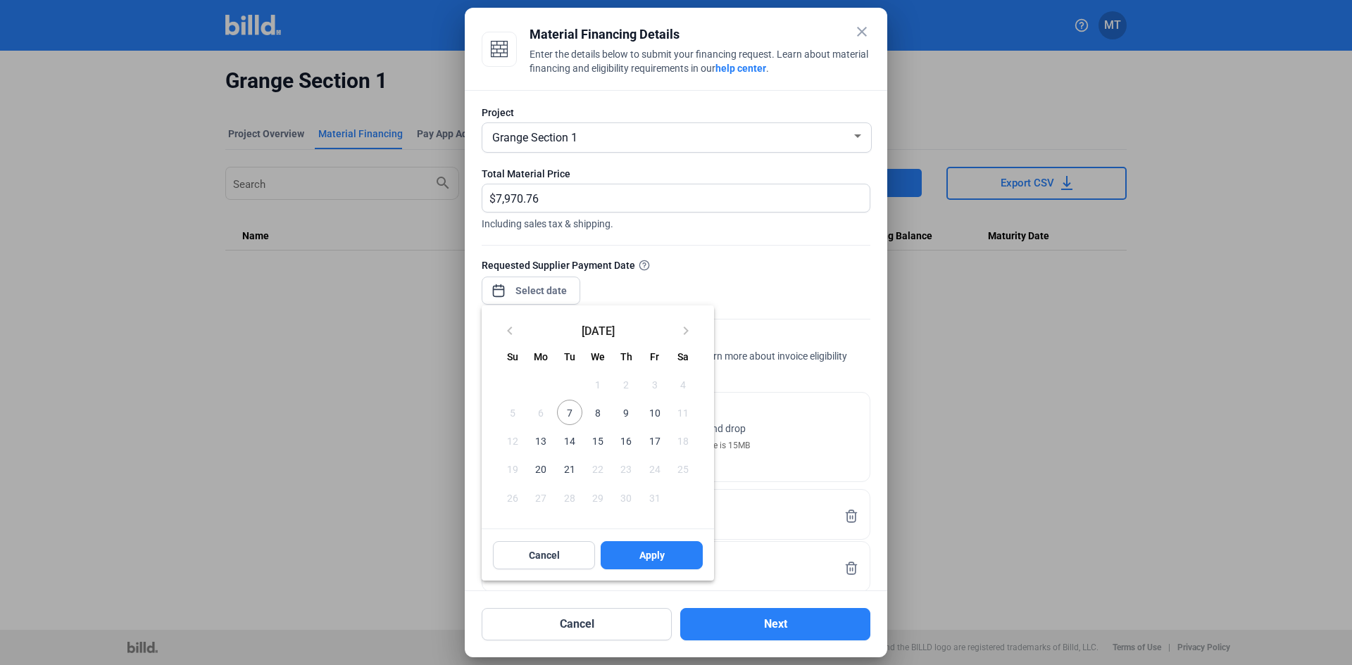
click at [544, 288] on div "close Material Financing Details Enter the details below to submit your financi…" at bounding box center [676, 332] width 1352 height 665
click at [652, 414] on span "10" at bounding box center [653, 412] width 25 height 25
click at [644, 555] on span "Apply" at bounding box center [651, 556] width 25 height 14
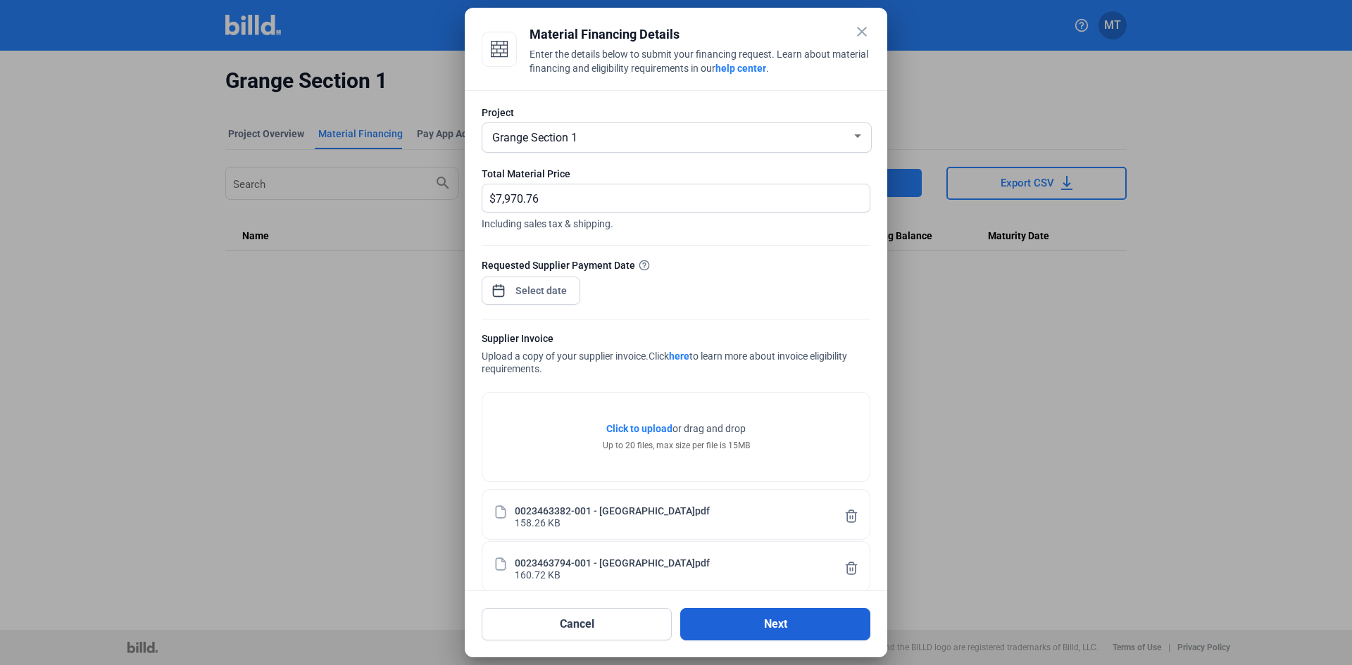
click at [763, 629] on button "Next" at bounding box center [775, 624] width 190 height 32
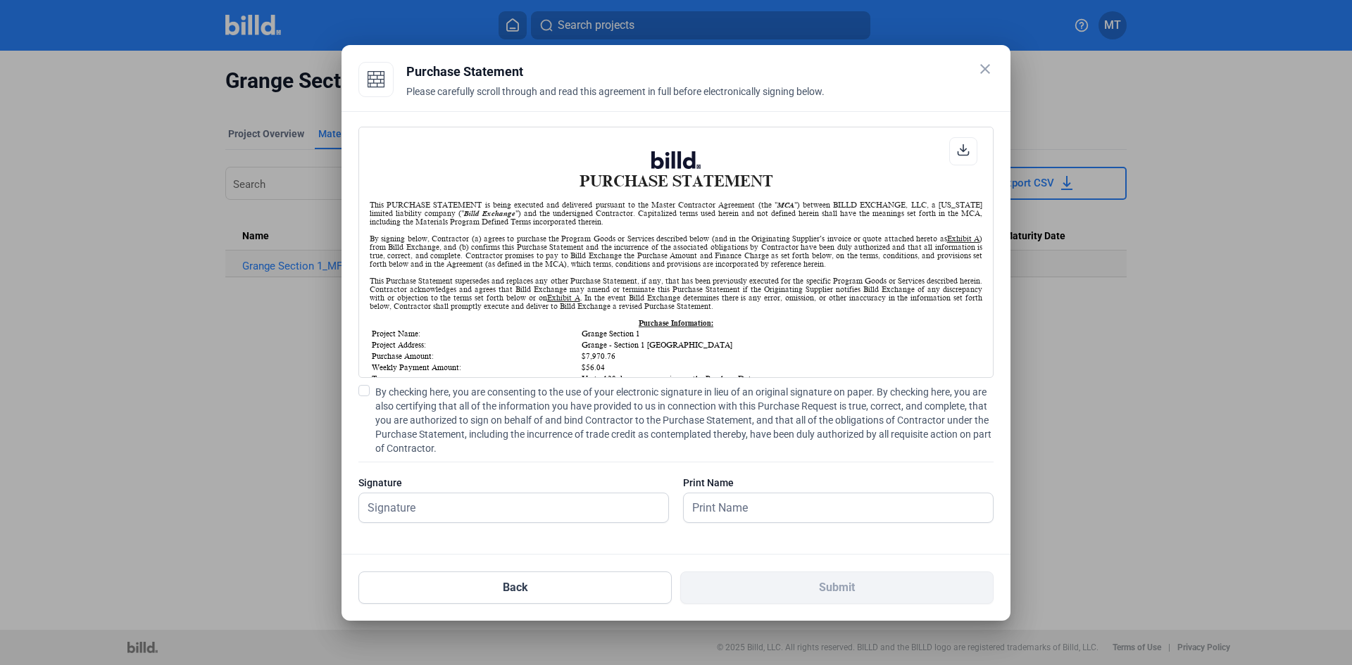
scroll to position [1, 0]
click at [362, 391] on span at bounding box center [363, 390] width 11 height 11
click at [0, 0] on input "By checking here, you are consenting to the use of your electronic signature in…" at bounding box center [0, 0] width 0 height 0
click at [449, 503] on input "text" at bounding box center [506, 508] width 294 height 29
type input "[PERSON_NAME]"
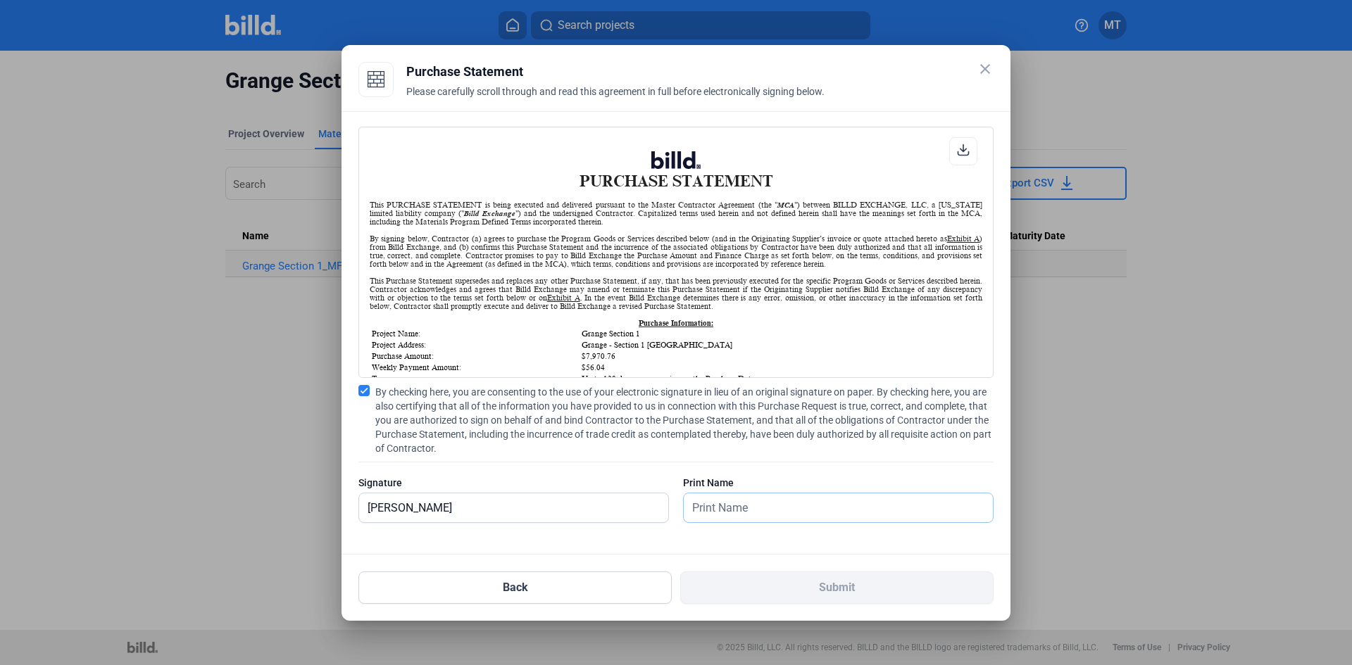
type input "[PERSON_NAME]"
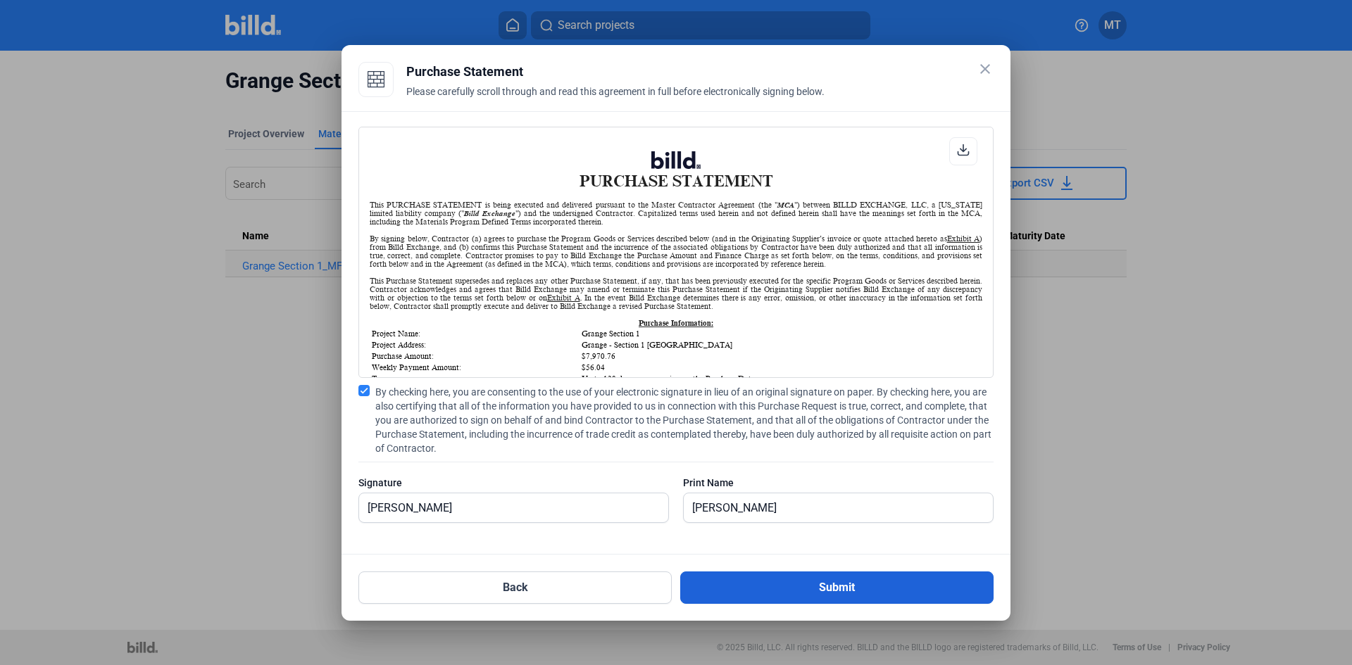
click at [810, 591] on button "Submit" at bounding box center [836, 588] width 313 height 32
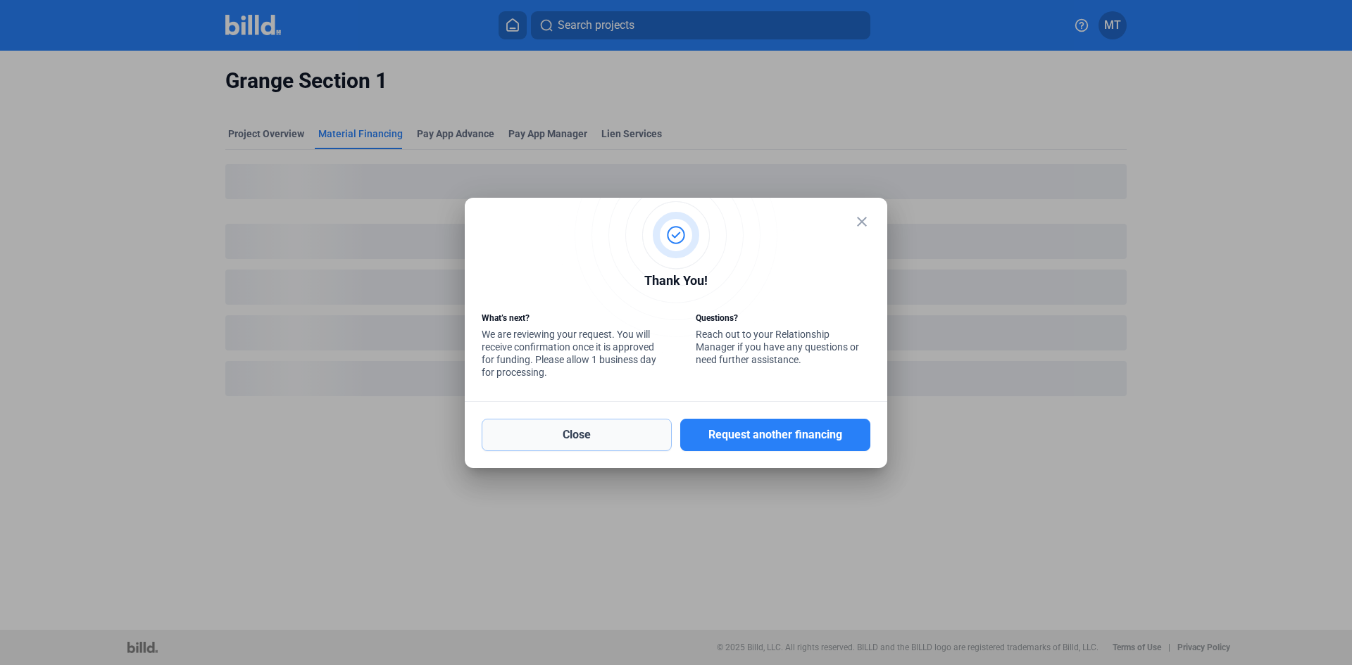
click at [621, 434] on button "Close" at bounding box center [577, 435] width 190 height 32
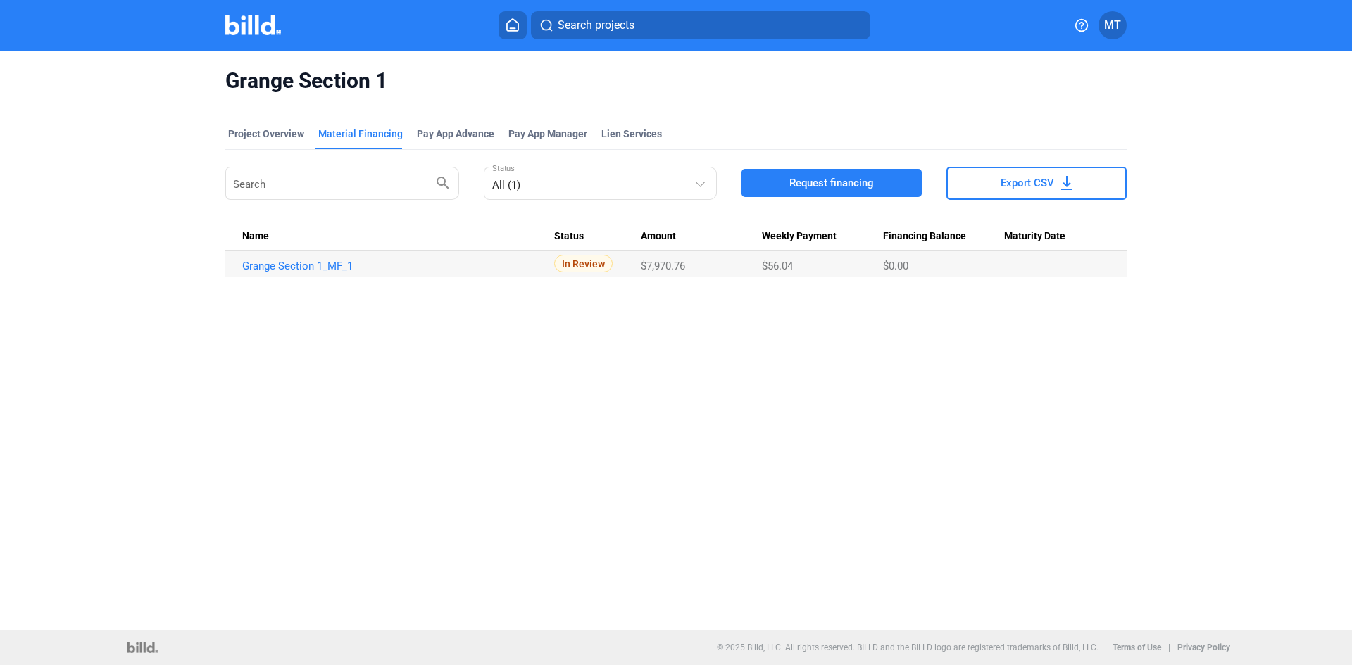
click at [255, 35] on img at bounding box center [253, 25] width 56 height 20
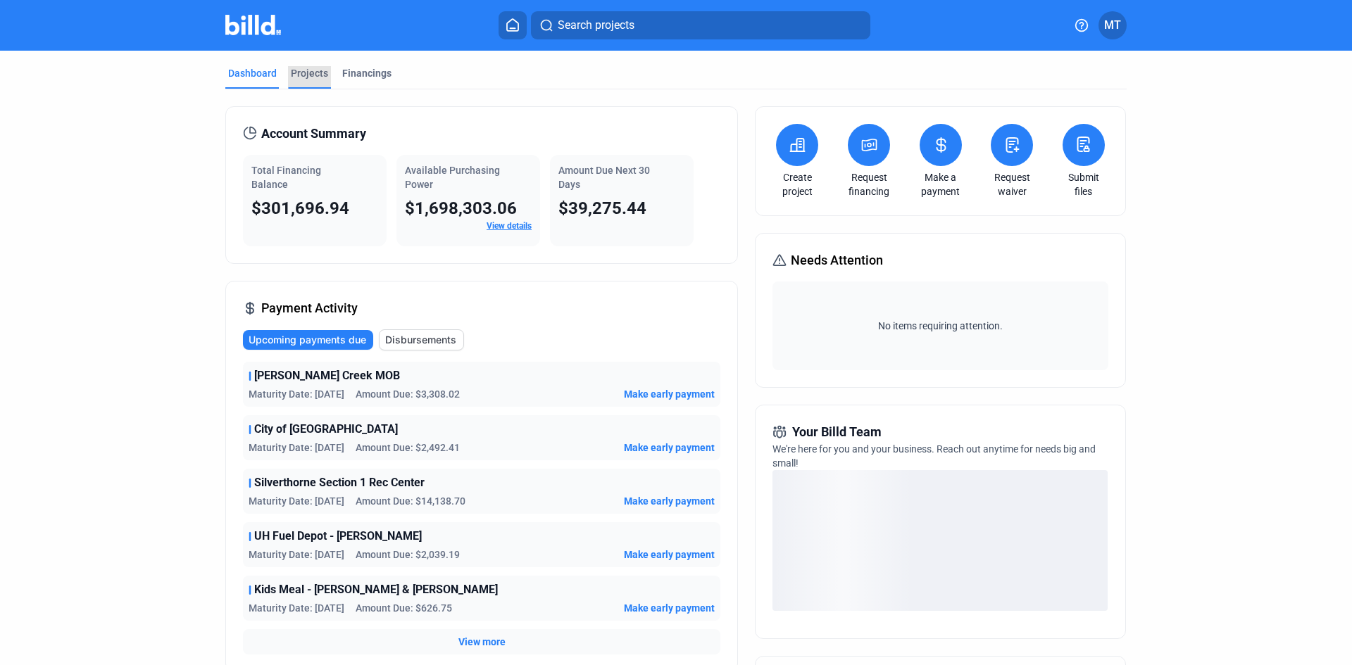
click at [308, 77] on div "Projects" at bounding box center [309, 73] width 37 height 14
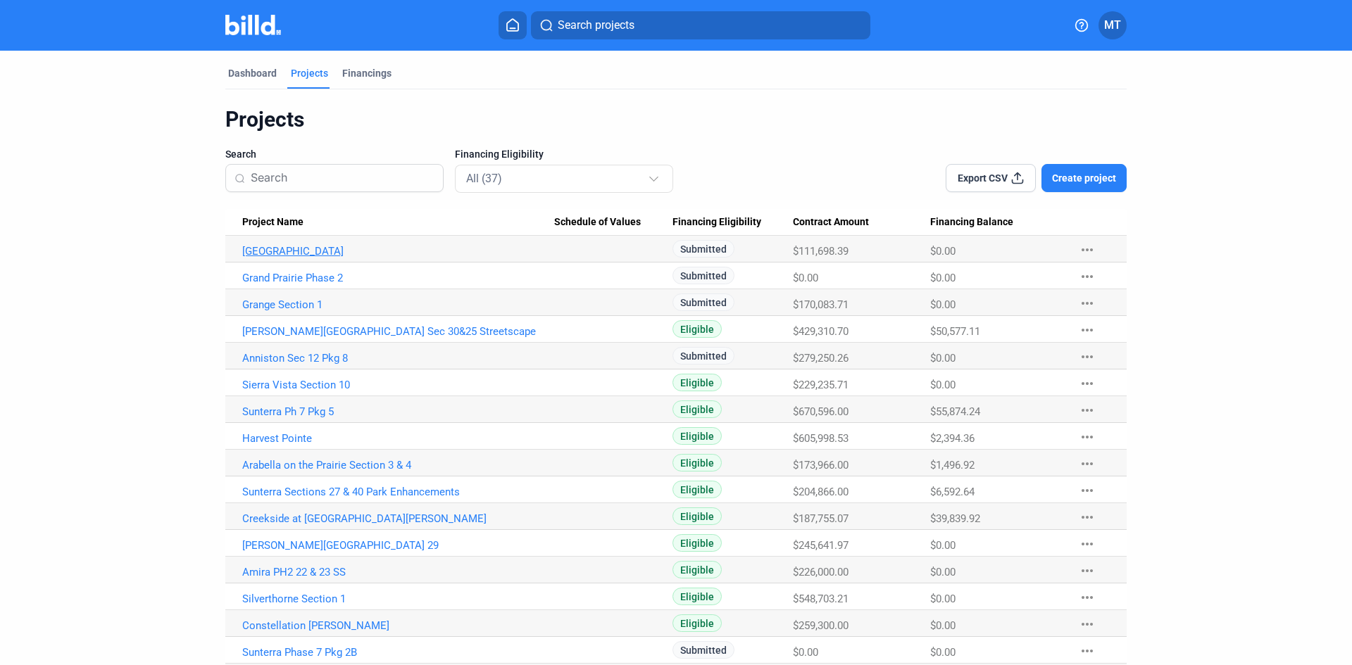
click at [299, 251] on link "[GEOGRAPHIC_DATA]" at bounding box center [398, 251] width 312 height 13
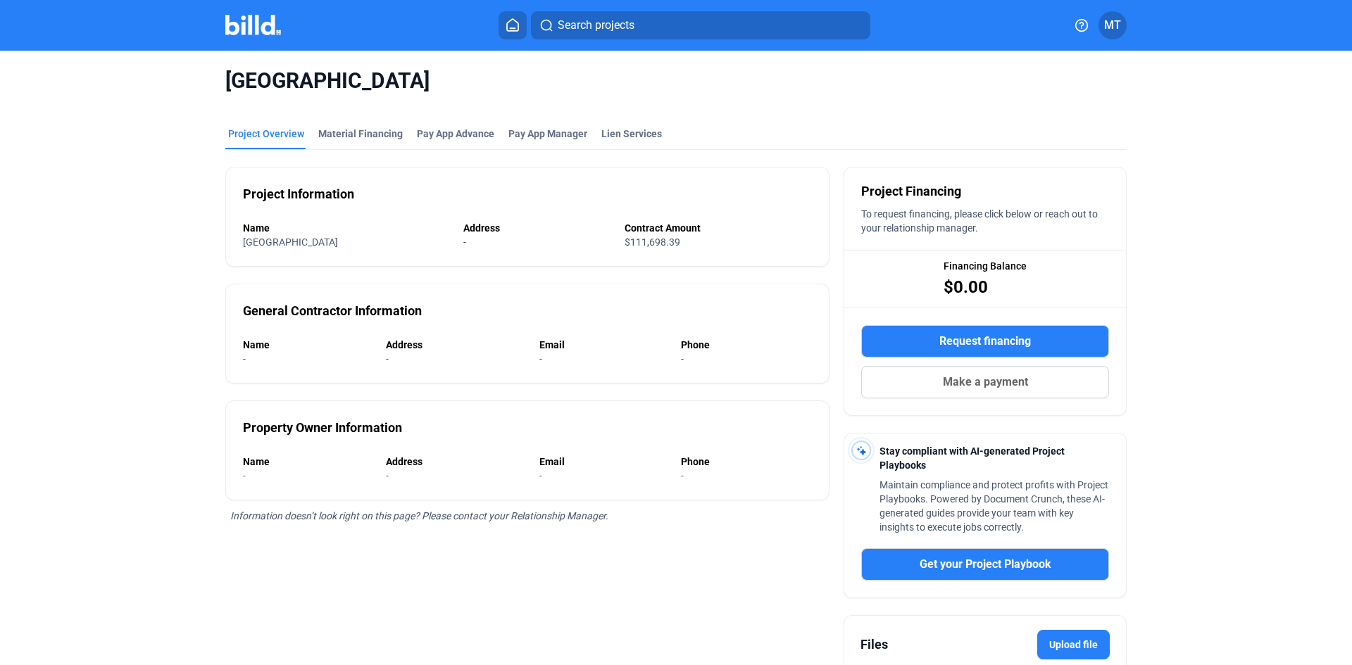
click at [967, 339] on span "Request financing" at bounding box center [985, 341] width 92 height 17
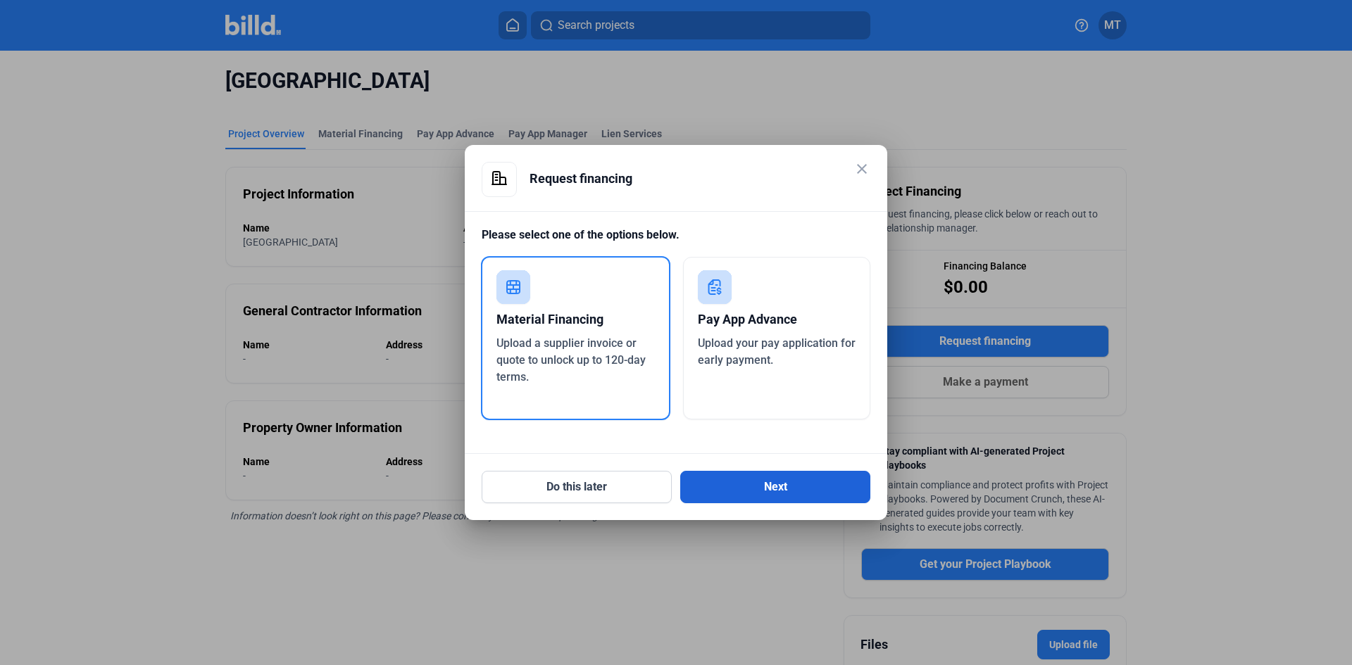
click at [720, 491] on button "Next" at bounding box center [775, 487] width 190 height 32
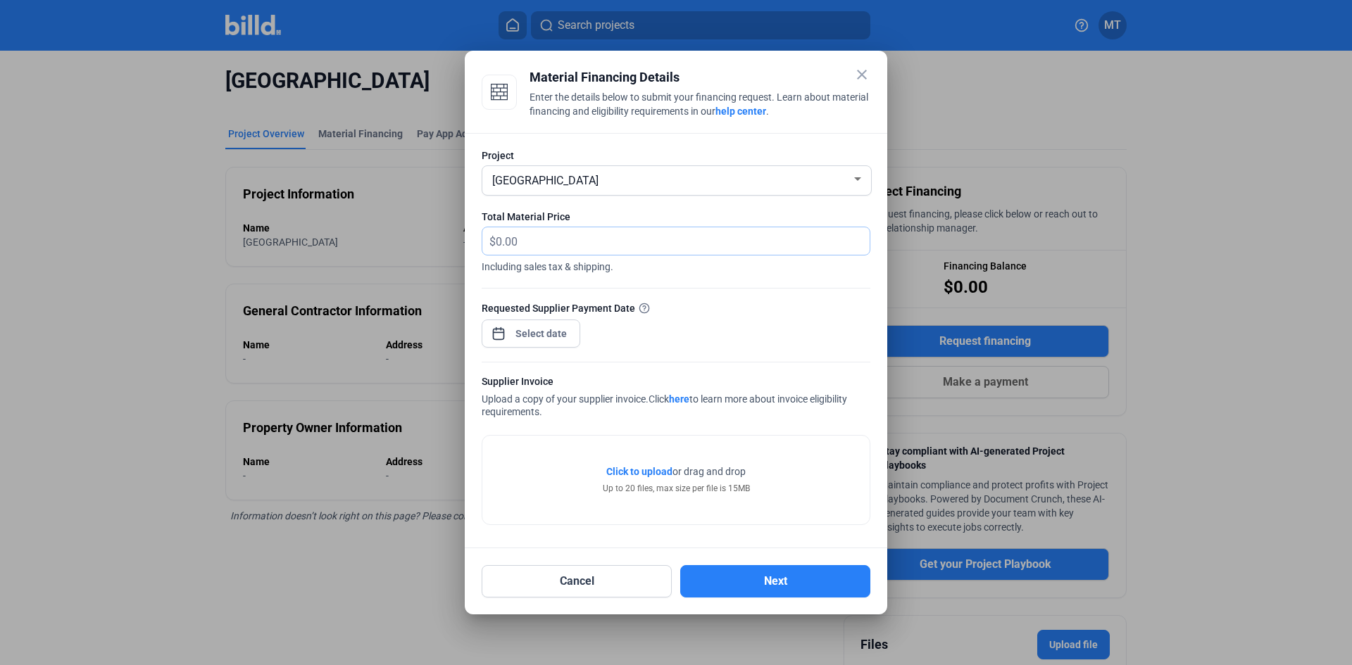
click at [545, 246] on input "text" at bounding box center [675, 240] width 358 height 27
type input "13,026.23"
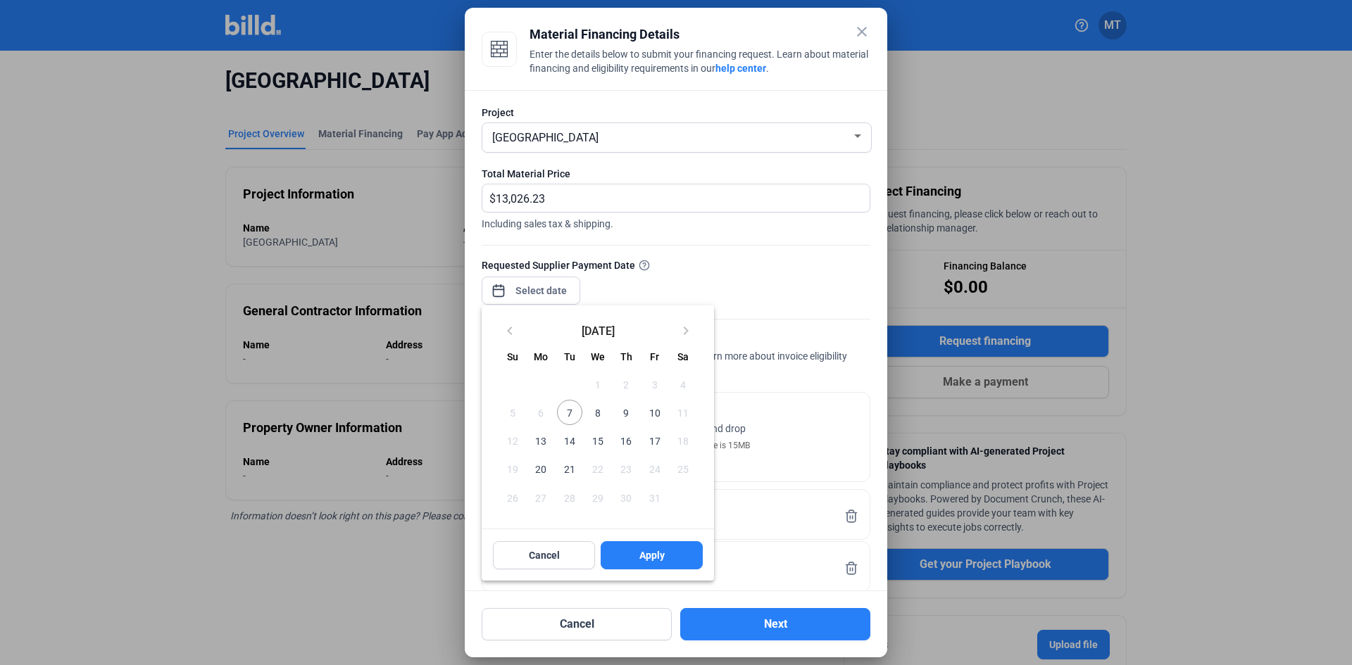
click at [539, 296] on div "close Material Financing Details Enter the details below to submit your financi…" at bounding box center [676, 332] width 1352 height 665
click at [653, 413] on span "10" at bounding box center [653, 412] width 25 height 25
click at [647, 554] on span "Apply" at bounding box center [651, 556] width 25 height 14
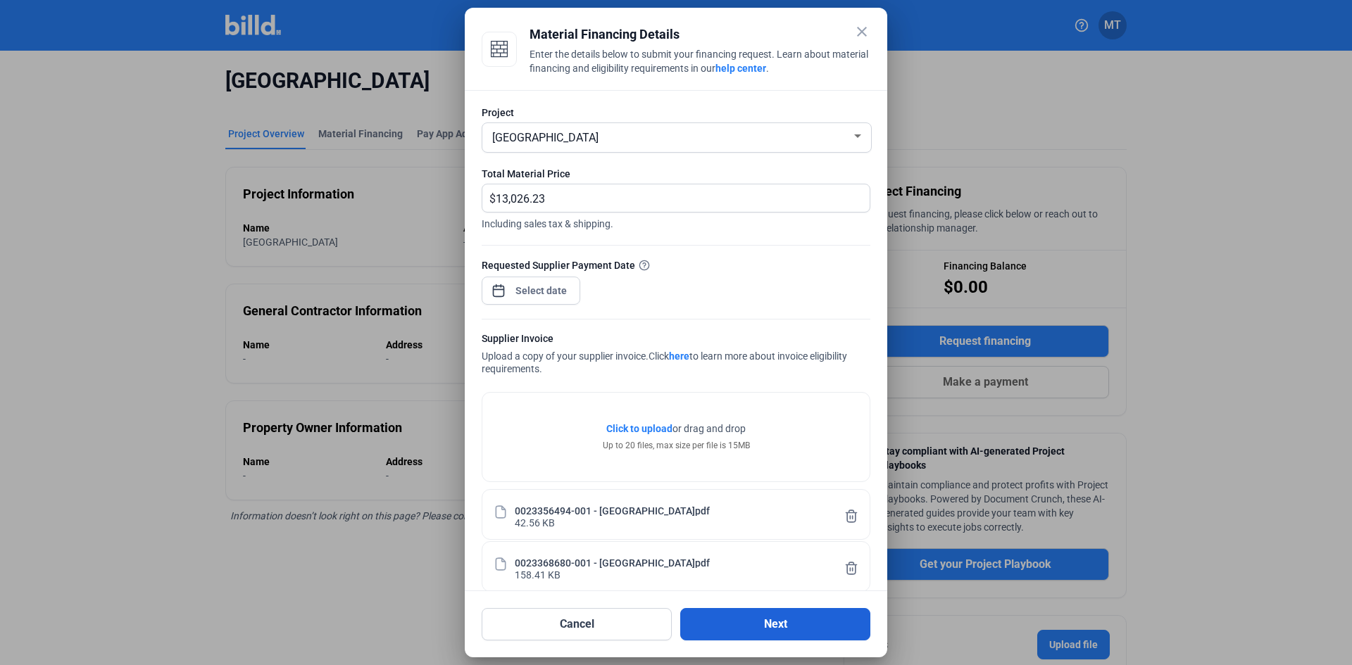
click at [768, 618] on button "Next" at bounding box center [775, 624] width 190 height 32
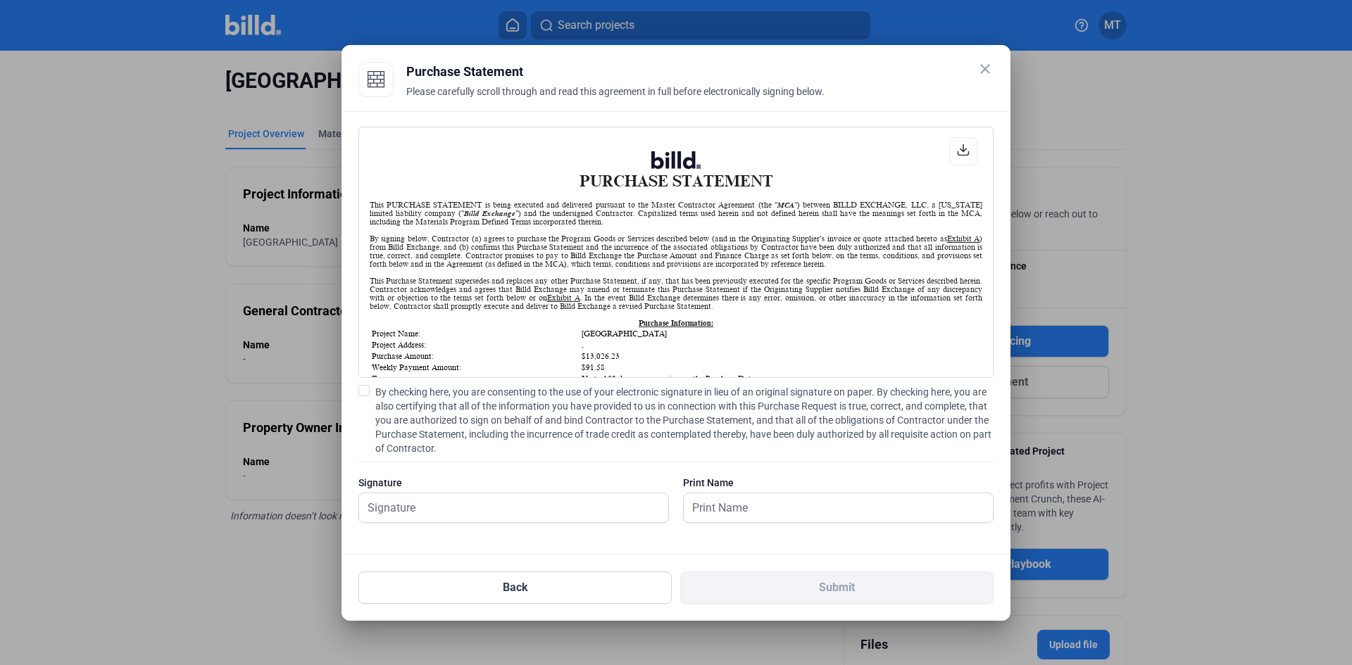
scroll to position [1, 0]
click at [368, 392] on span at bounding box center [363, 390] width 11 height 11
click at [0, 0] on input "By checking here, you are consenting to the use of your electronic signature in…" at bounding box center [0, 0] width 0 height 0
click at [406, 508] on input "text" at bounding box center [513, 508] width 309 height 29
type input "[PERSON_NAME]"
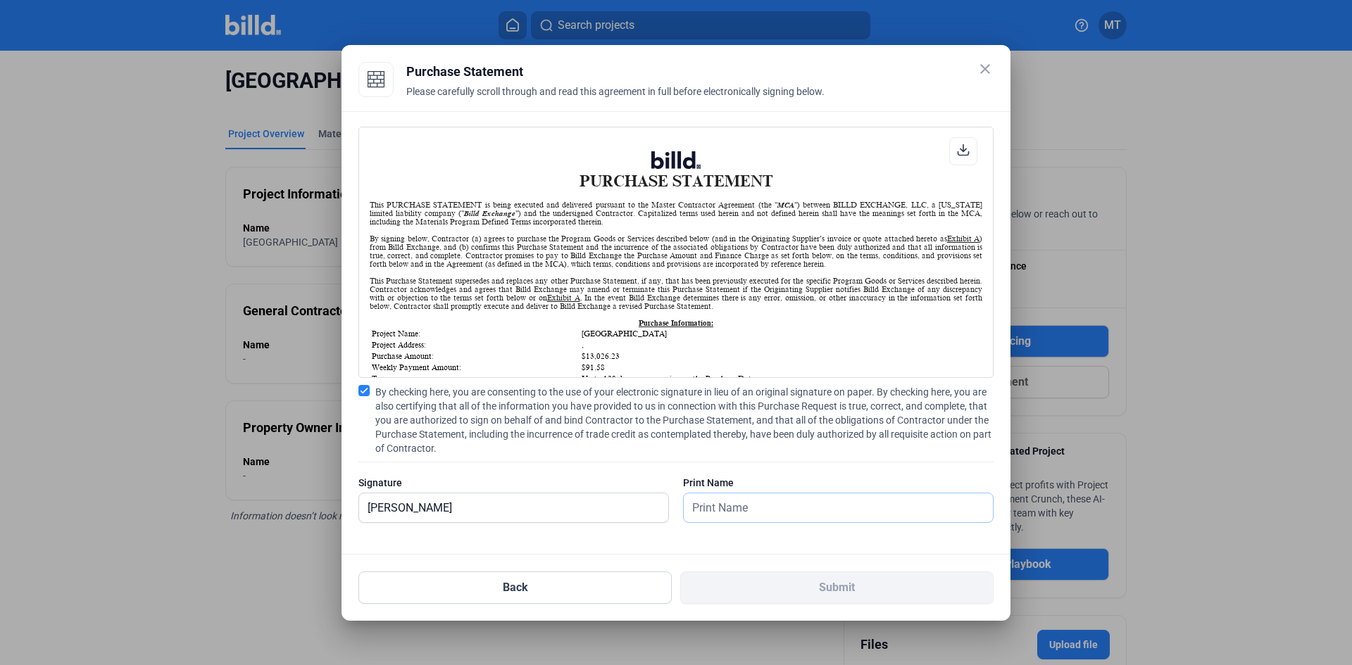
type input "[PERSON_NAME]"
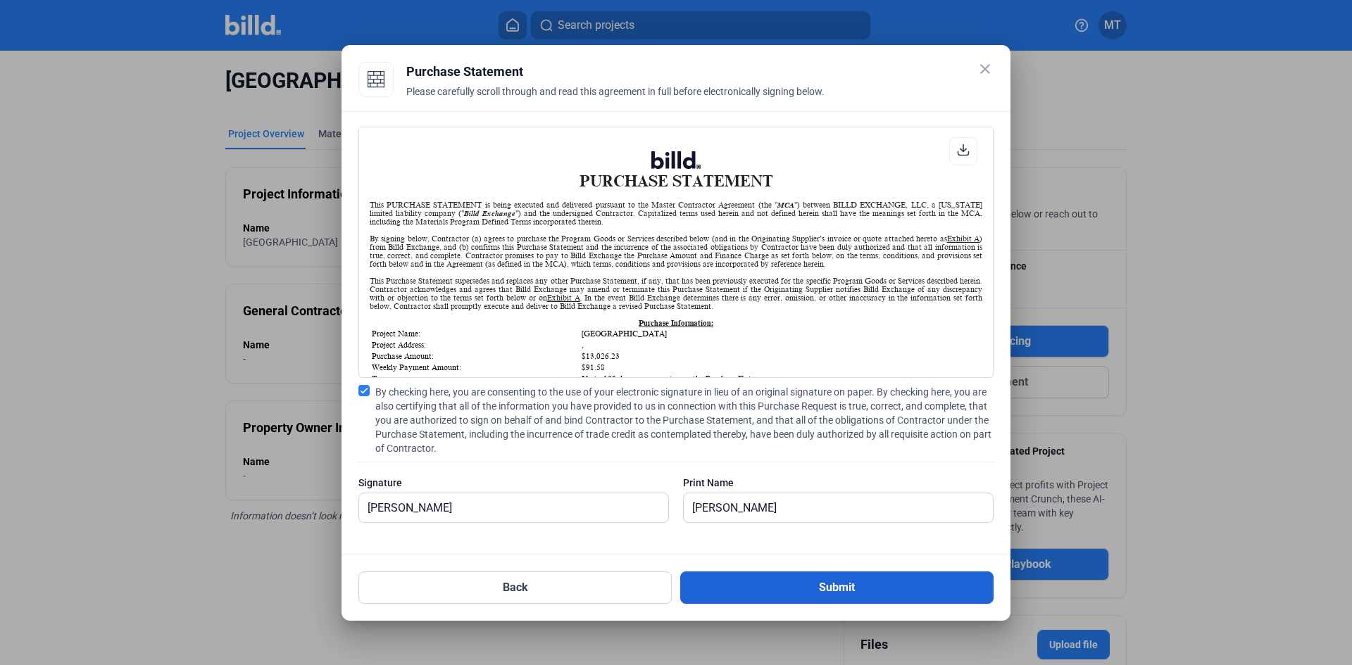
click at [791, 581] on button "Submit" at bounding box center [836, 588] width 313 height 32
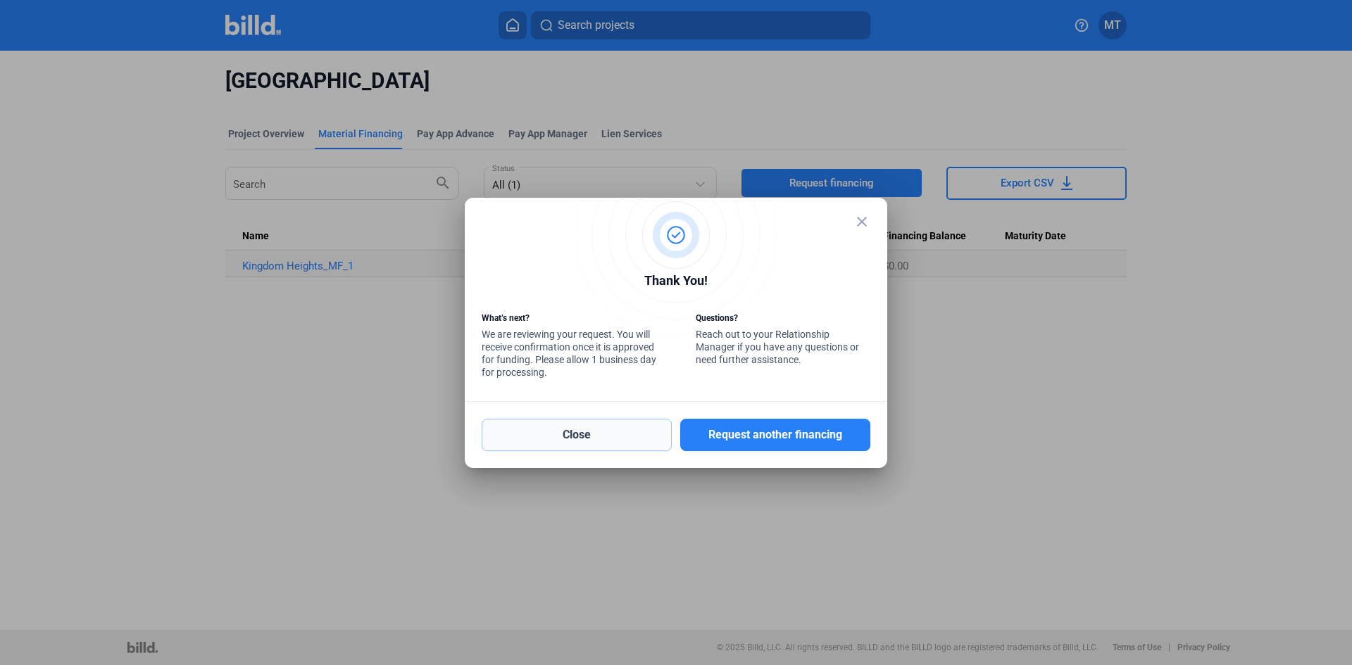
click at [613, 434] on button "Close" at bounding box center [577, 435] width 190 height 32
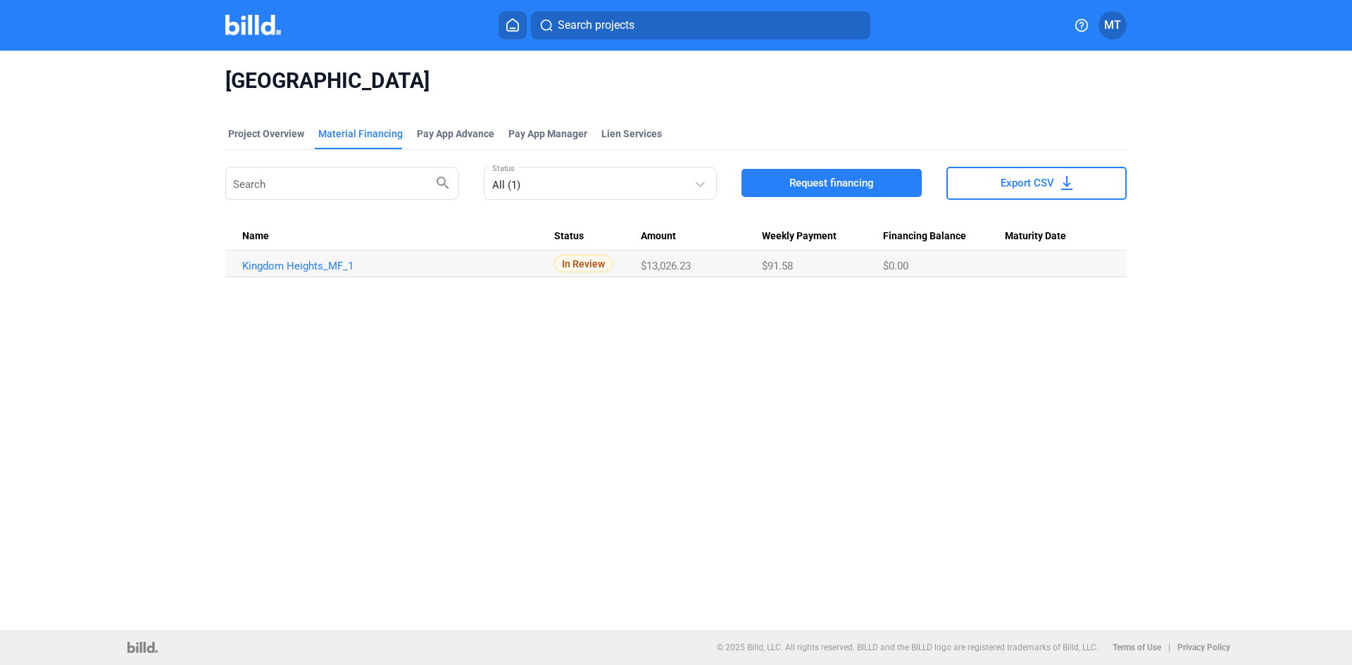
click at [266, 23] on img at bounding box center [253, 25] width 56 height 20
